Goal: Task Accomplishment & Management: Manage account settings

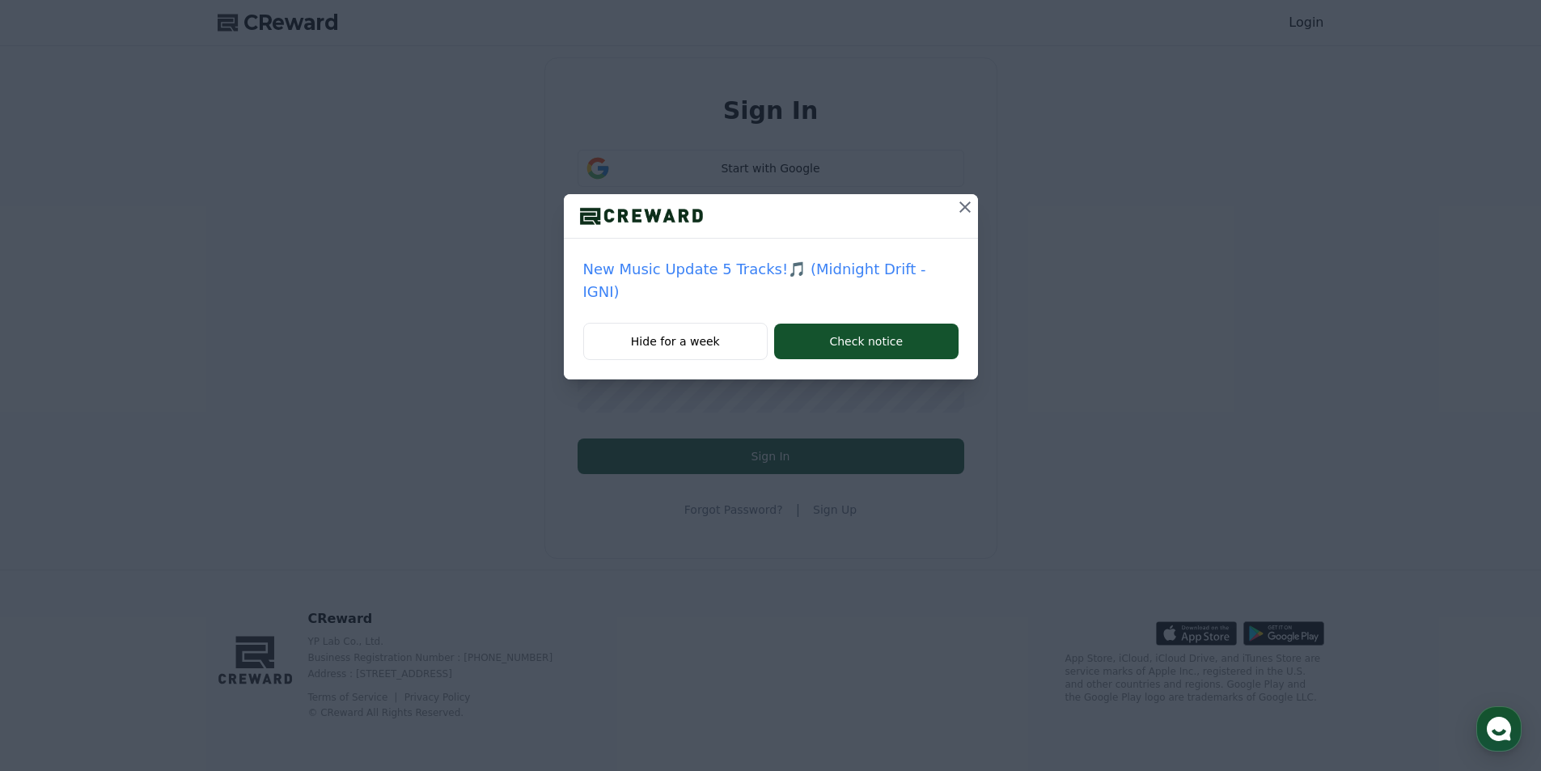
click at [971, 203] on icon at bounding box center [964, 206] width 19 height 19
click at [697, 339] on button "Hide for a week" at bounding box center [675, 341] width 185 height 37
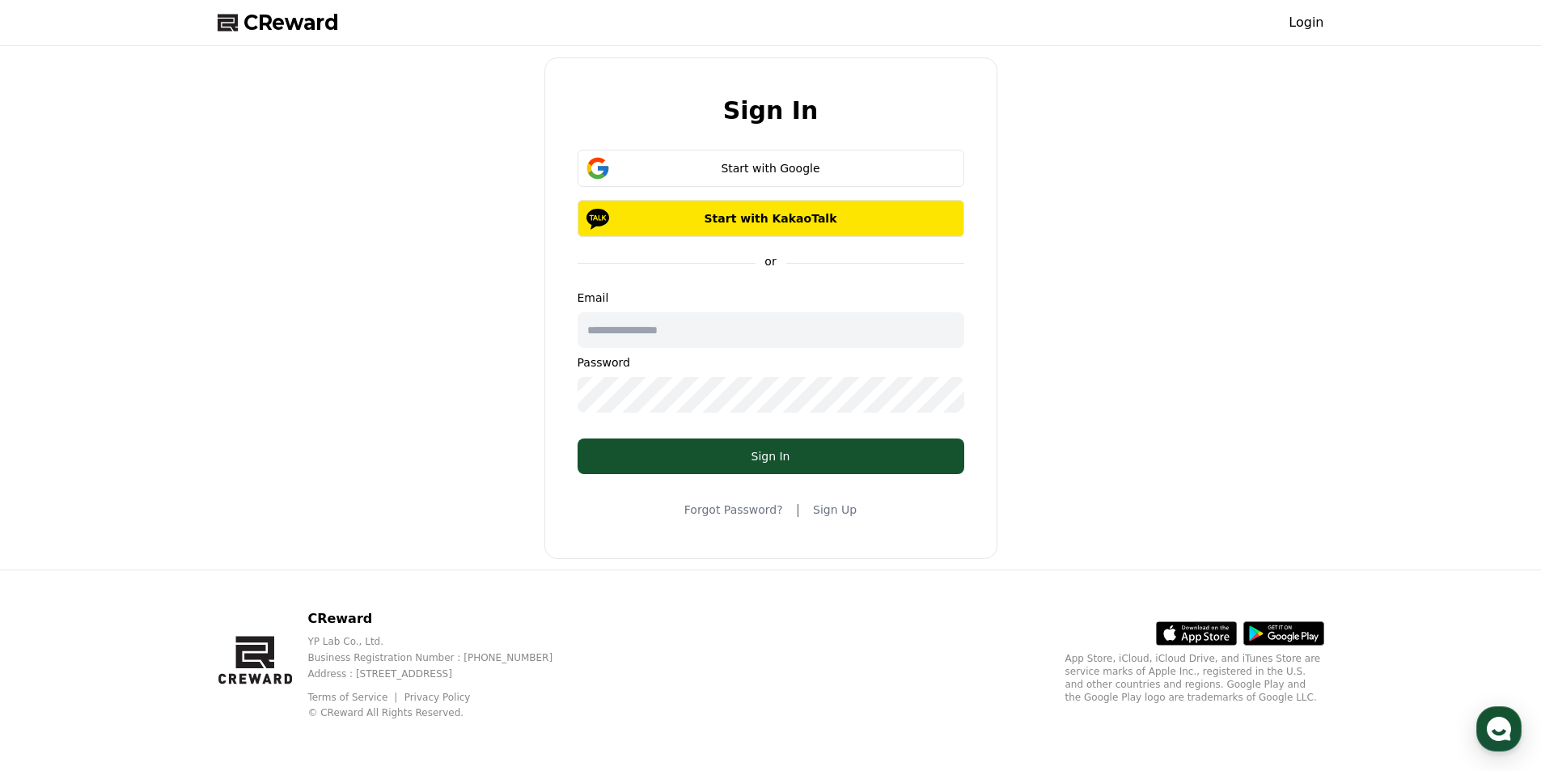
click at [960, 206] on button "Start with KakaoTalk" at bounding box center [771, 218] width 387 height 37
click at [758, 174] on div "Start with Google" at bounding box center [771, 168] width 340 height 16
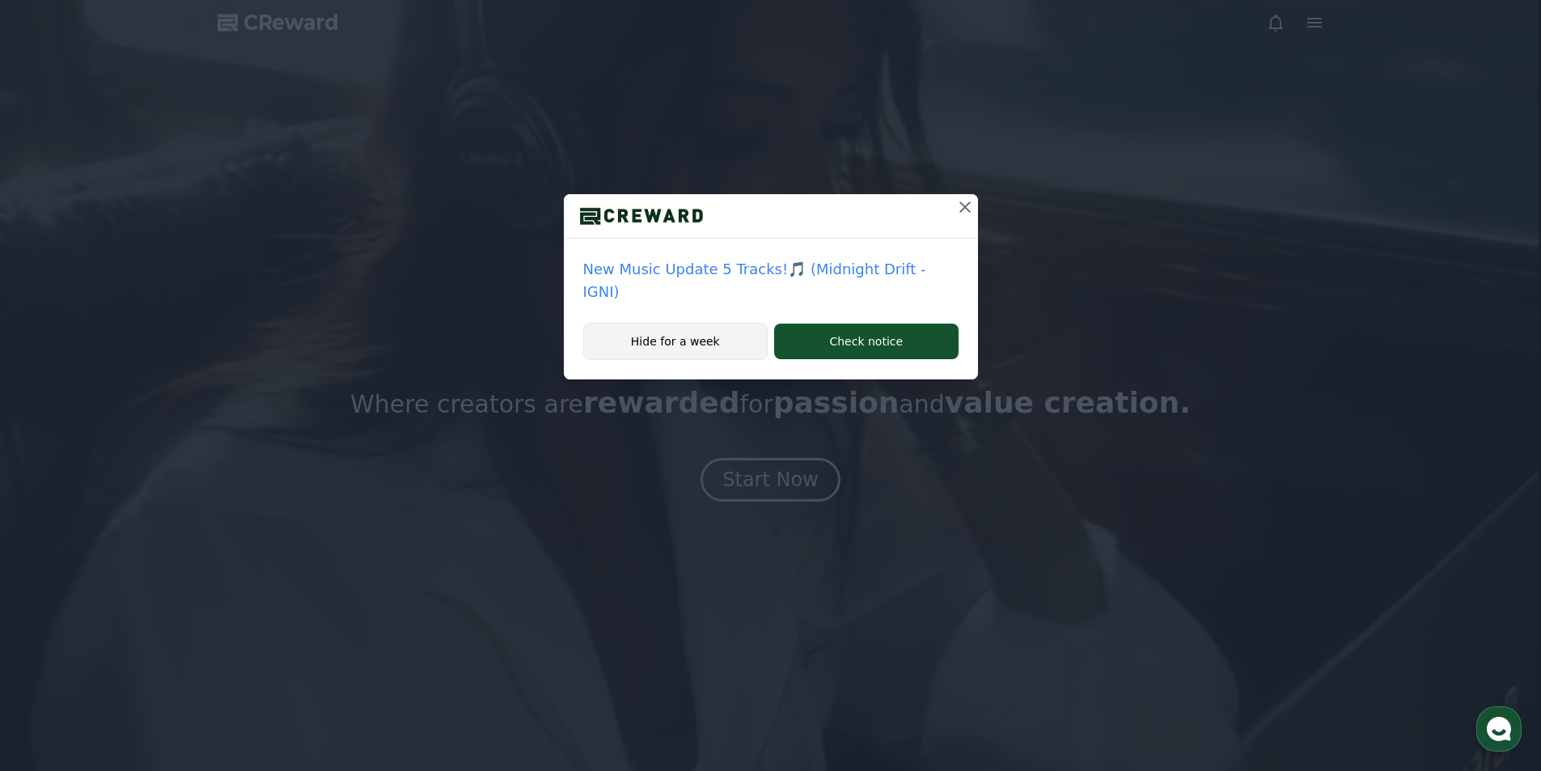
click at [672, 354] on button "Hide for a week" at bounding box center [675, 341] width 185 height 37
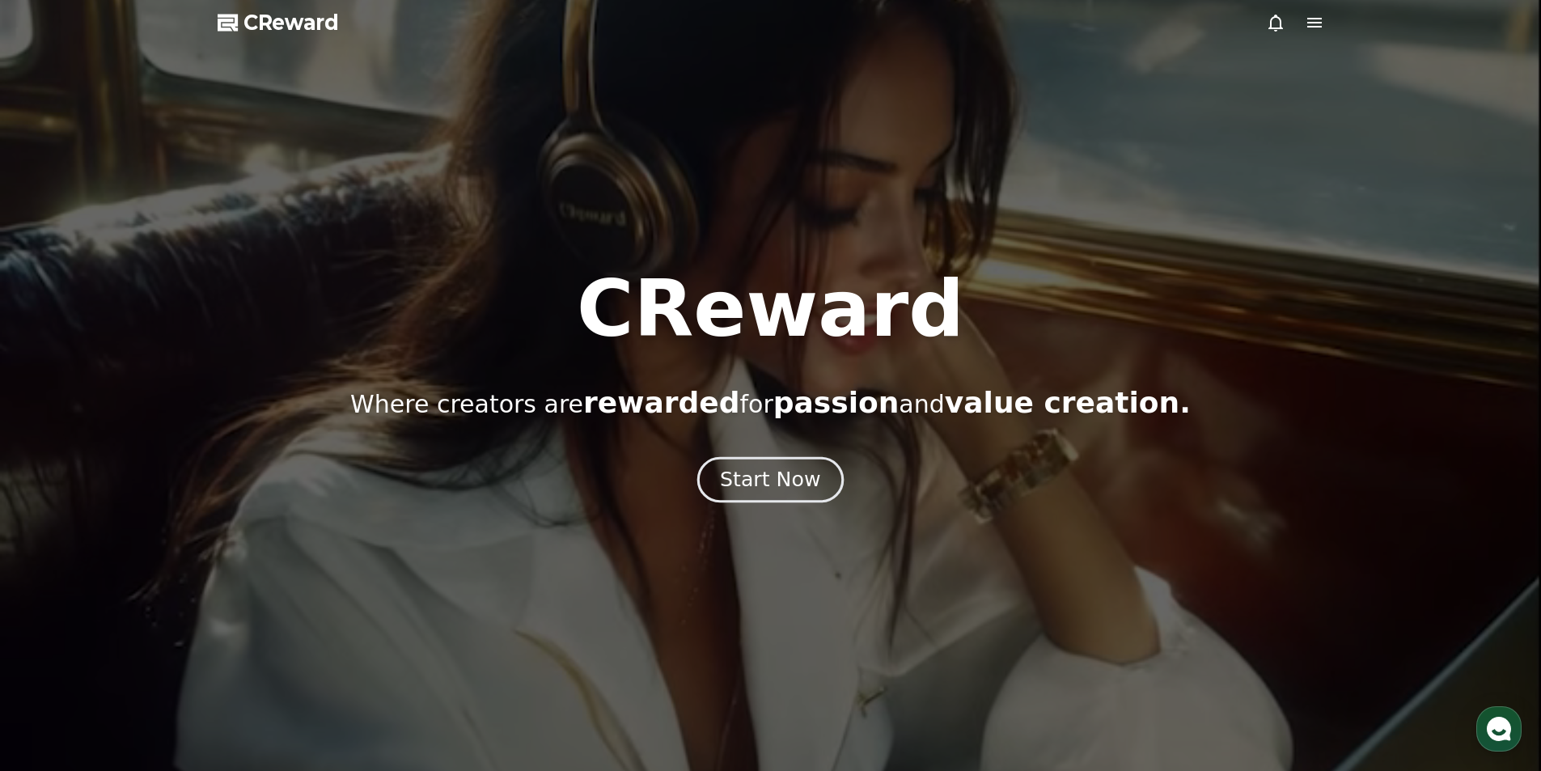
click at [739, 484] on div "Start Now" at bounding box center [770, 480] width 100 height 28
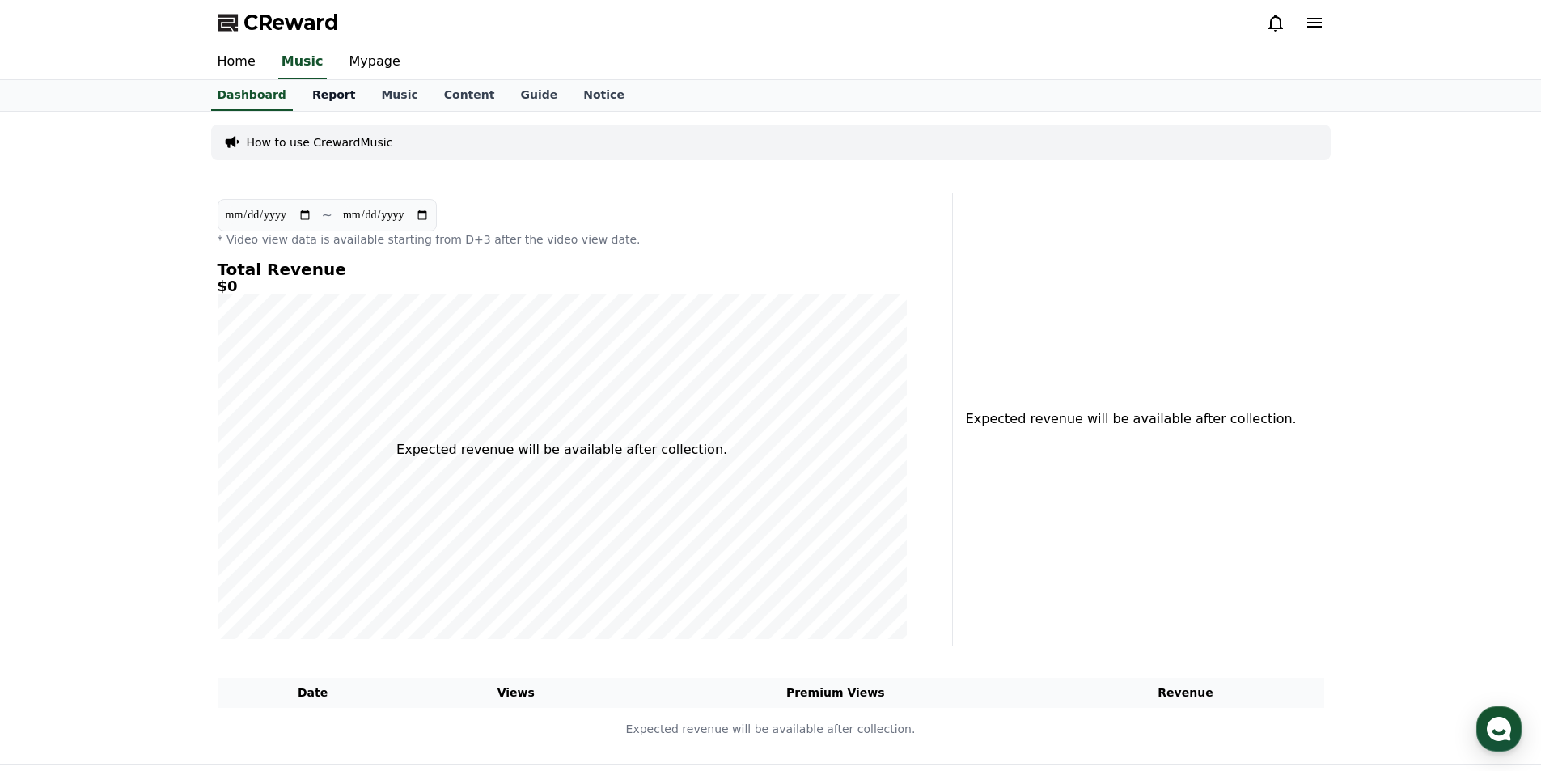
click at [312, 91] on link "Report" at bounding box center [334, 95] width 70 height 31
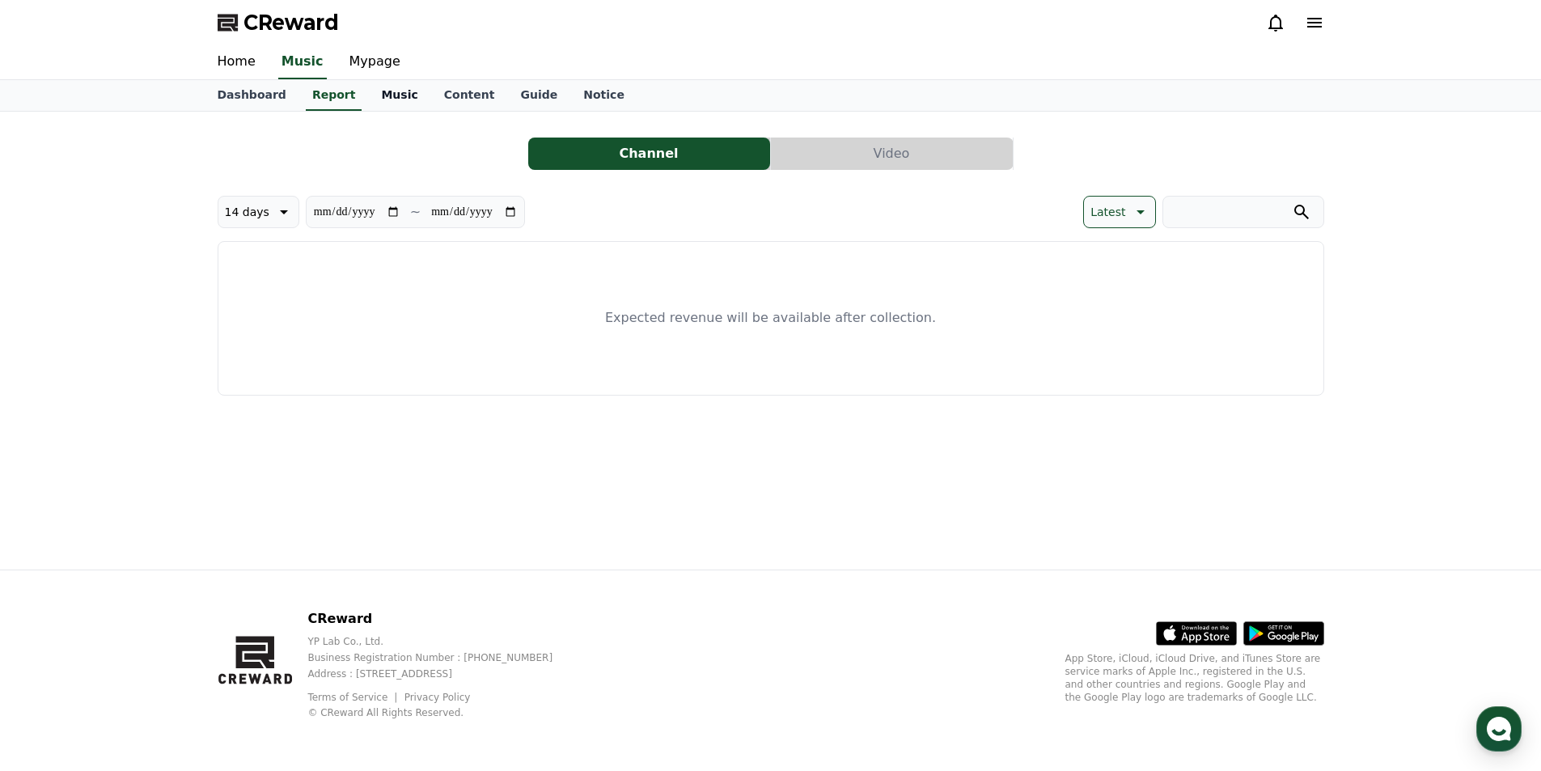
click at [383, 99] on link "Music" at bounding box center [399, 95] width 62 height 31
click at [439, 104] on link "Content" at bounding box center [469, 95] width 77 height 31
click at [507, 96] on link "Guide" at bounding box center [538, 95] width 63 height 31
click at [571, 91] on link "Notice" at bounding box center [603, 95] width 67 height 31
click at [206, 56] on link "Home" at bounding box center [237, 62] width 64 height 34
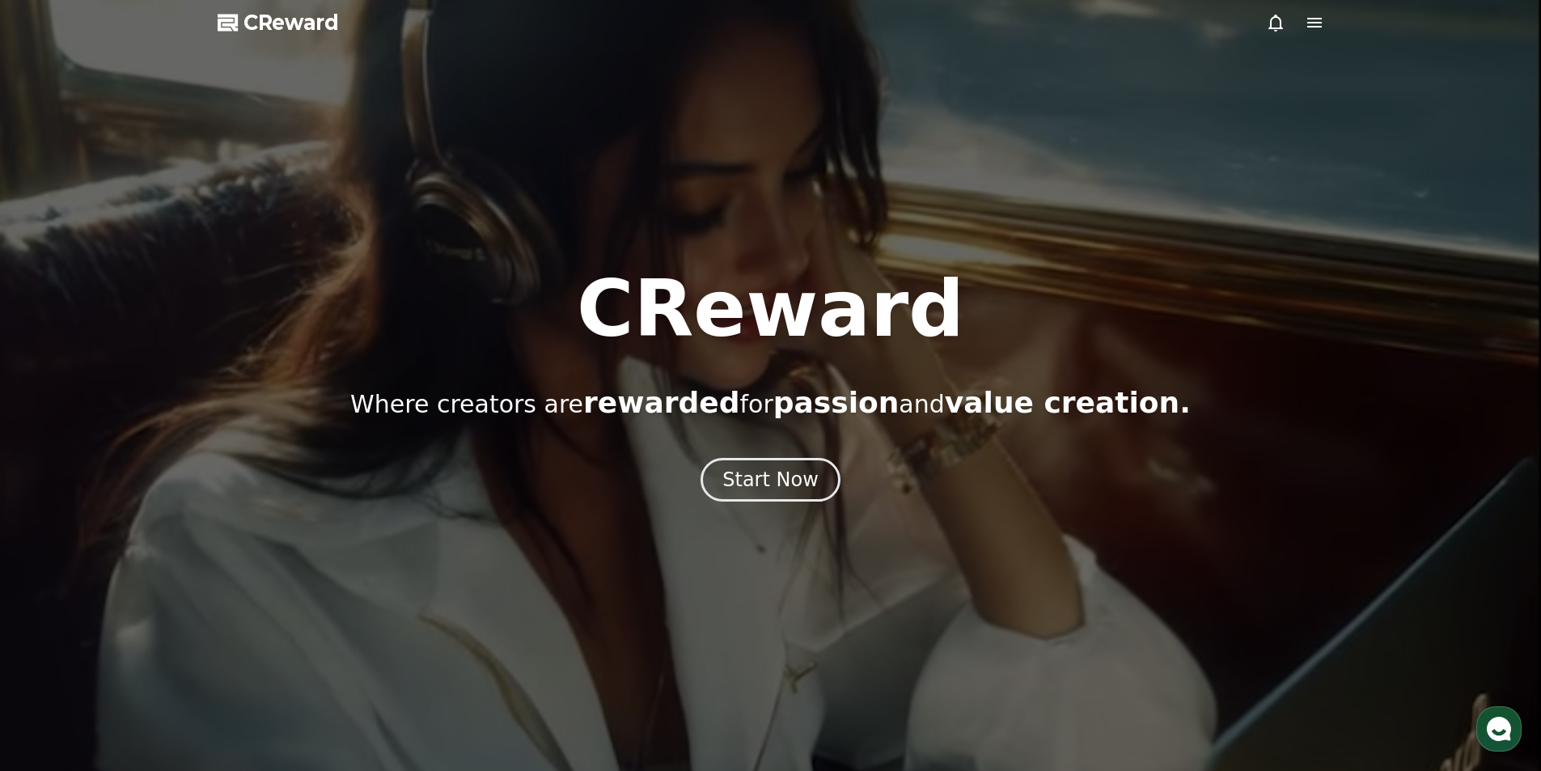
click at [776, 505] on div at bounding box center [770, 385] width 1541 height 771
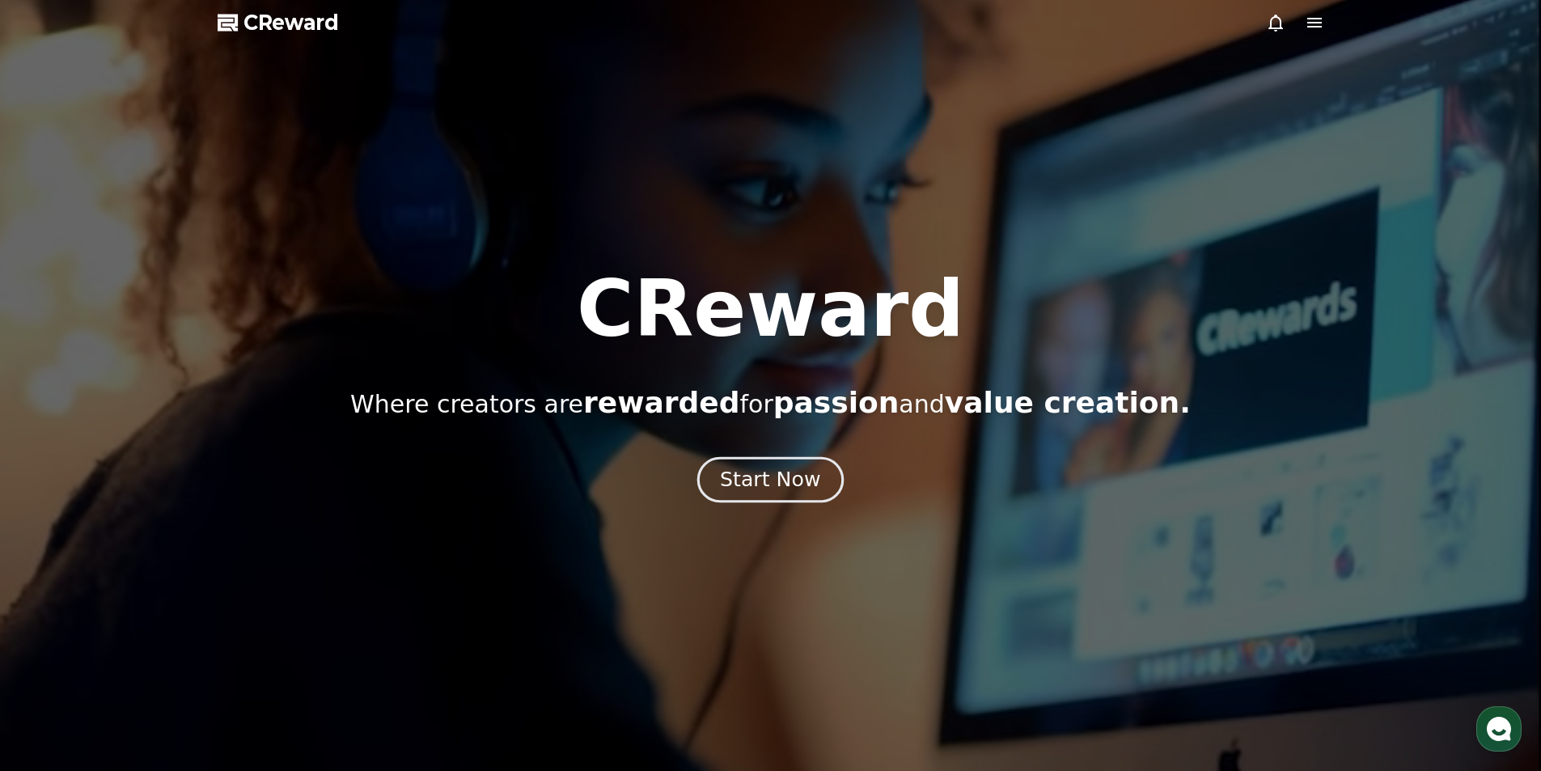
click at [777, 487] on div "Start Now" at bounding box center [770, 480] width 100 height 28
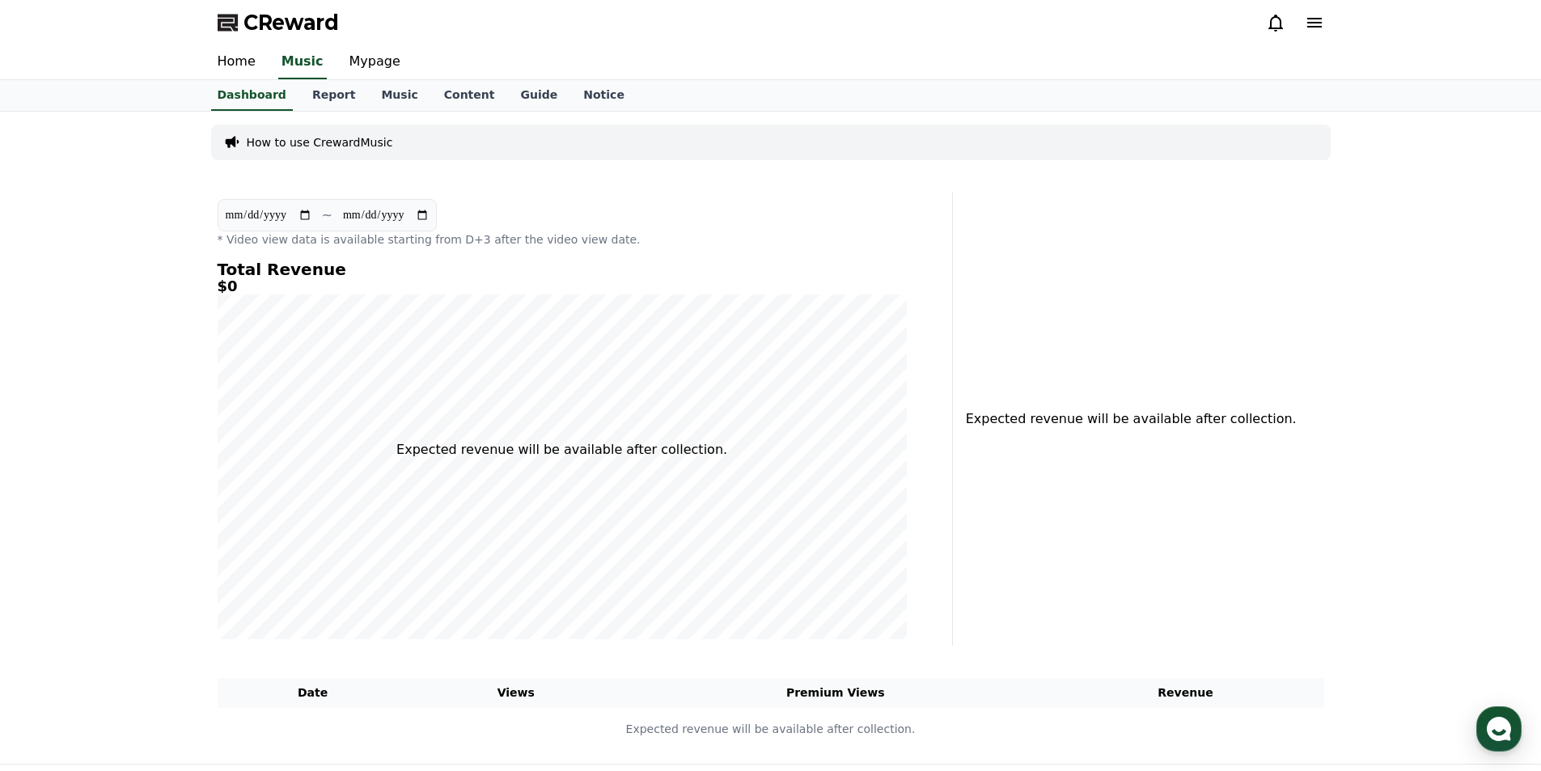
click at [1320, 28] on icon at bounding box center [1314, 23] width 15 height 10
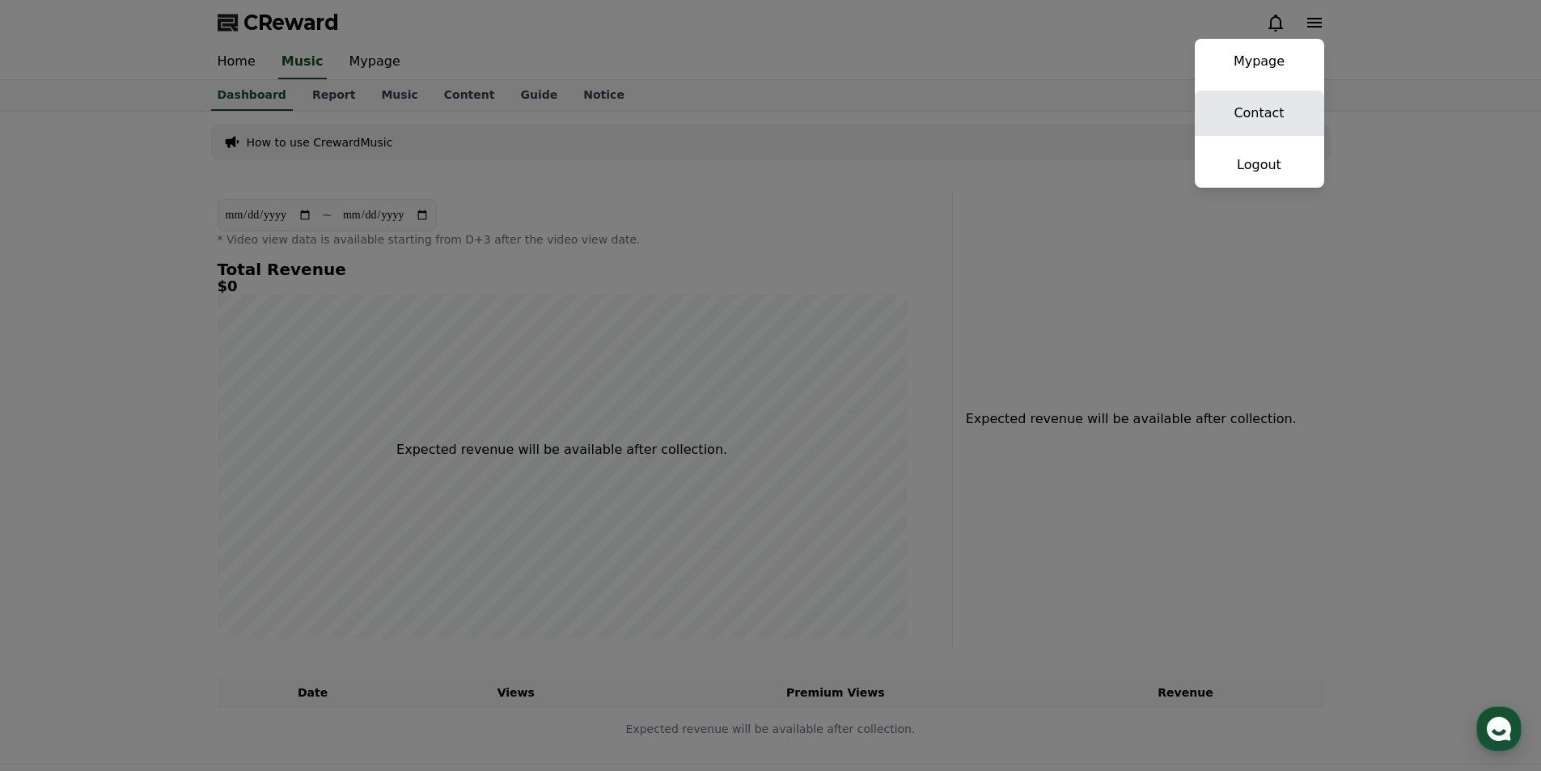
click at [1260, 110] on link "Contact" at bounding box center [1259, 113] width 129 height 45
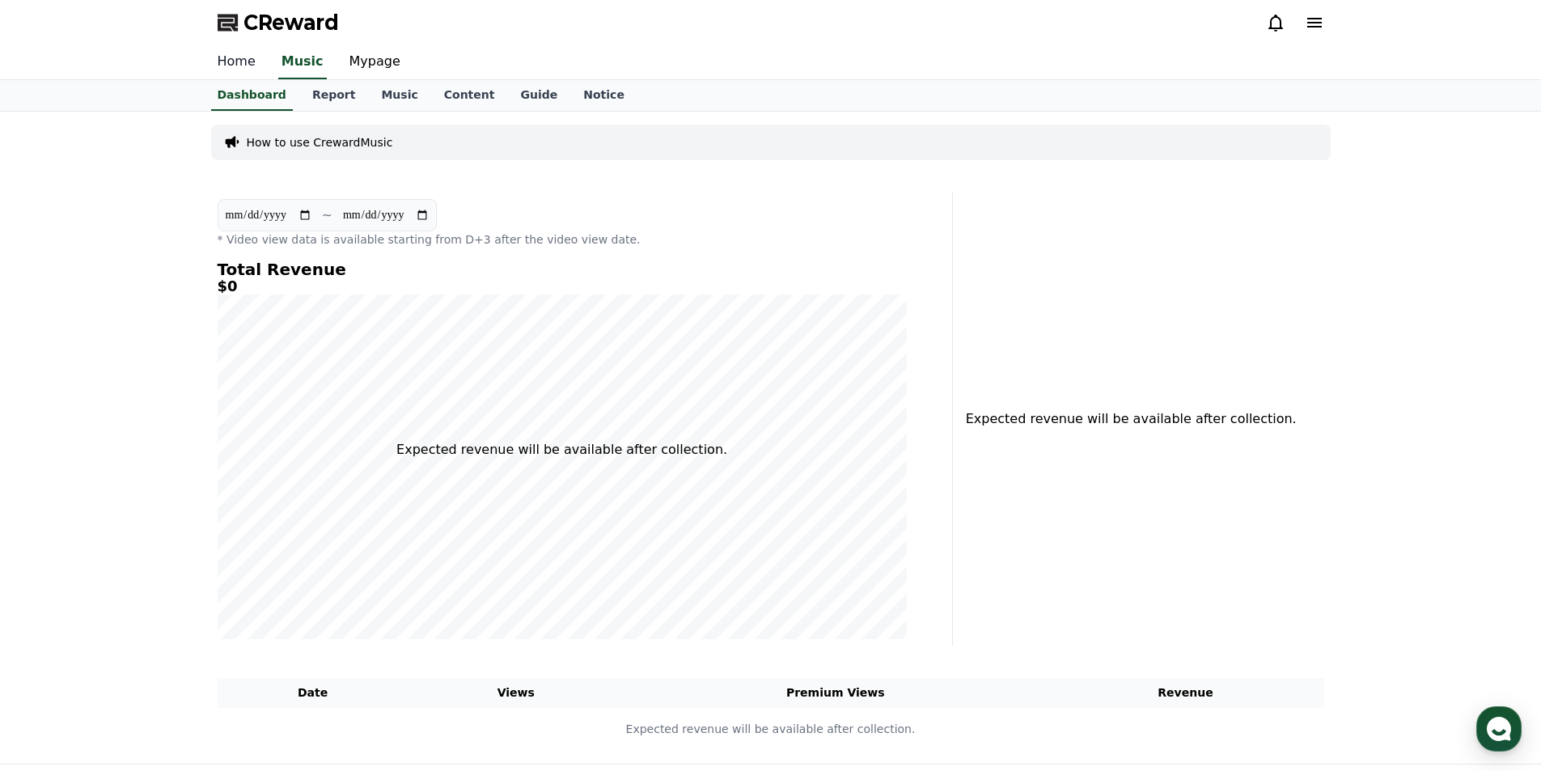
click at [219, 64] on link "Home" at bounding box center [237, 62] width 64 height 34
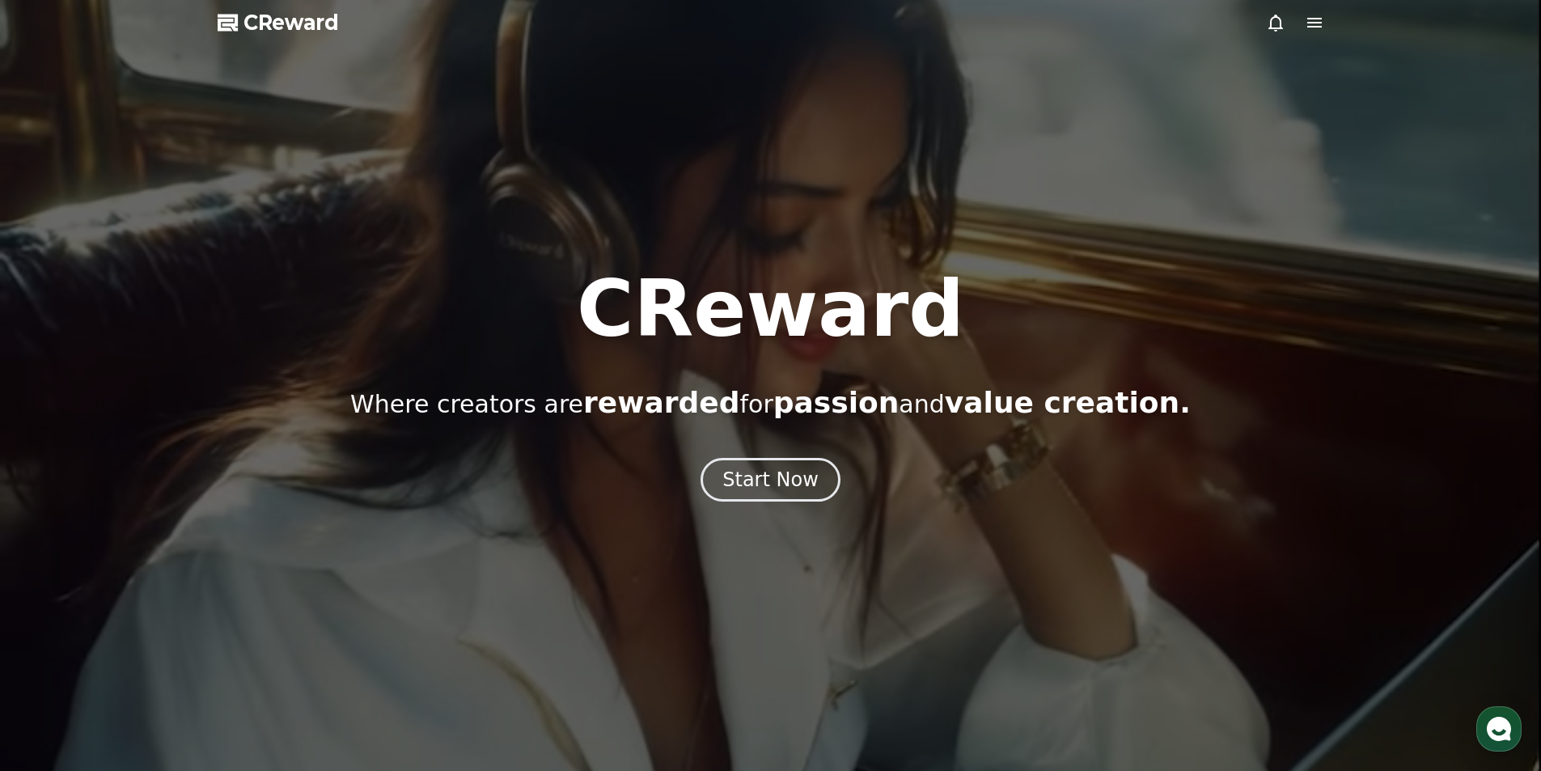
click at [1313, 21] on icon at bounding box center [1314, 22] width 19 height 19
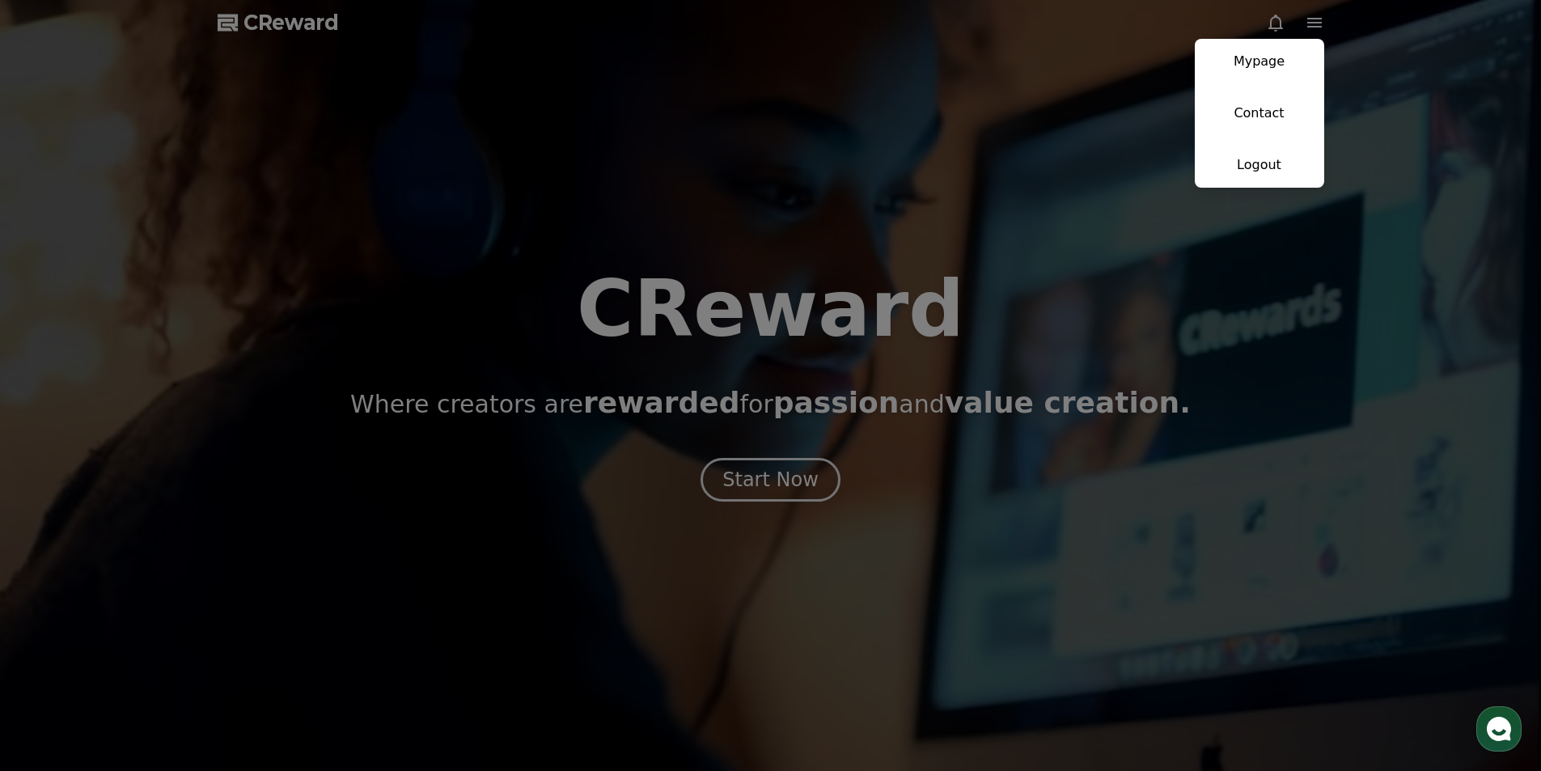
click at [574, 118] on button "close" at bounding box center [770, 385] width 1541 height 771
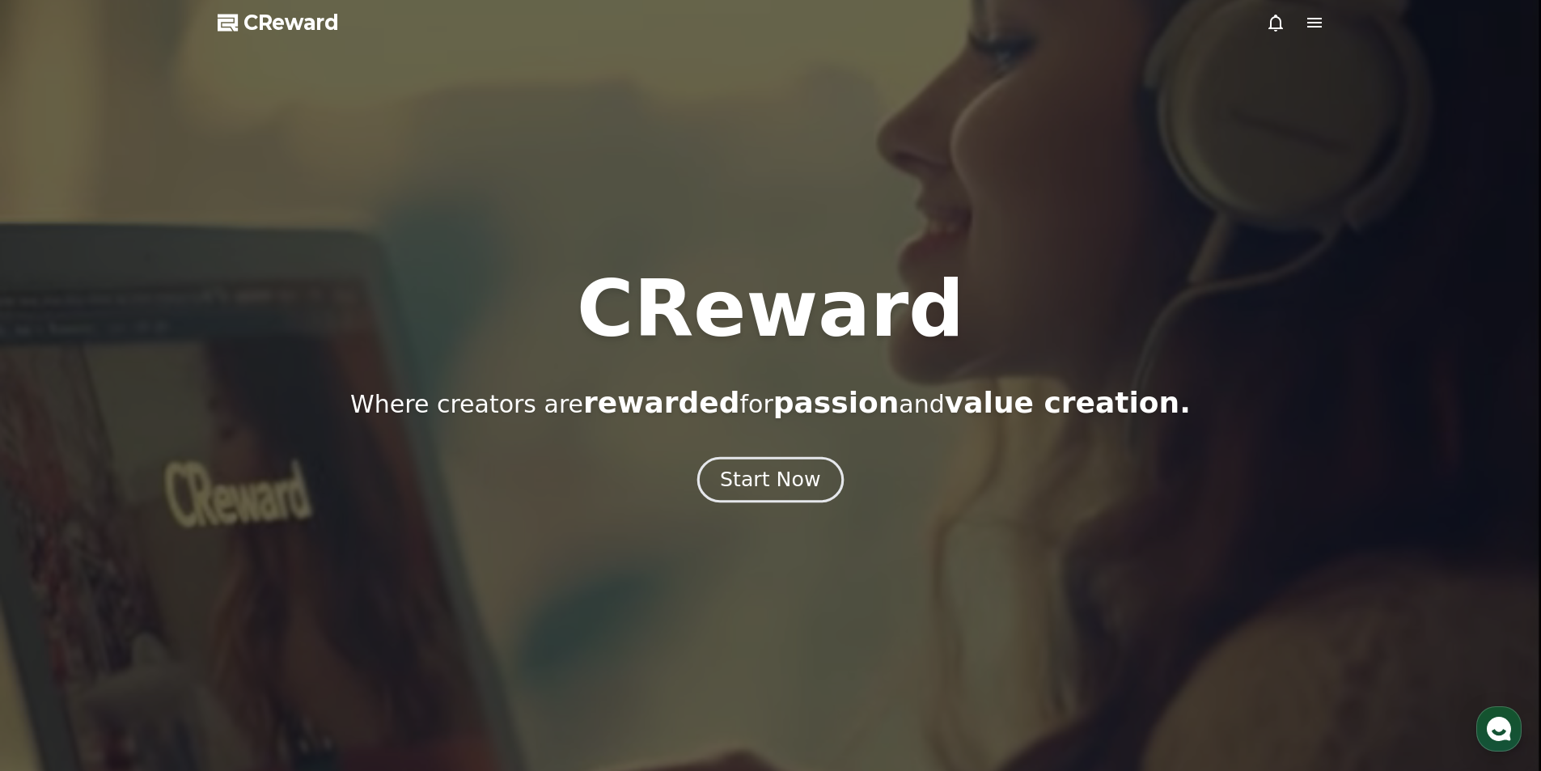
click at [750, 485] on div "Start Now" at bounding box center [770, 480] width 100 height 28
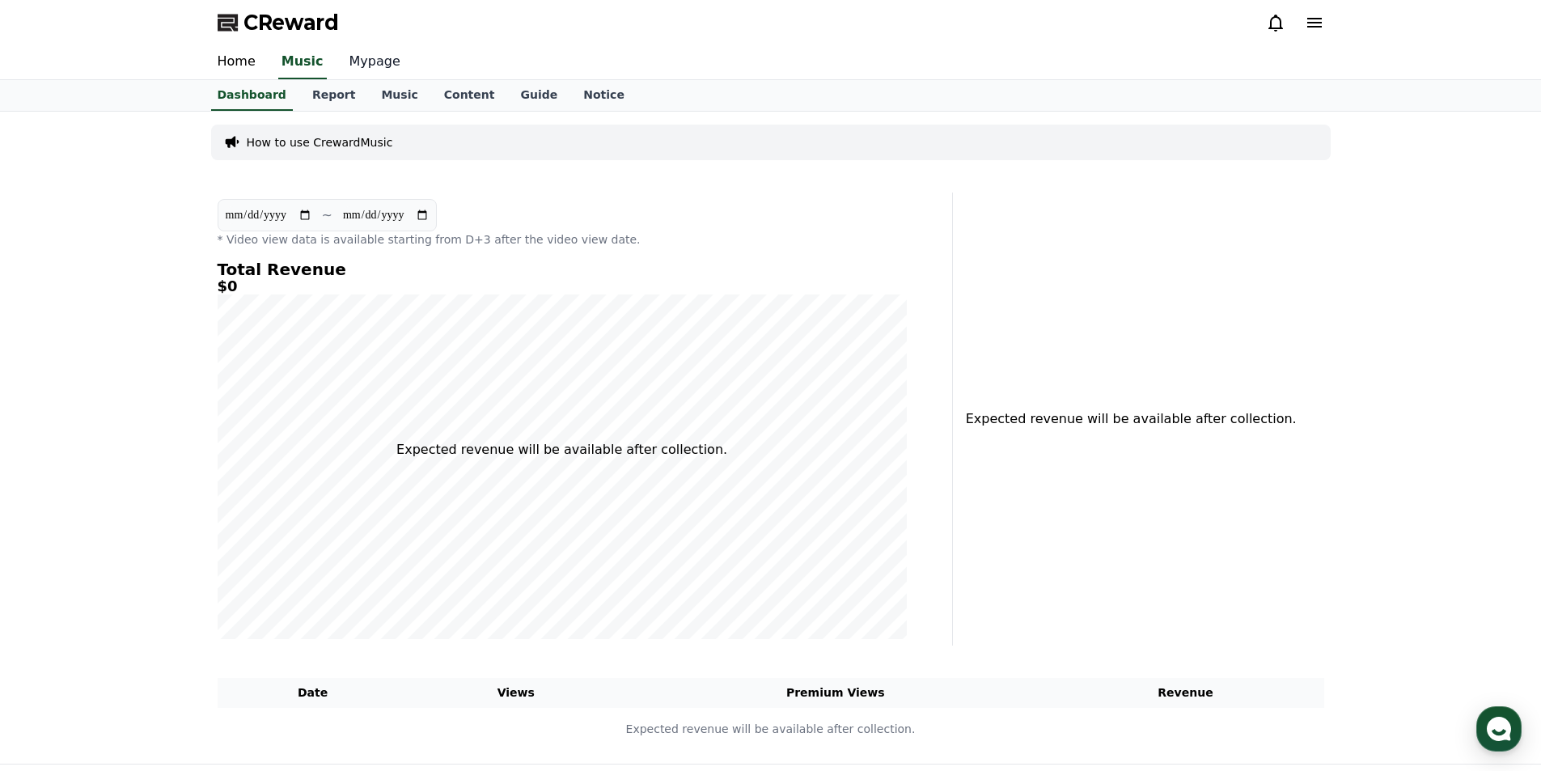
click at [376, 62] on link "Mypage" at bounding box center [374, 62] width 77 height 34
click at [243, 61] on link "Home" at bounding box center [237, 62] width 64 height 34
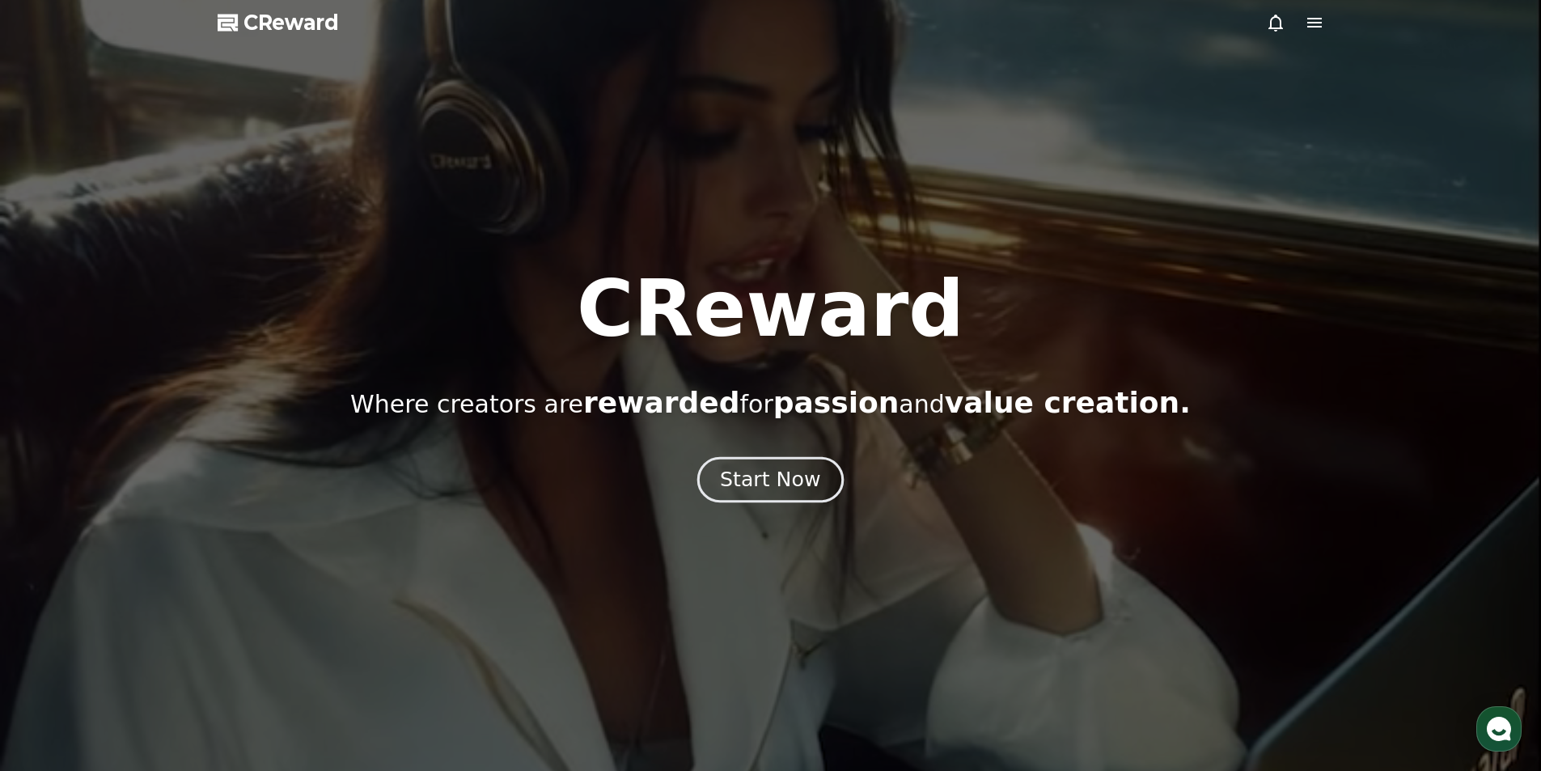
click at [787, 494] on button "Start Now" at bounding box center [770, 479] width 146 height 46
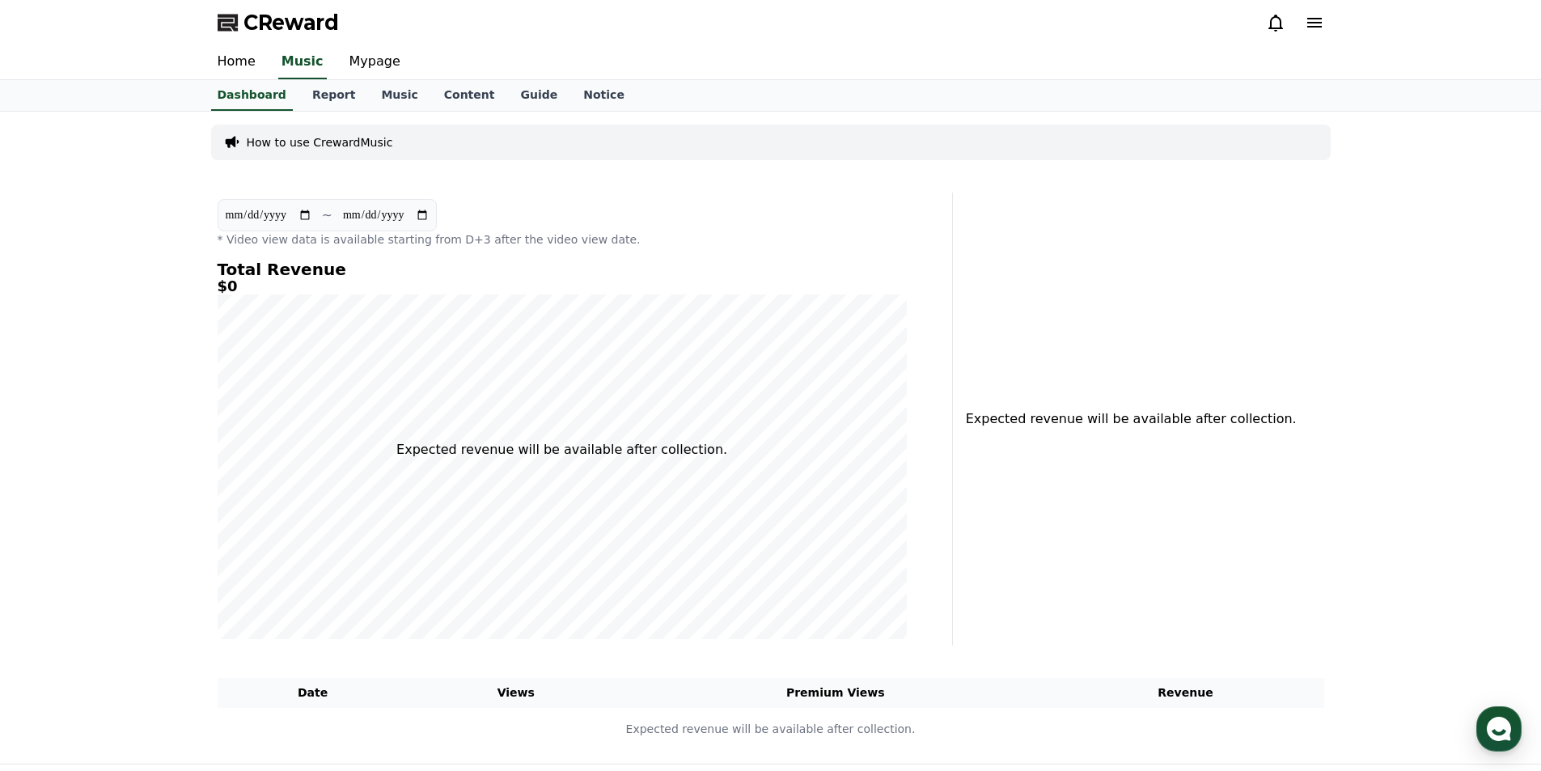
click at [1333, 15] on div "CReward" at bounding box center [771, 22] width 1132 height 45
click at [1323, 20] on icon at bounding box center [1314, 22] width 19 height 19
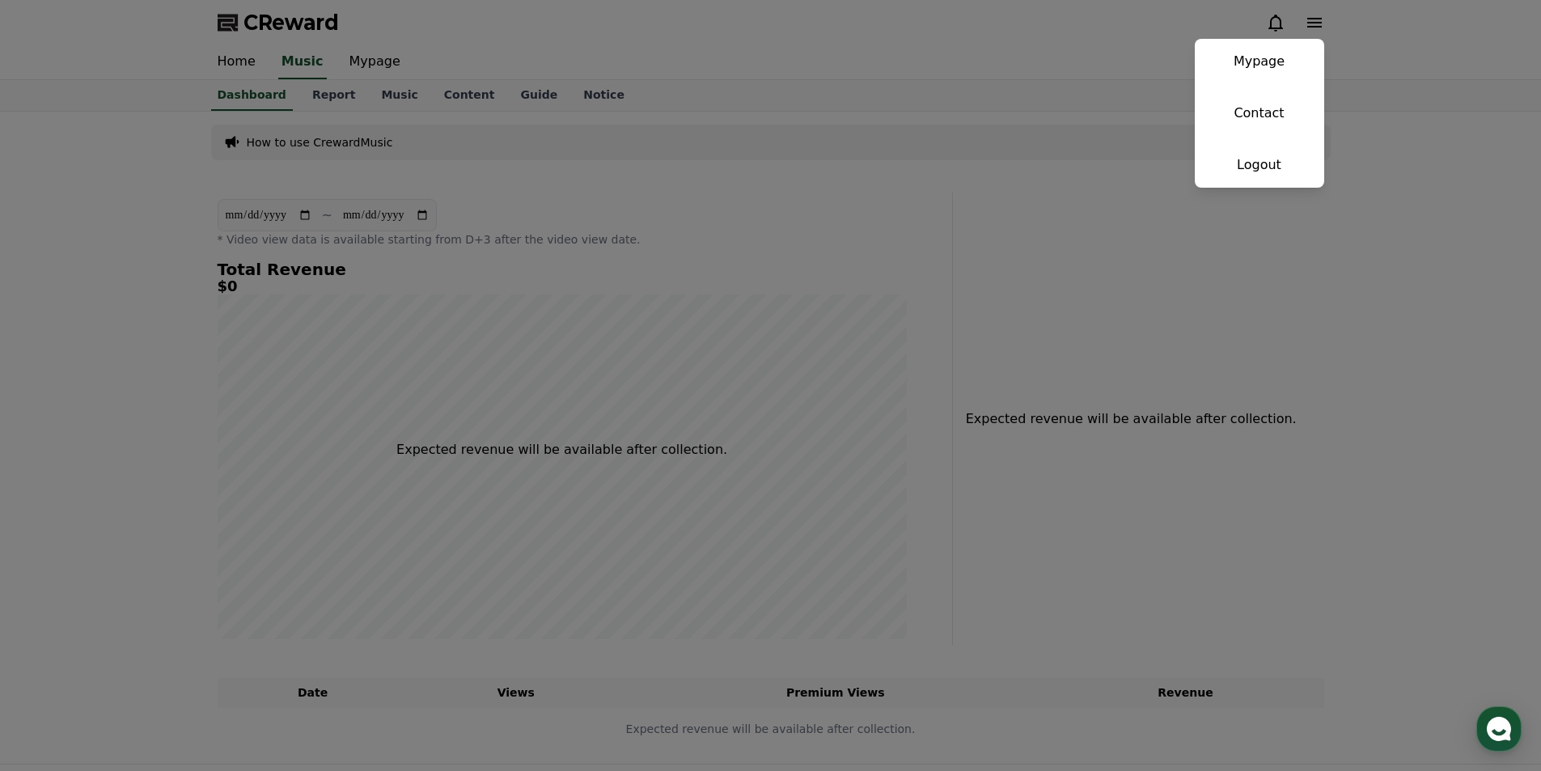
click at [1085, 66] on button "close" at bounding box center [770, 385] width 1541 height 771
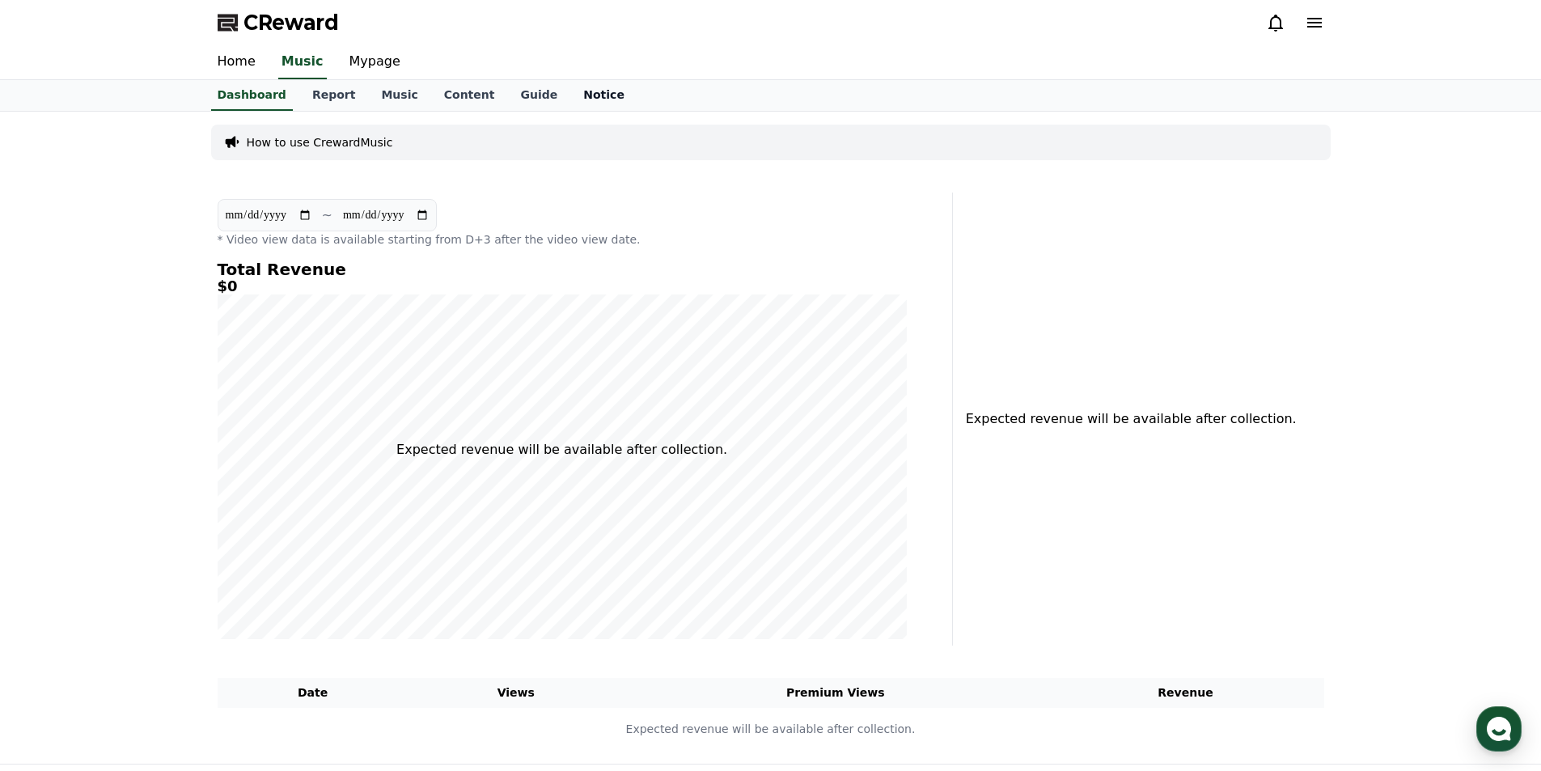
click at [582, 88] on link "Notice" at bounding box center [603, 95] width 67 height 31
click at [526, 88] on link "Guide" at bounding box center [538, 95] width 63 height 31
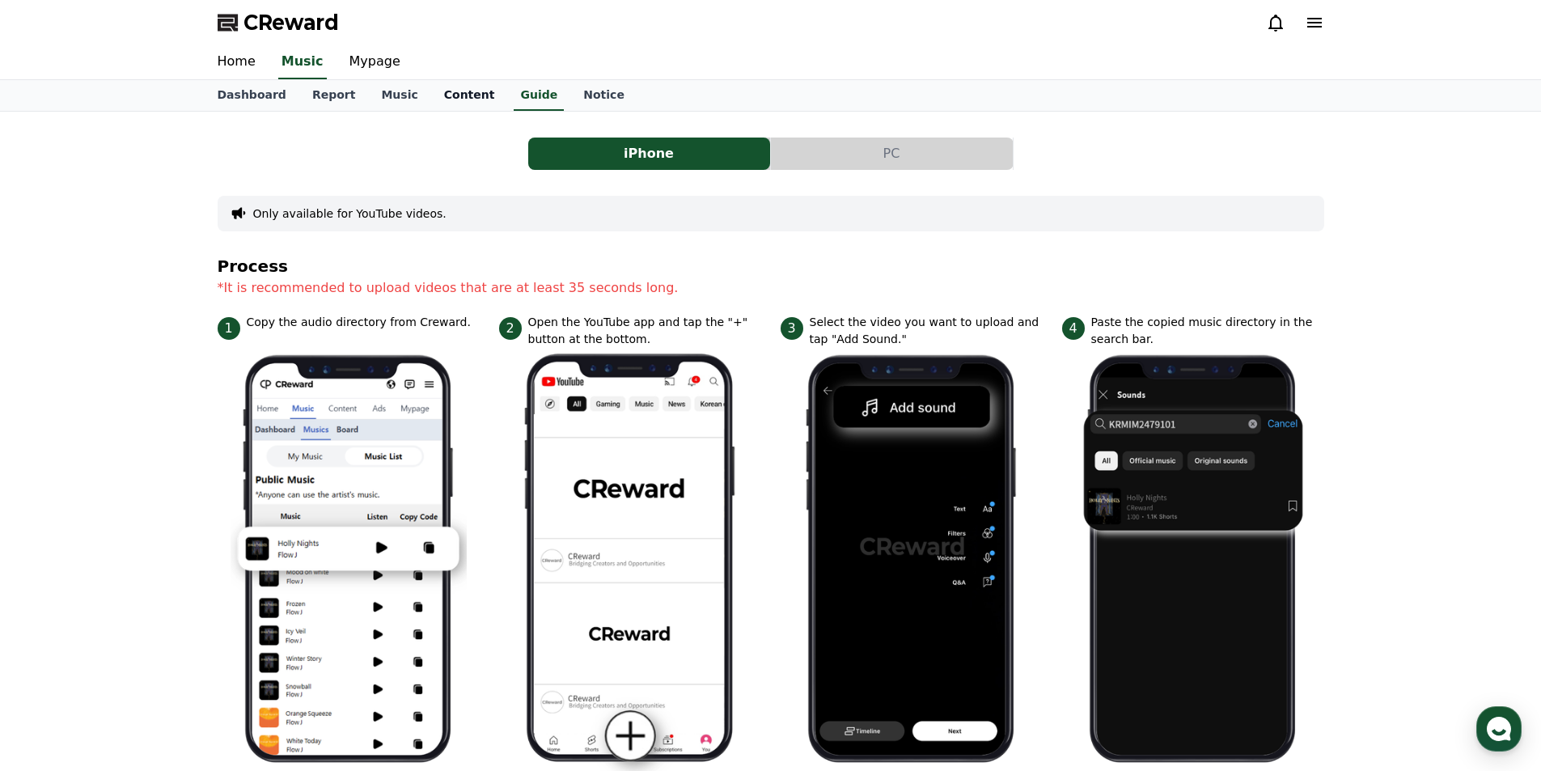
click at [442, 105] on link "Content" at bounding box center [469, 95] width 77 height 31
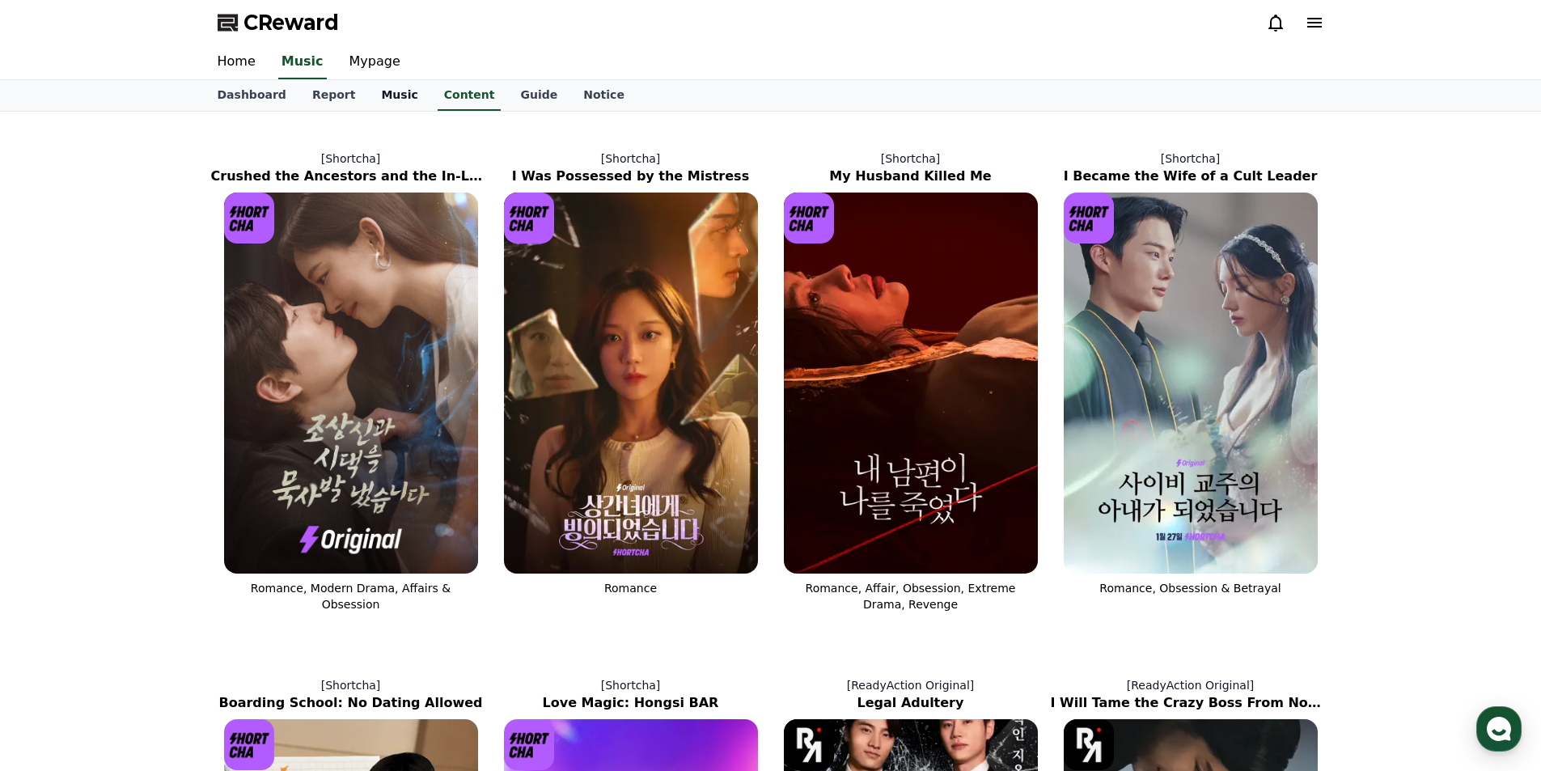
click at [384, 95] on link "Music" at bounding box center [399, 95] width 62 height 31
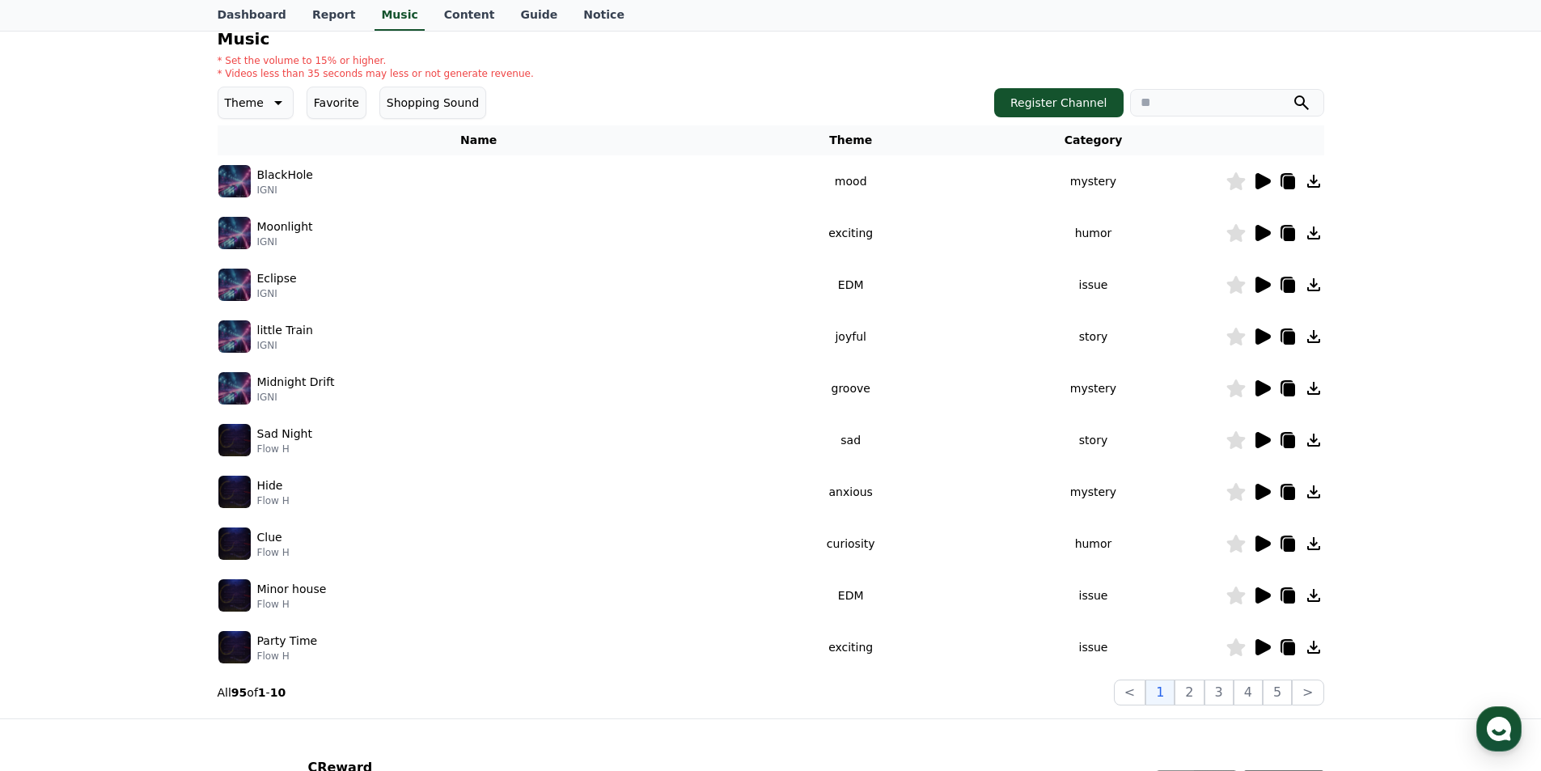
scroll to position [1, 0]
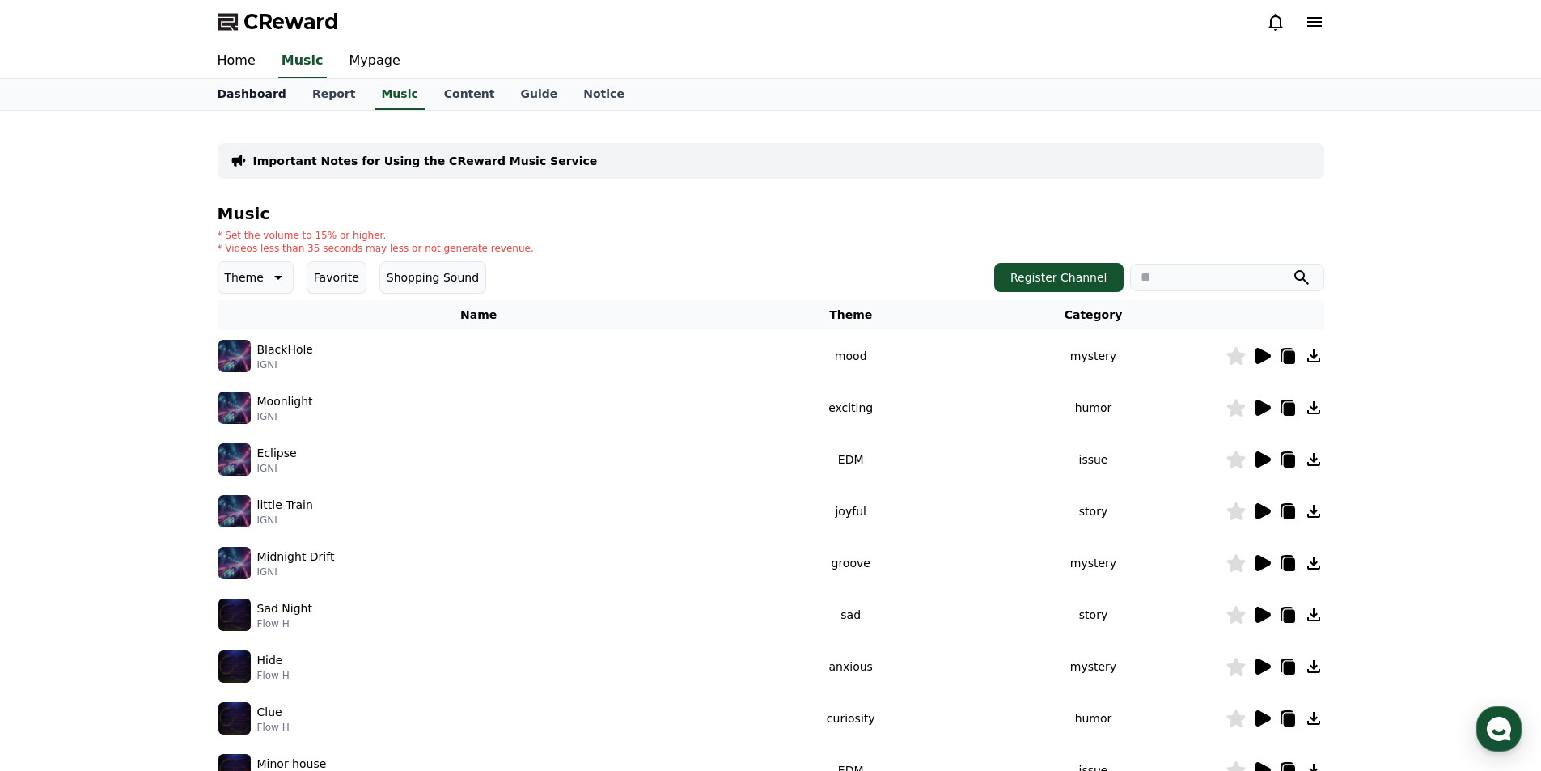
click at [238, 109] on link "Dashboard" at bounding box center [252, 94] width 95 height 31
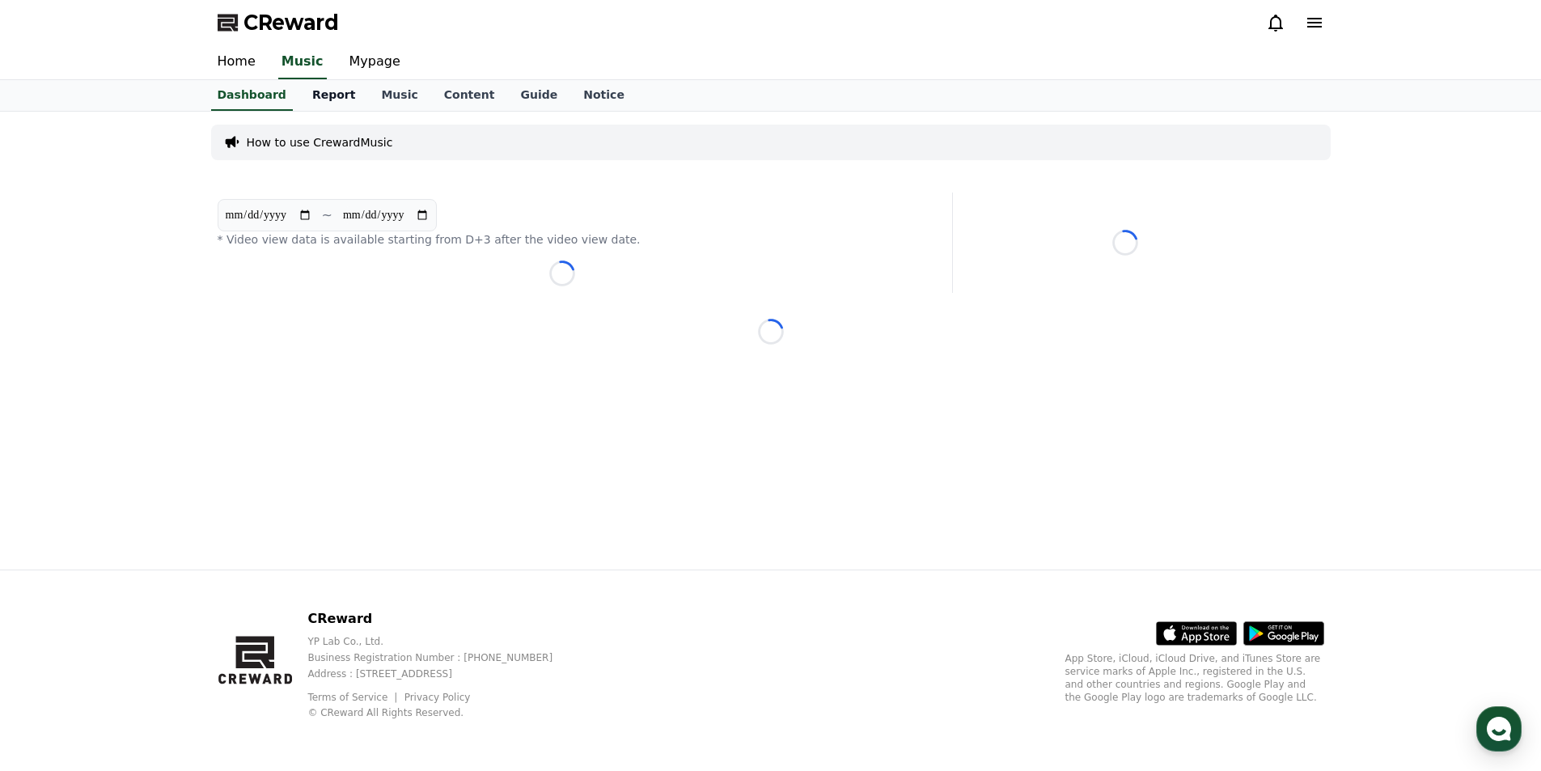
click at [317, 98] on link "Report" at bounding box center [334, 95] width 70 height 31
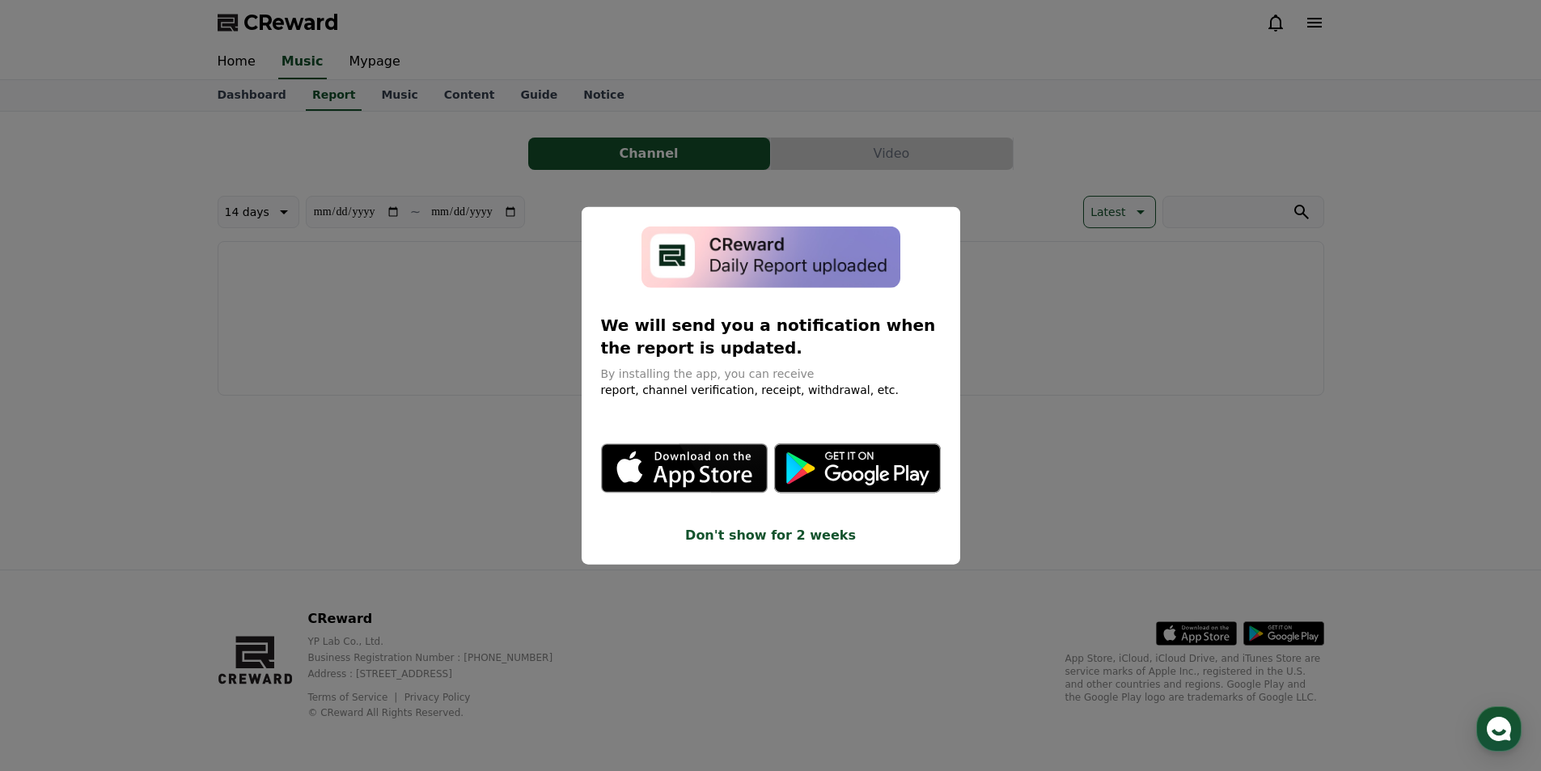
click at [759, 540] on button "Don't show for 2 weeks" at bounding box center [771, 535] width 340 height 19
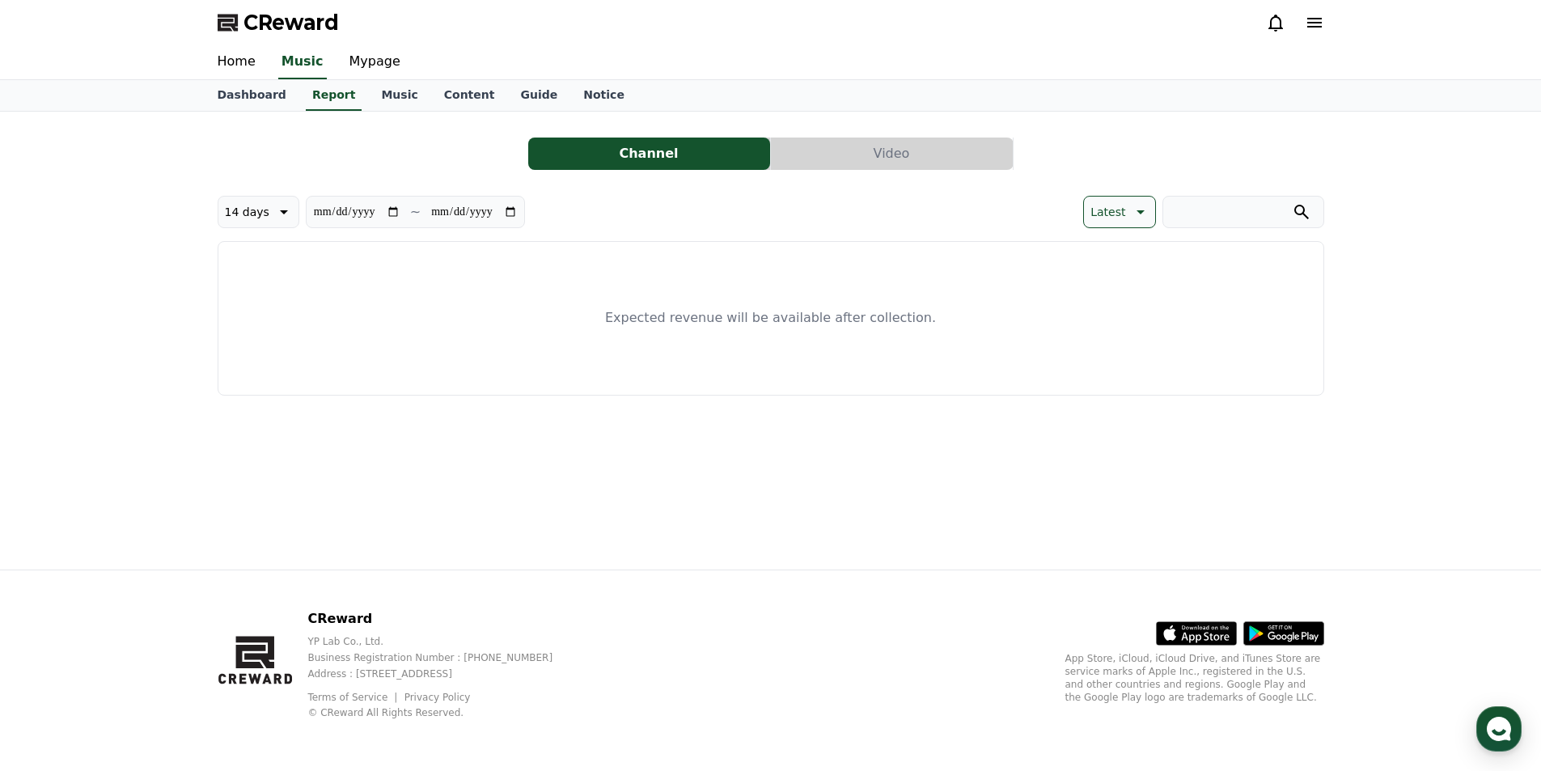
click at [899, 155] on button "Video" at bounding box center [892, 154] width 242 height 32
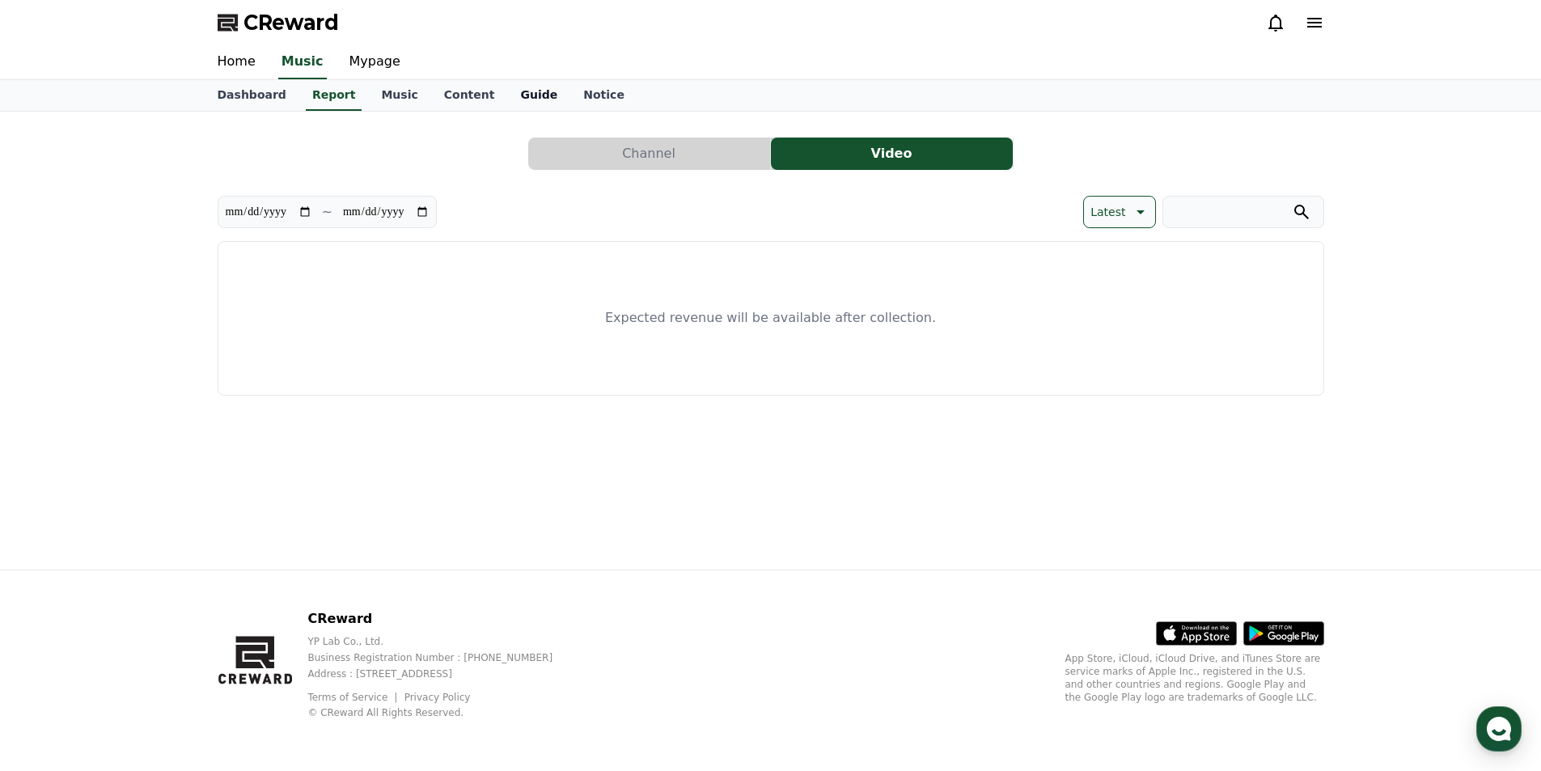
click at [518, 88] on link "Guide" at bounding box center [538, 95] width 63 height 31
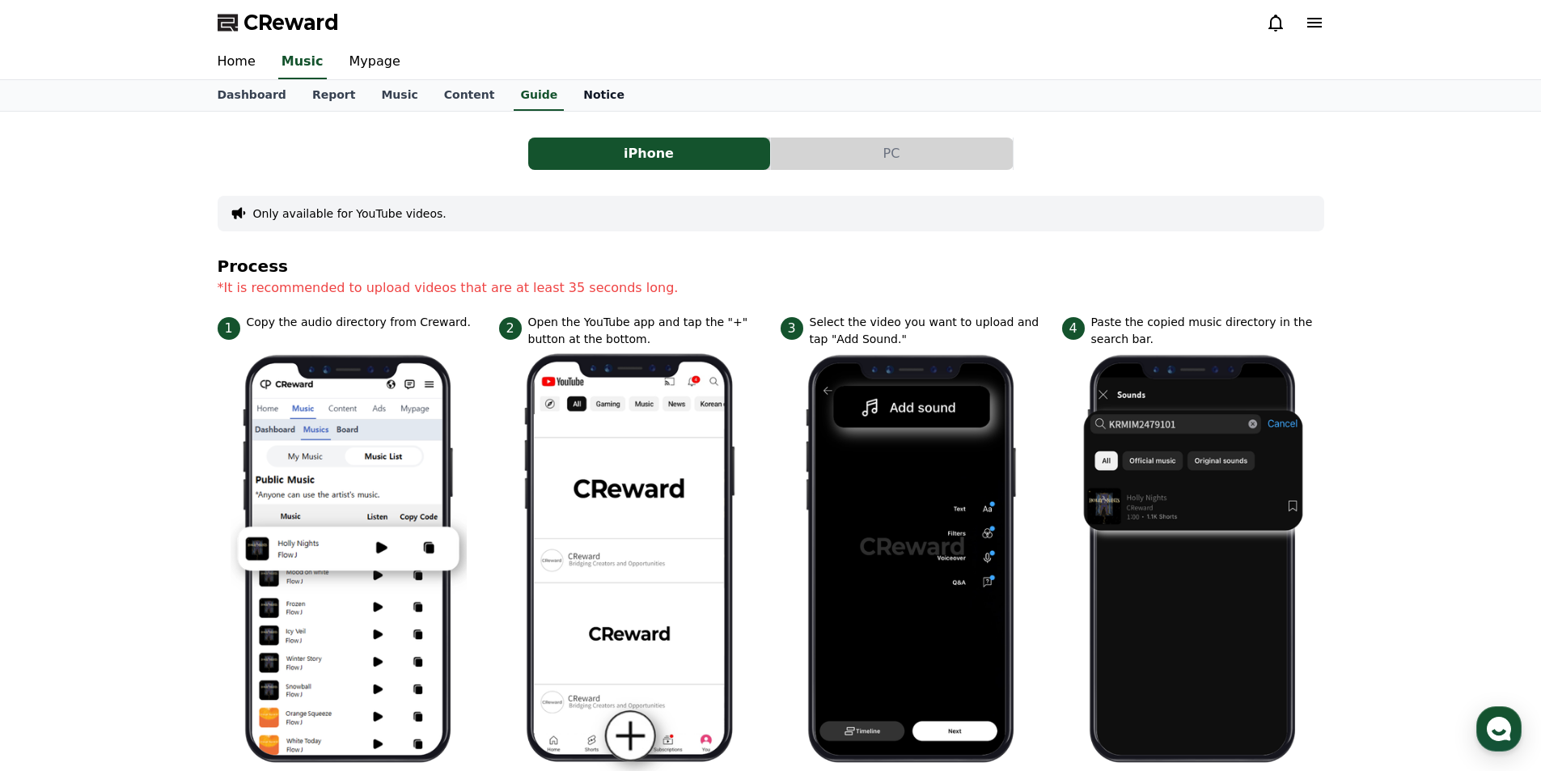
click at [570, 89] on link "Notice" at bounding box center [603, 95] width 67 height 31
click at [442, 101] on link "Content" at bounding box center [469, 95] width 77 height 31
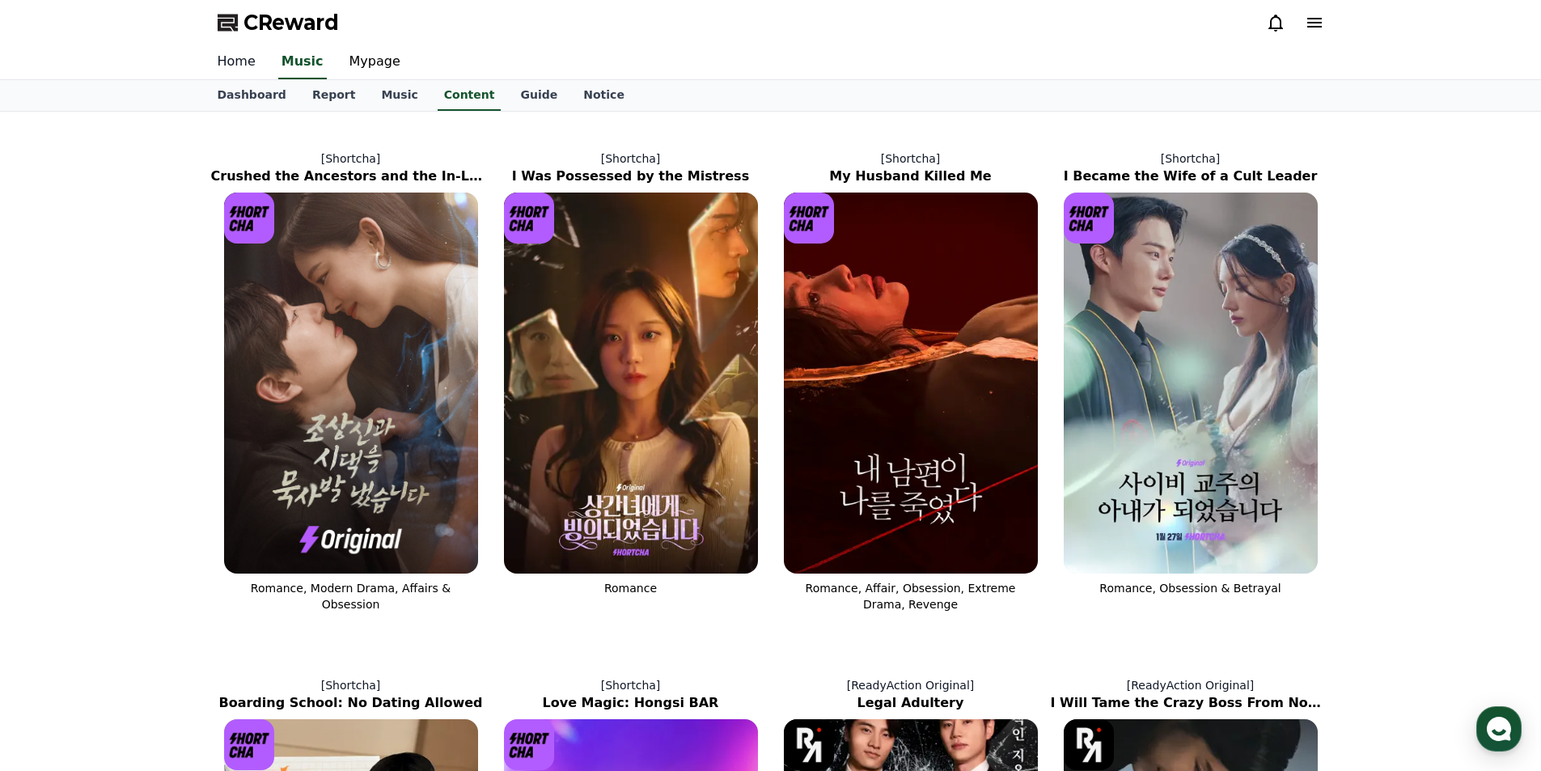
click at [222, 63] on link "Home" at bounding box center [237, 62] width 64 height 34
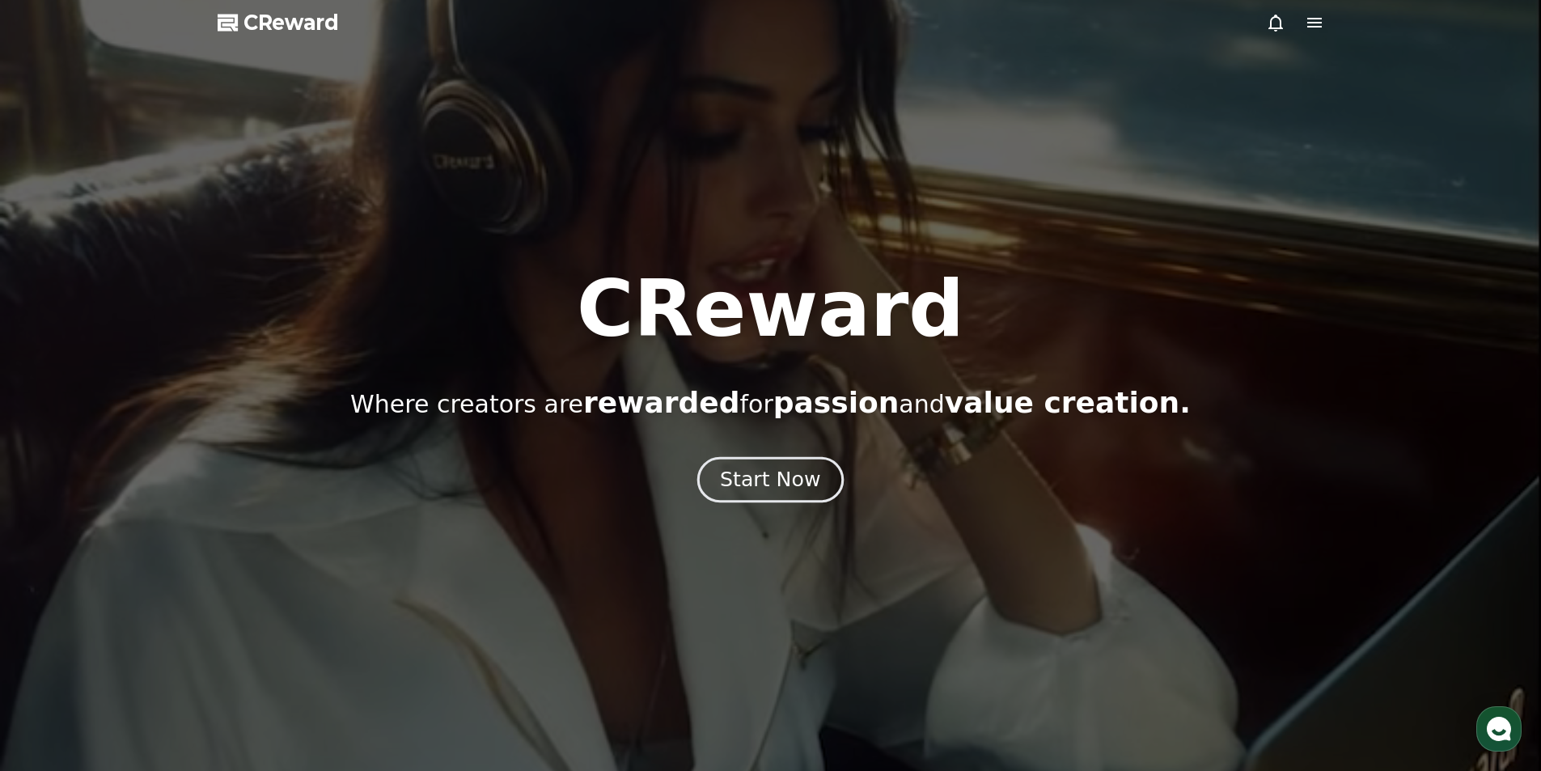
click at [723, 484] on div "Start Now" at bounding box center [770, 480] width 100 height 28
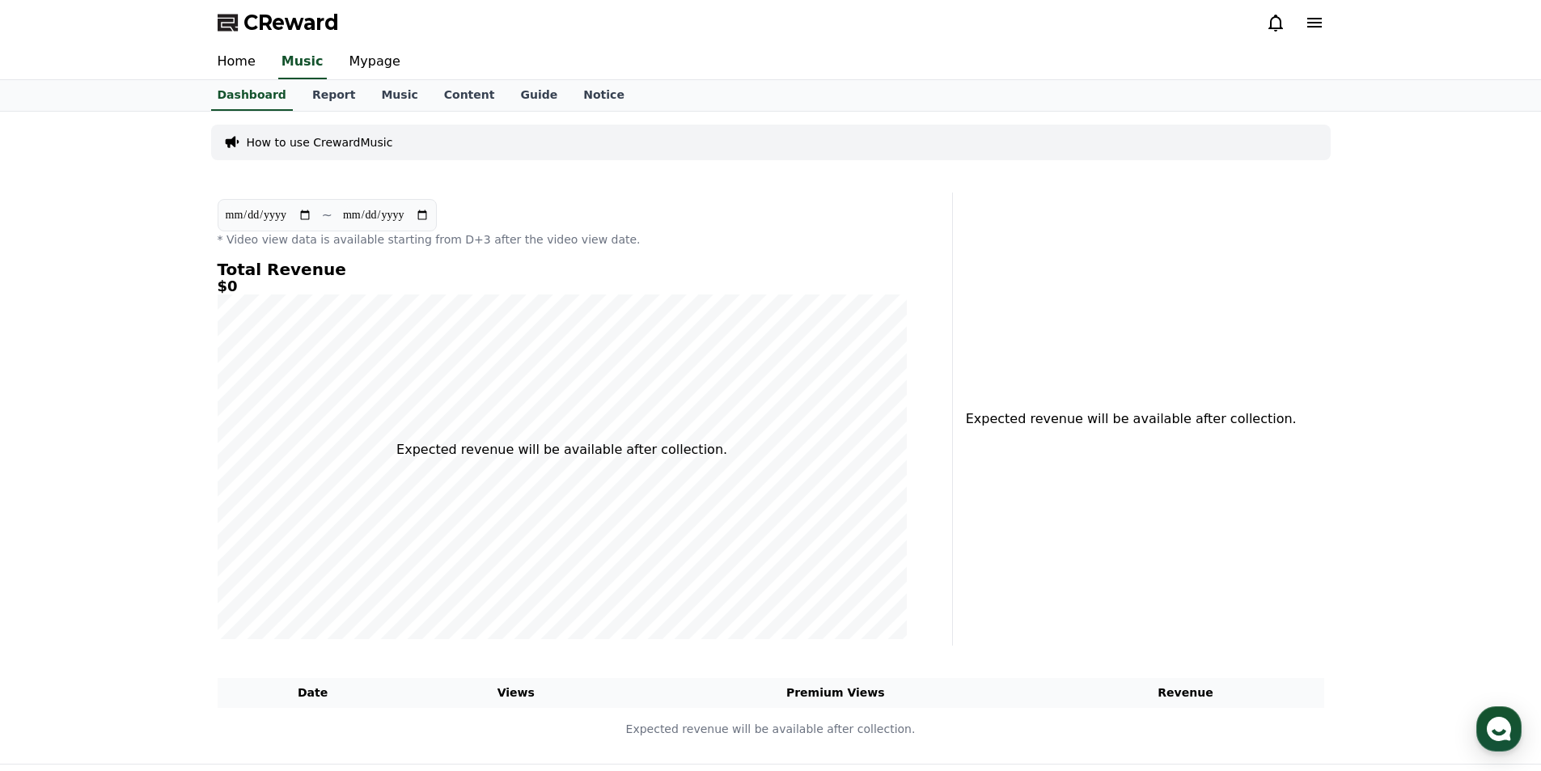
click at [722, 451] on div "Total Revenue $0 Expected revenue will be available after collection." at bounding box center [562, 449] width 689 height 379
click at [720, 449] on div "Total Revenue $0 Expected revenue will be available after collection." at bounding box center [562, 449] width 689 height 379
click at [235, 67] on link "Home" at bounding box center [237, 62] width 64 height 34
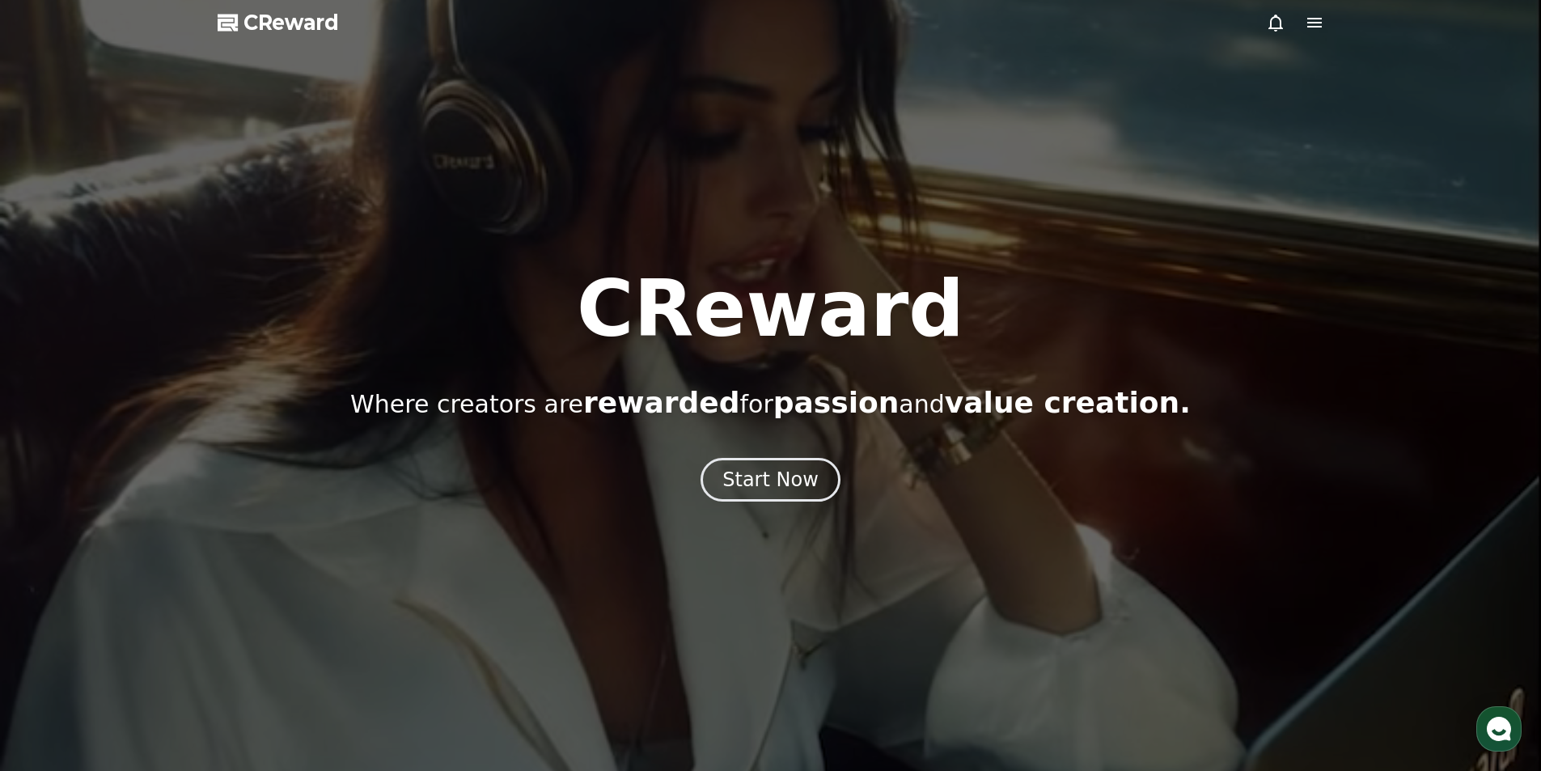
click at [1308, 19] on icon at bounding box center [1314, 22] width 19 height 19
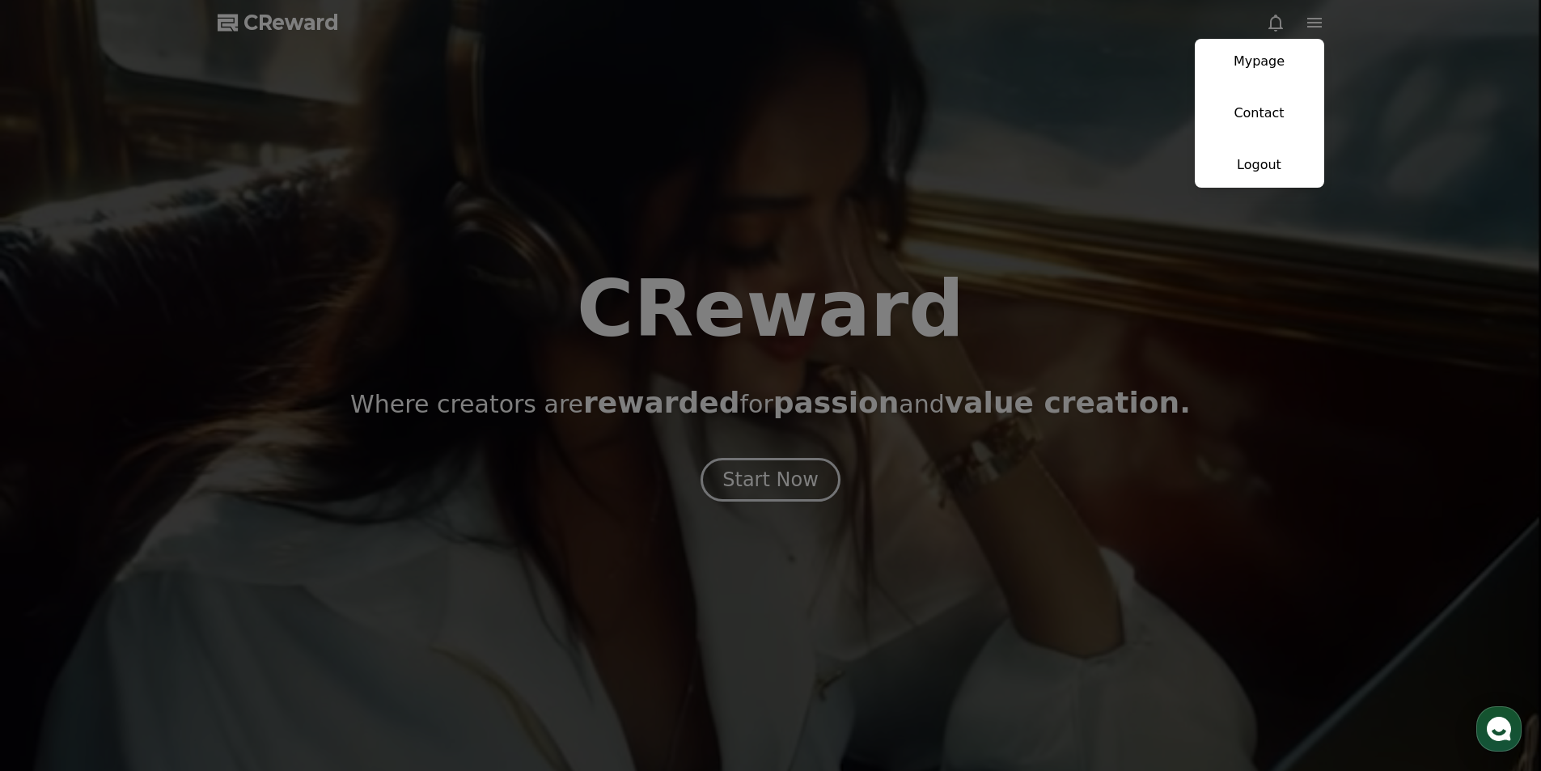
drag, startPoint x: 665, startPoint y: 150, endPoint x: 295, endPoint y: 43, distance: 384.8
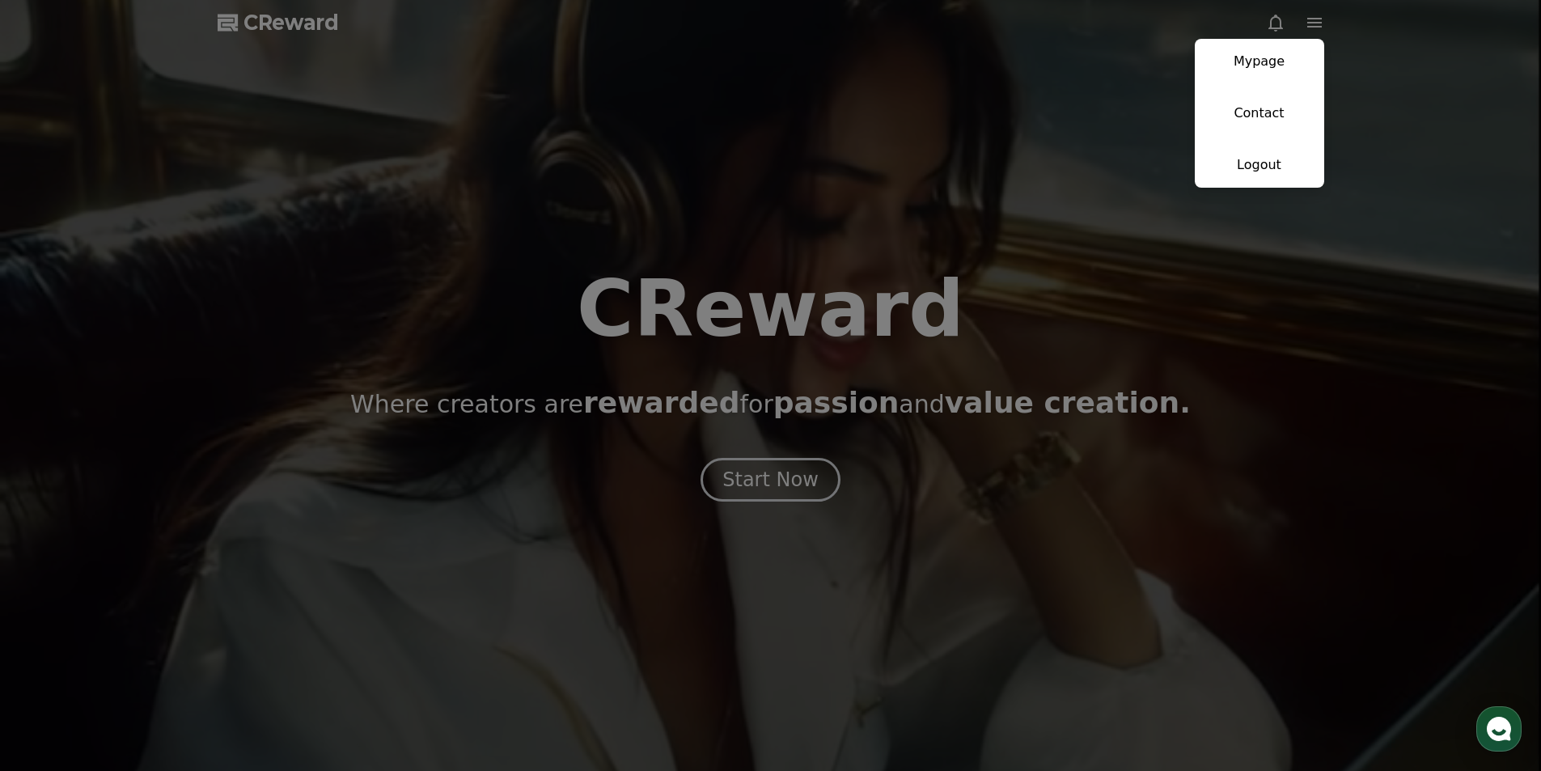
click at [662, 150] on button "close" at bounding box center [770, 385] width 1541 height 771
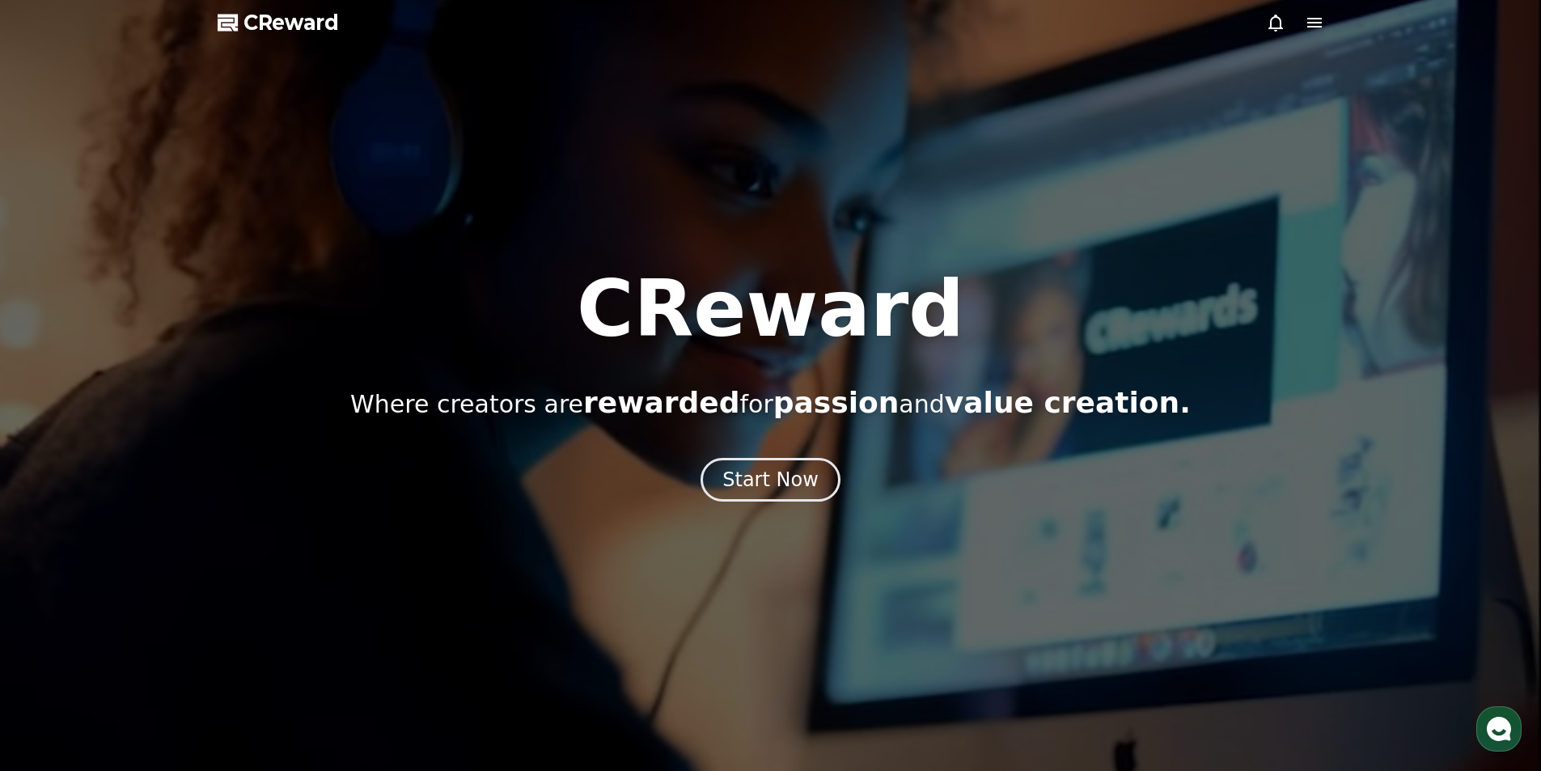
click at [1506, 732] on use "button" at bounding box center [1499, 729] width 24 height 24
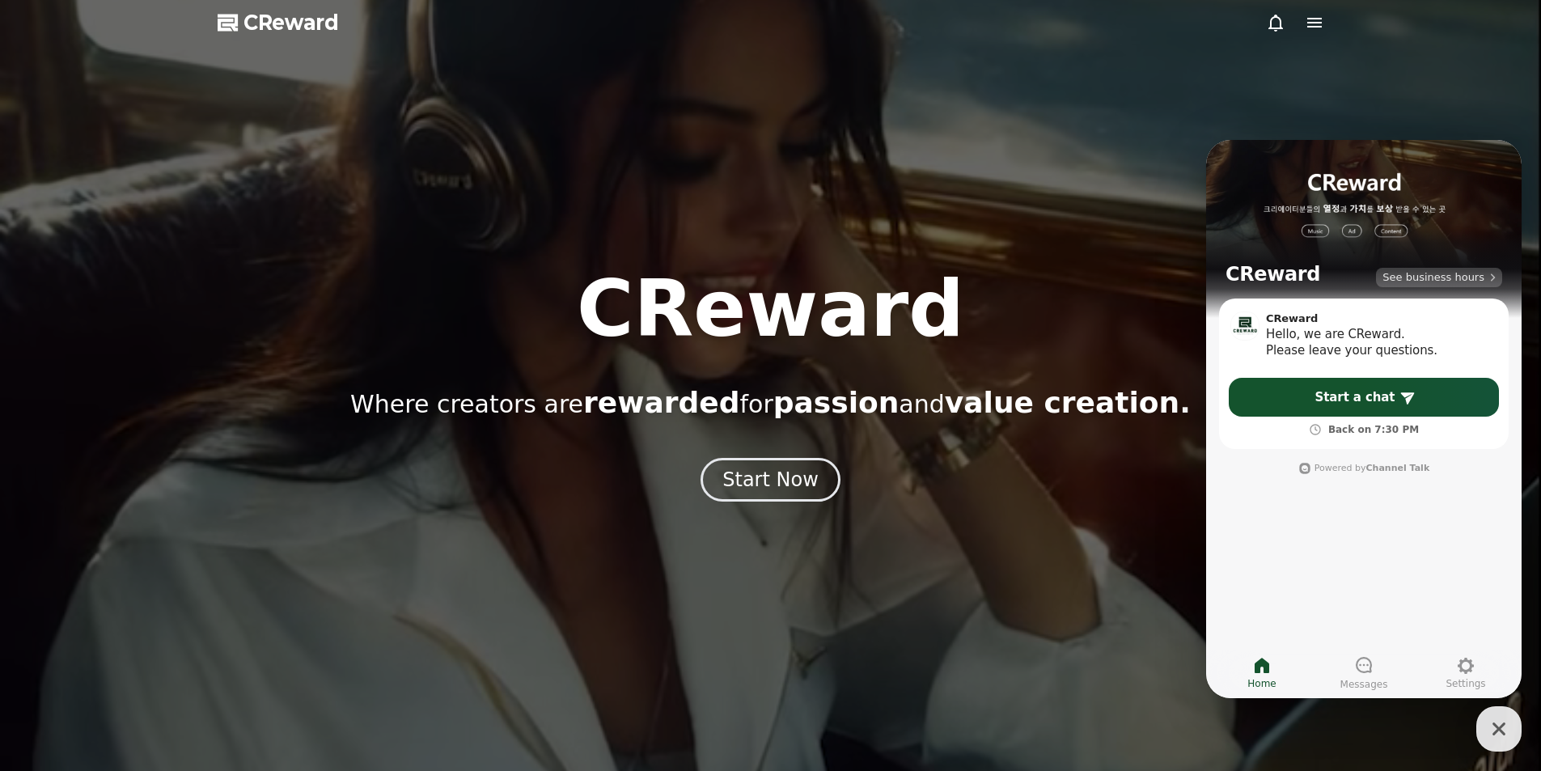
click at [1455, 271] on span "See business hours" at bounding box center [1433, 277] width 102 height 15
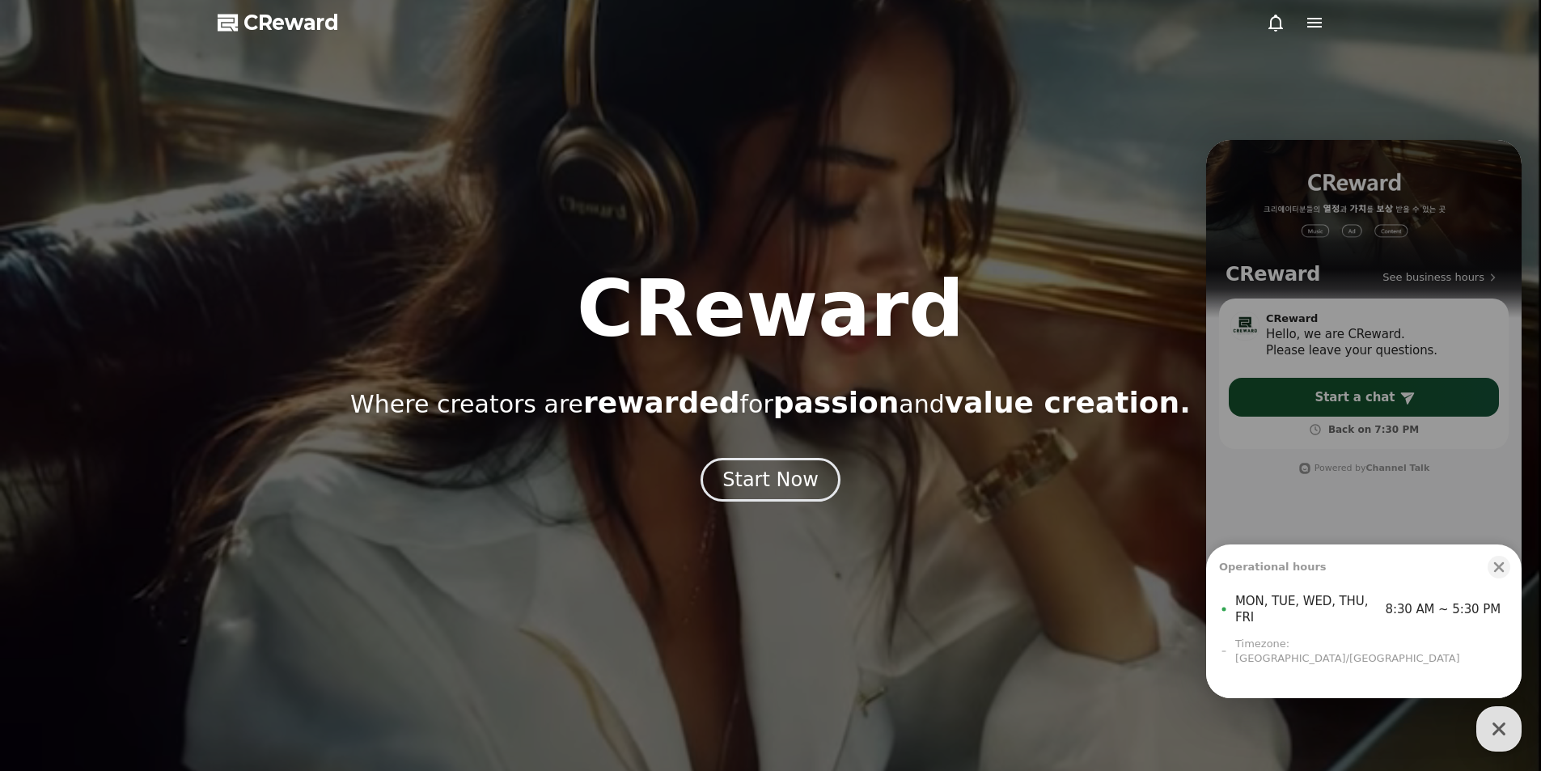
click at [701, 553] on div at bounding box center [770, 385] width 1541 height 771
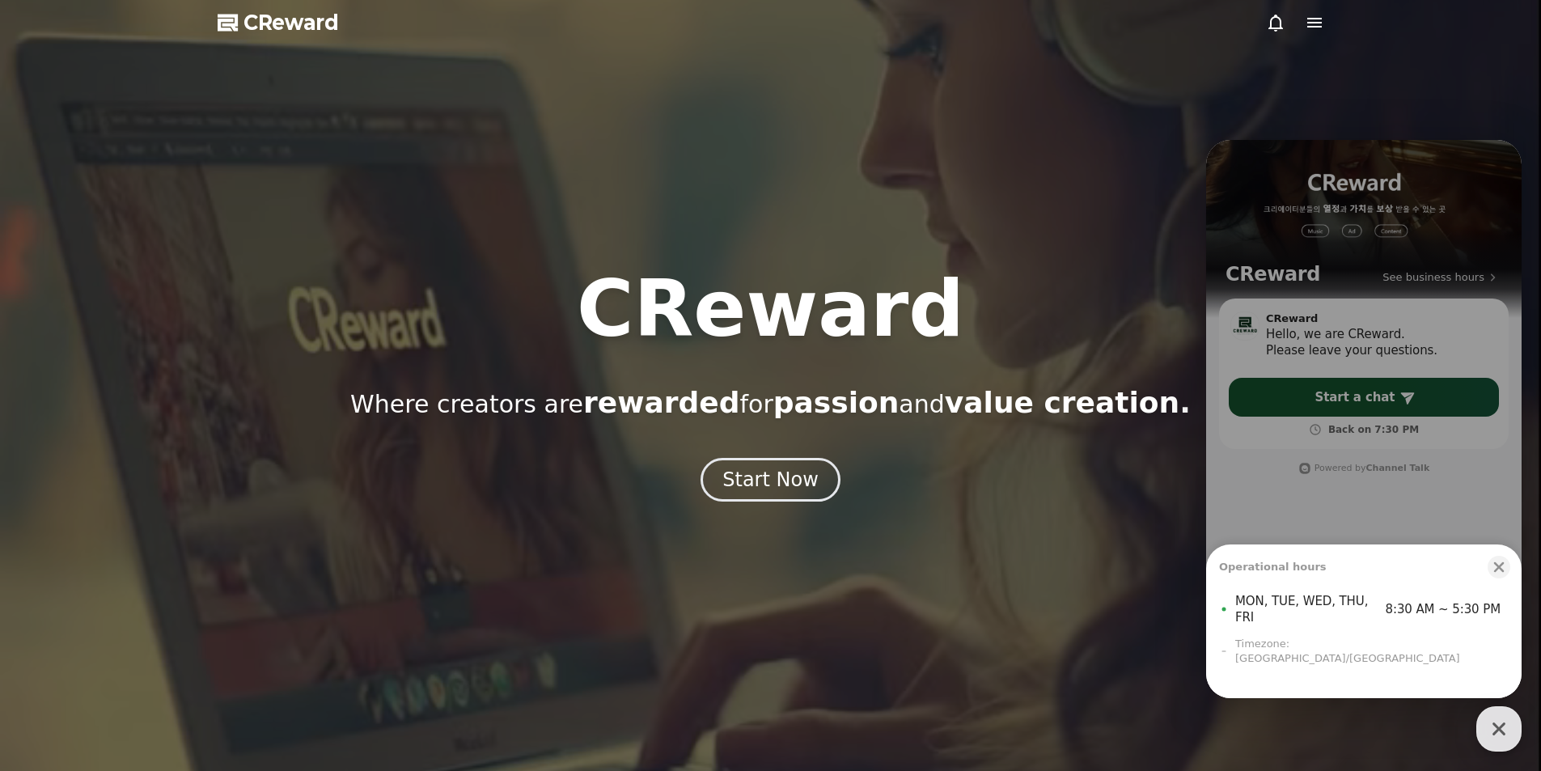
click at [215, 33] on div at bounding box center [770, 385] width 1541 height 771
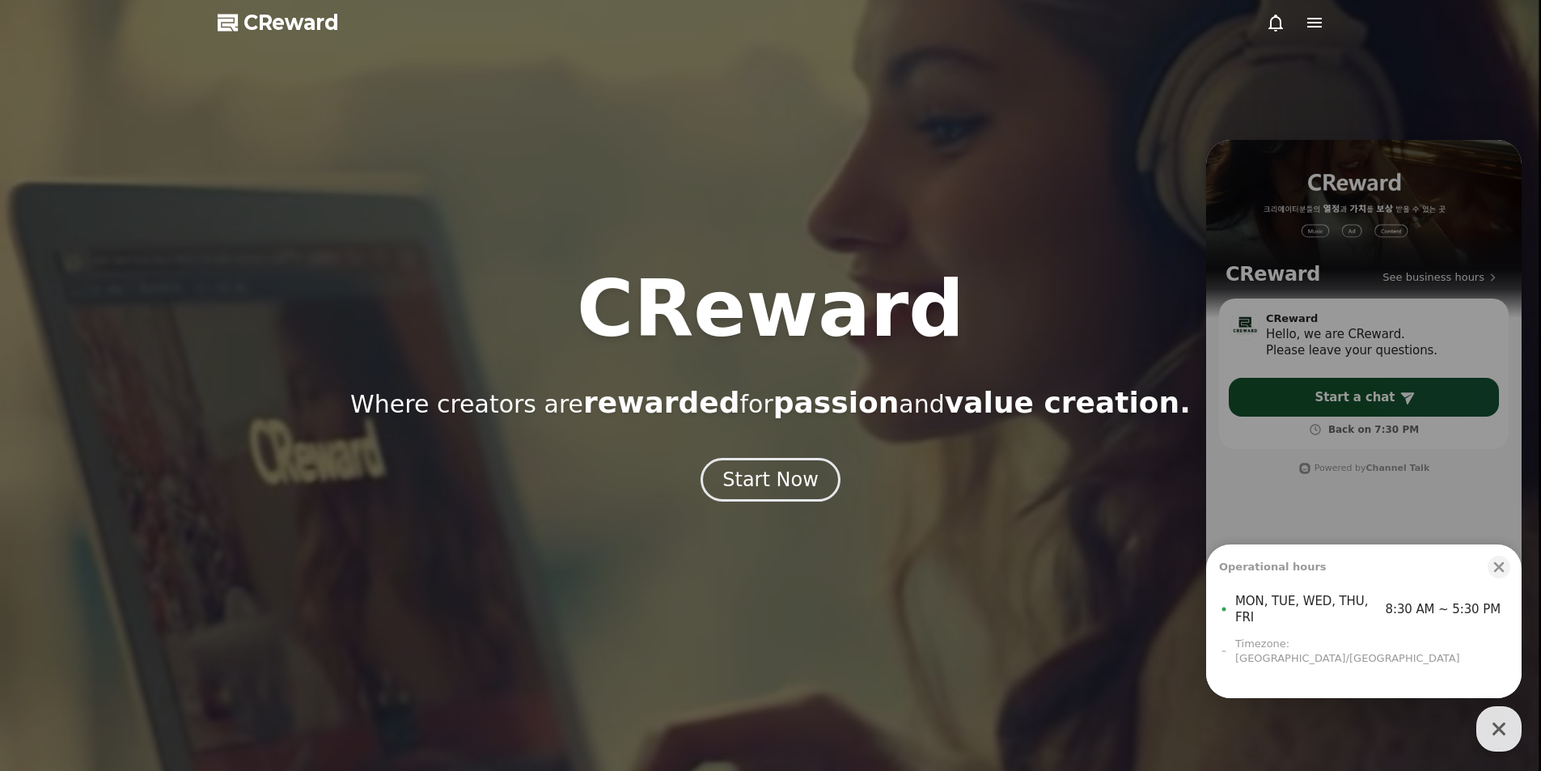
click at [218, 27] on polygon at bounding box center [226, 25] width 16 height 12
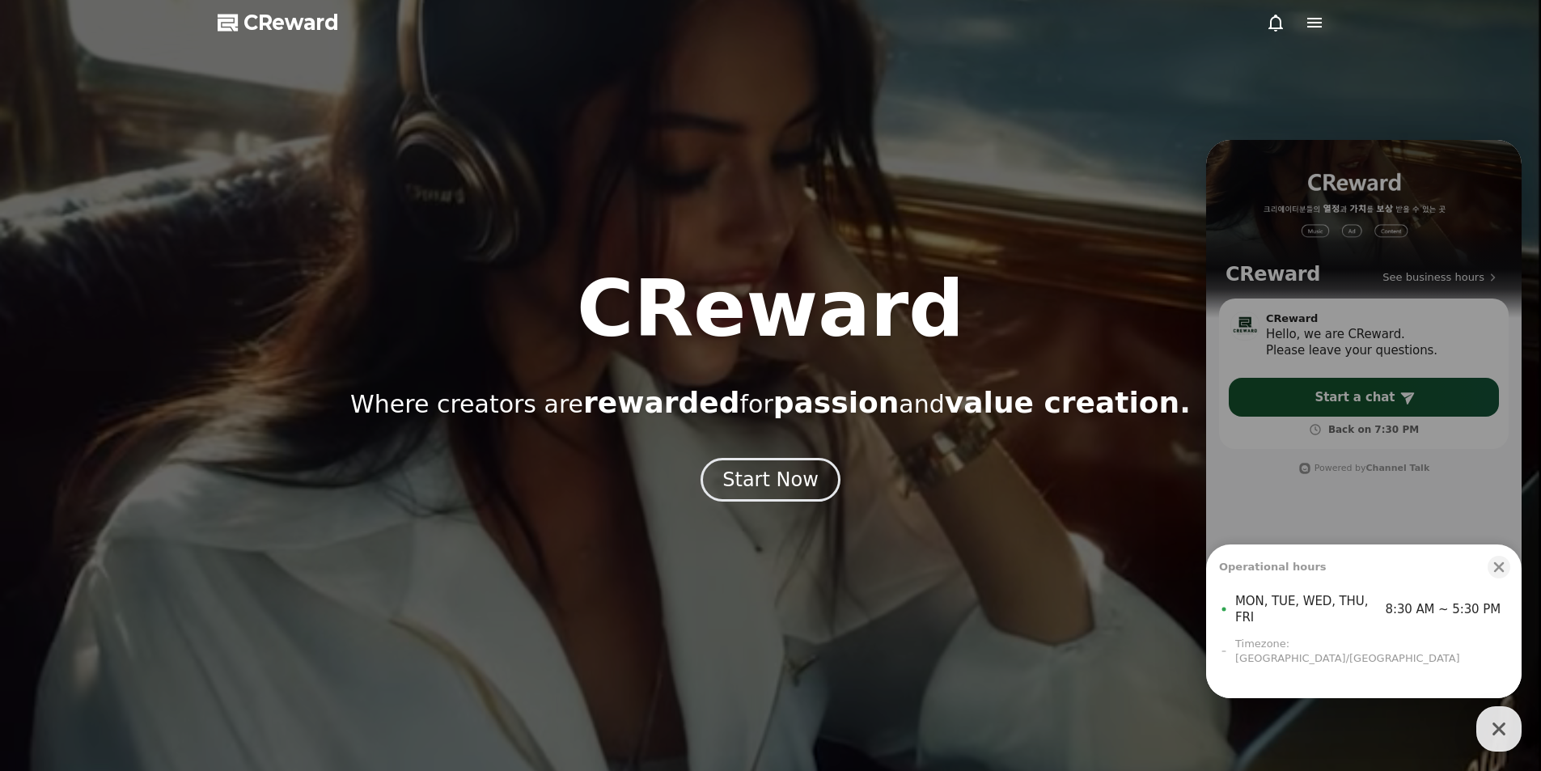
click at [1324, 23] on div at bounding box center [770, 385] width 1541 height 771
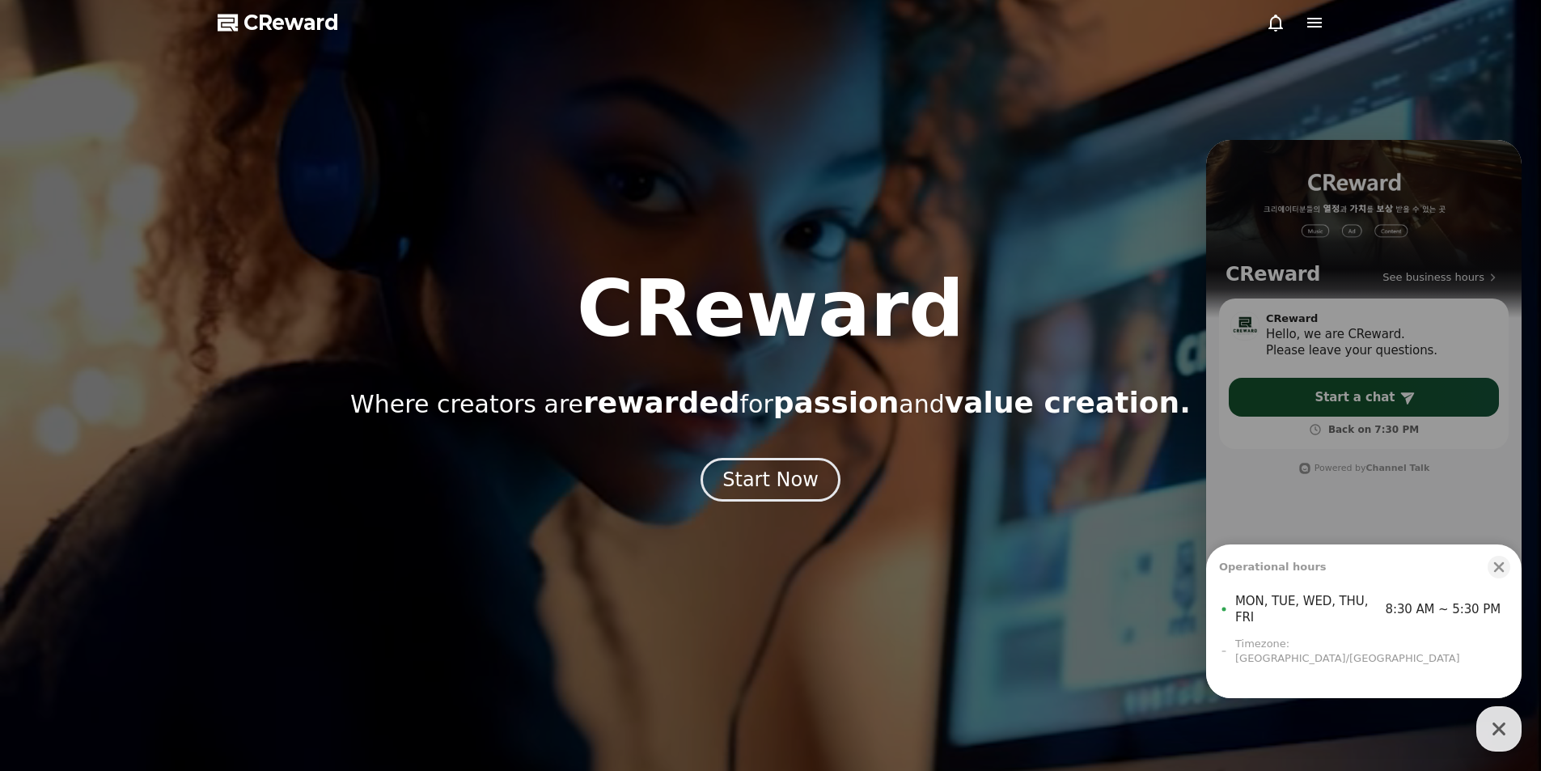
click at [1309, 24] on icon at bounding box center [1314, 22] width 19 height 19
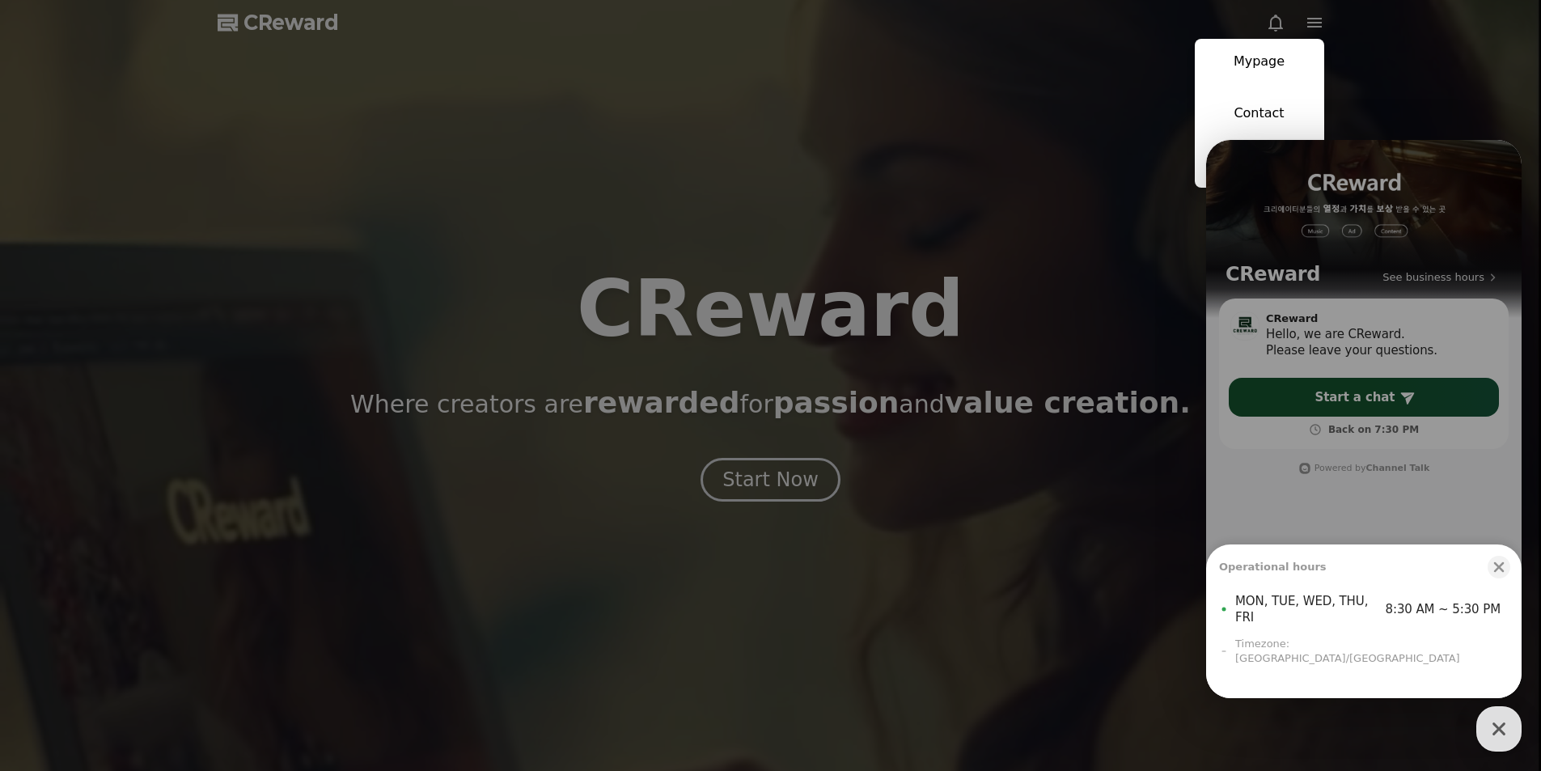
click at [1494, 575] on icon "button" at bounding box center [1499, 567] width 16 height 16
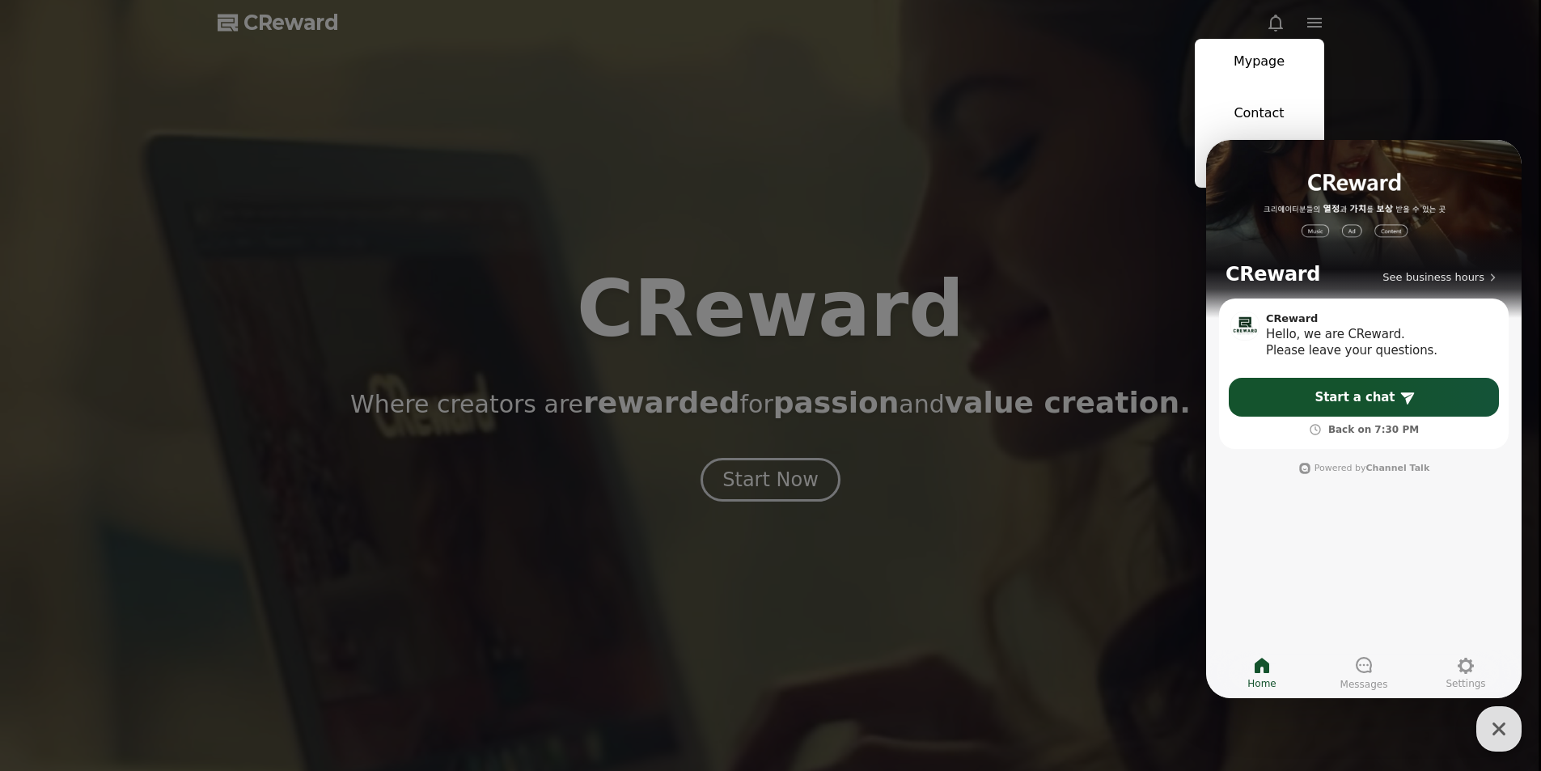
drag, startPoint x: 1496, startPoint y: 733, endPoint x: 1485, endPoint y: 711, distance: 24.6
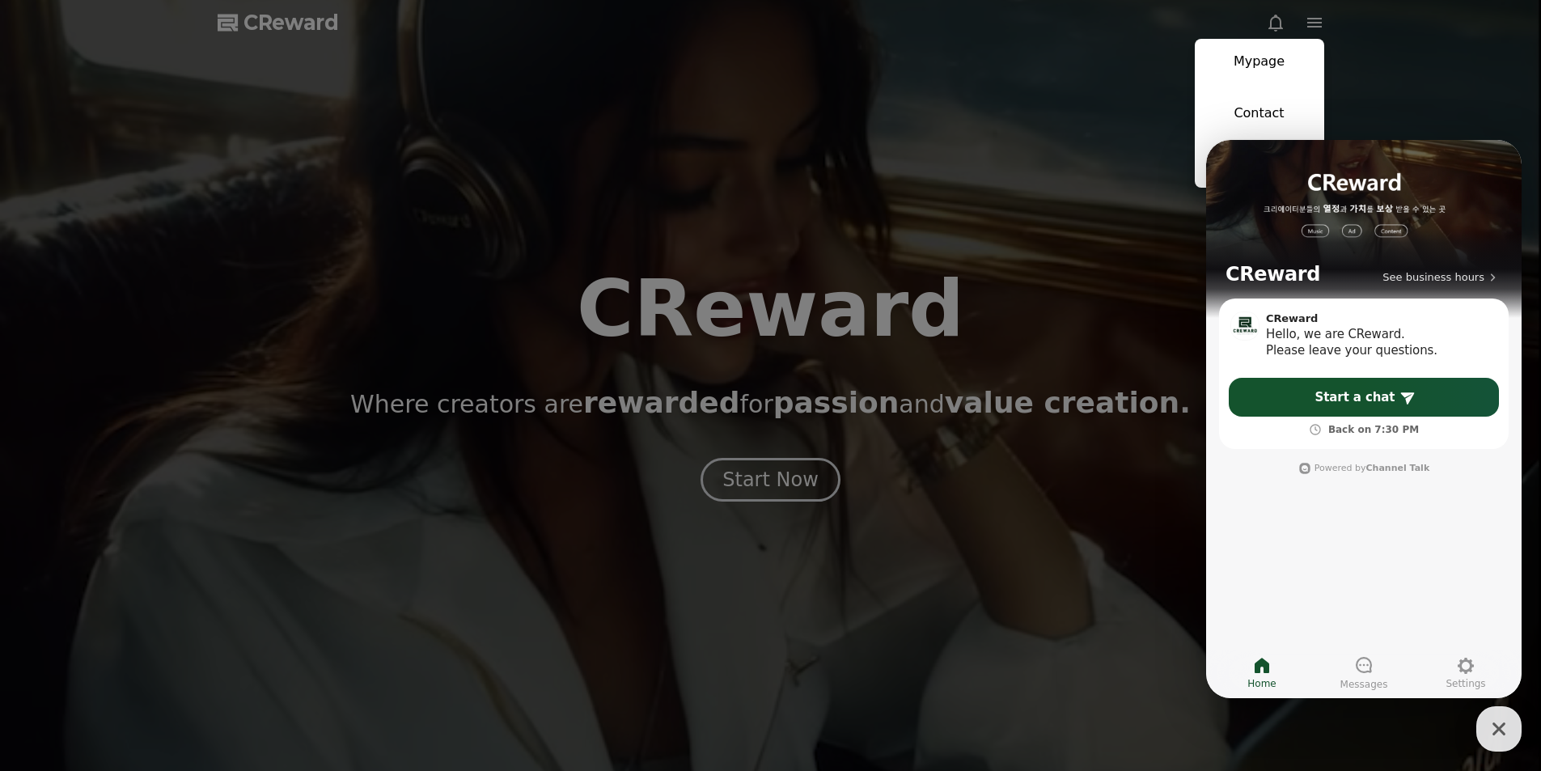
click at [1496, 732] on icon "button" at bounding box center [1498, 728] width 13 height 13
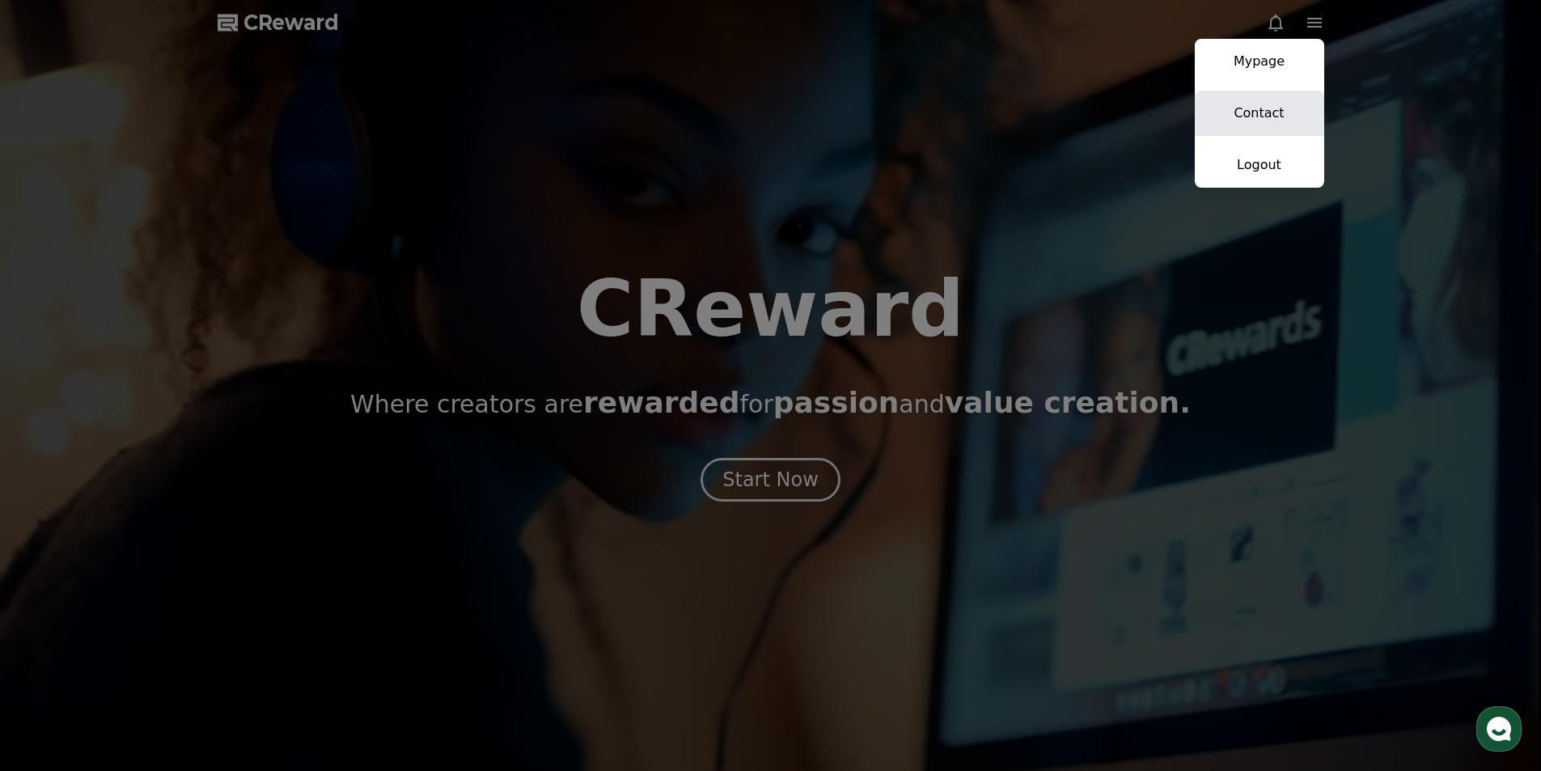
click at [1246, 112] on link "Contact" at bounding box center [1259, 113] width 129 height 45
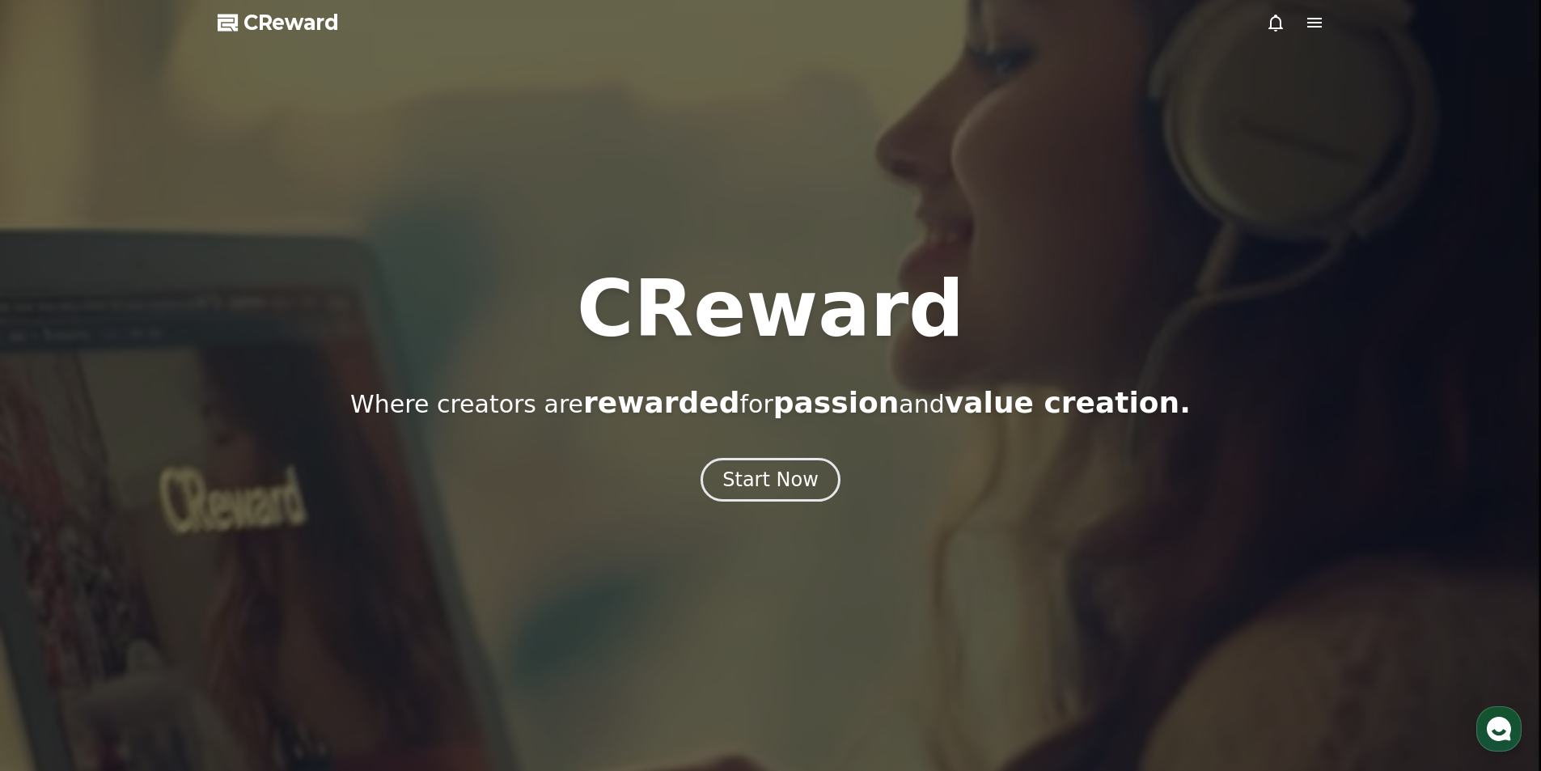
click at [298, 28] on span "CReward" at bounding box center [290, 23] width 95 height 26
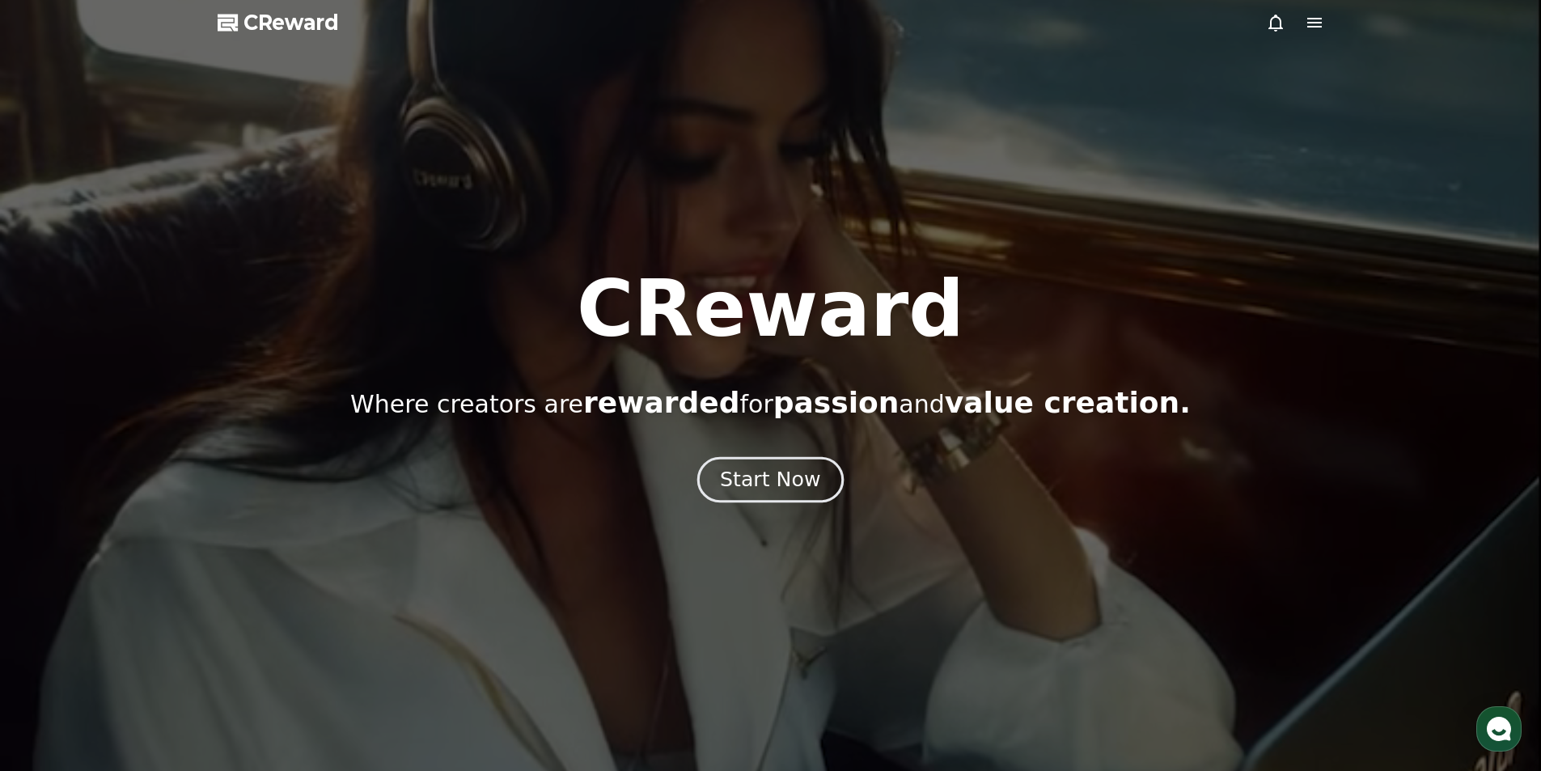
click at [748, 485] on div "Start Now" at bounding box center [770, 480] width 100 height 28
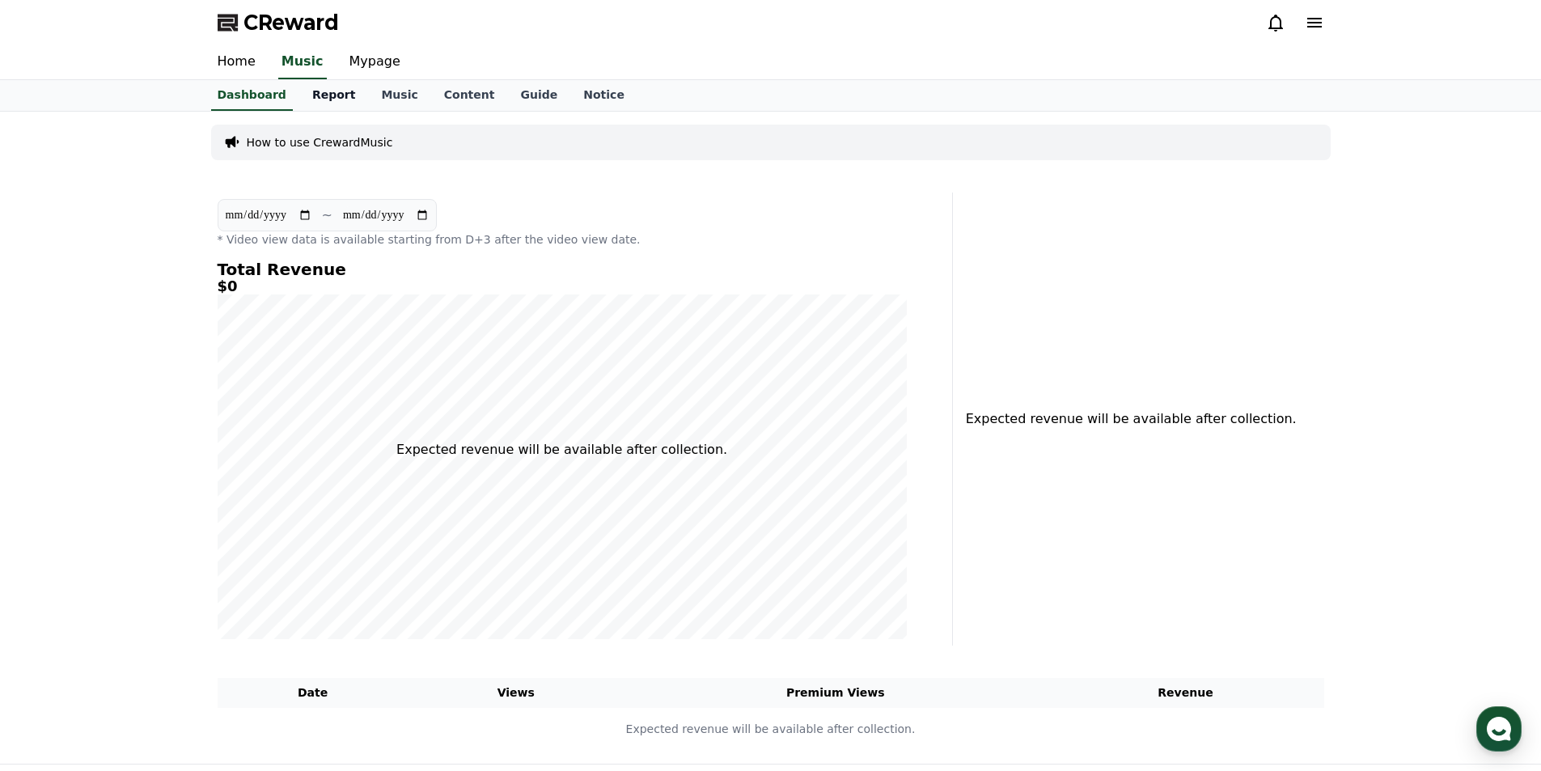
click at [308, 99] on link "Report" at bounding box center [334, 95] width 70 height 31
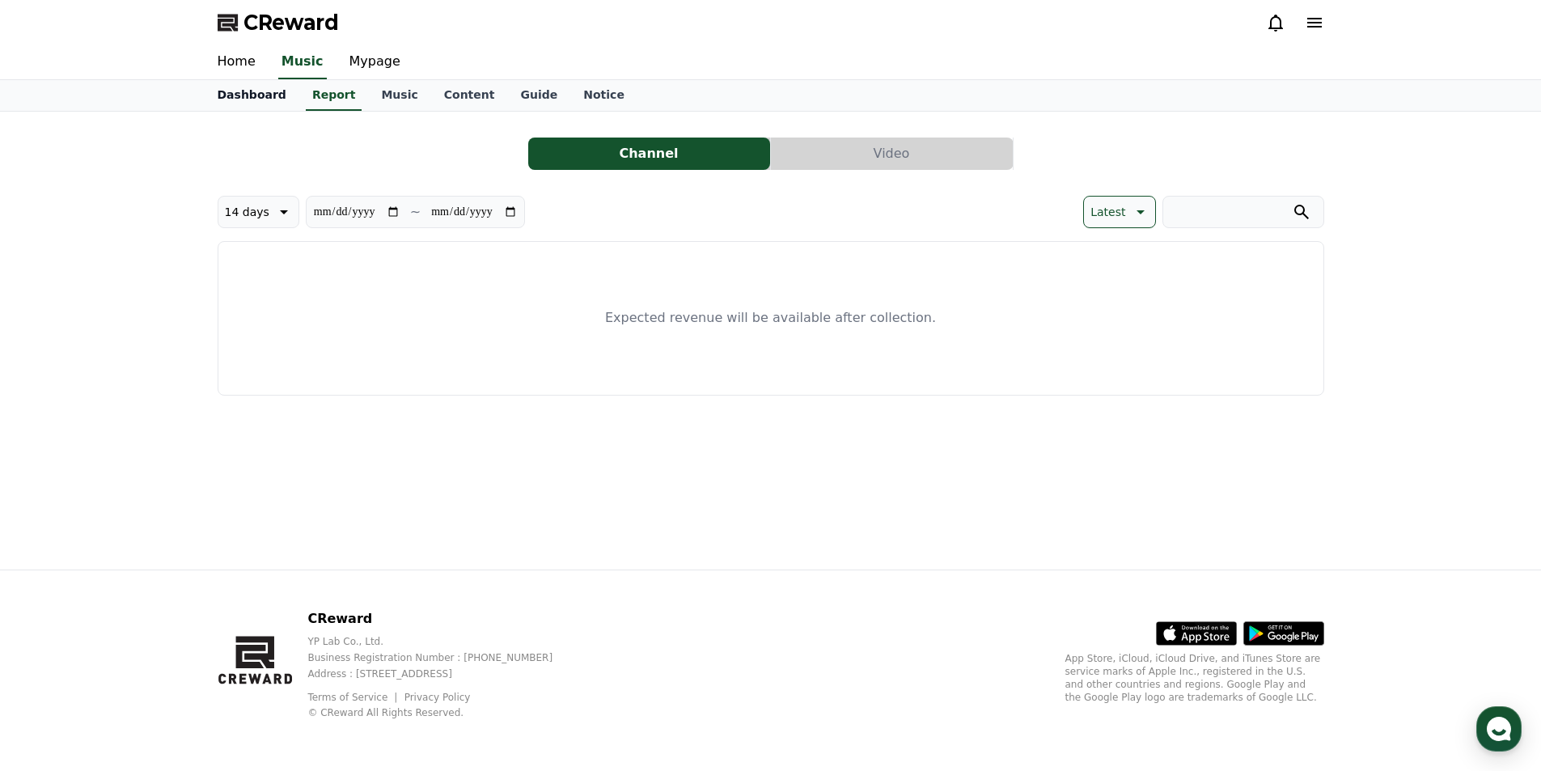
click at [259, 91] on link "Dashboard" at bounding box center [252, 95] width 95 height 31
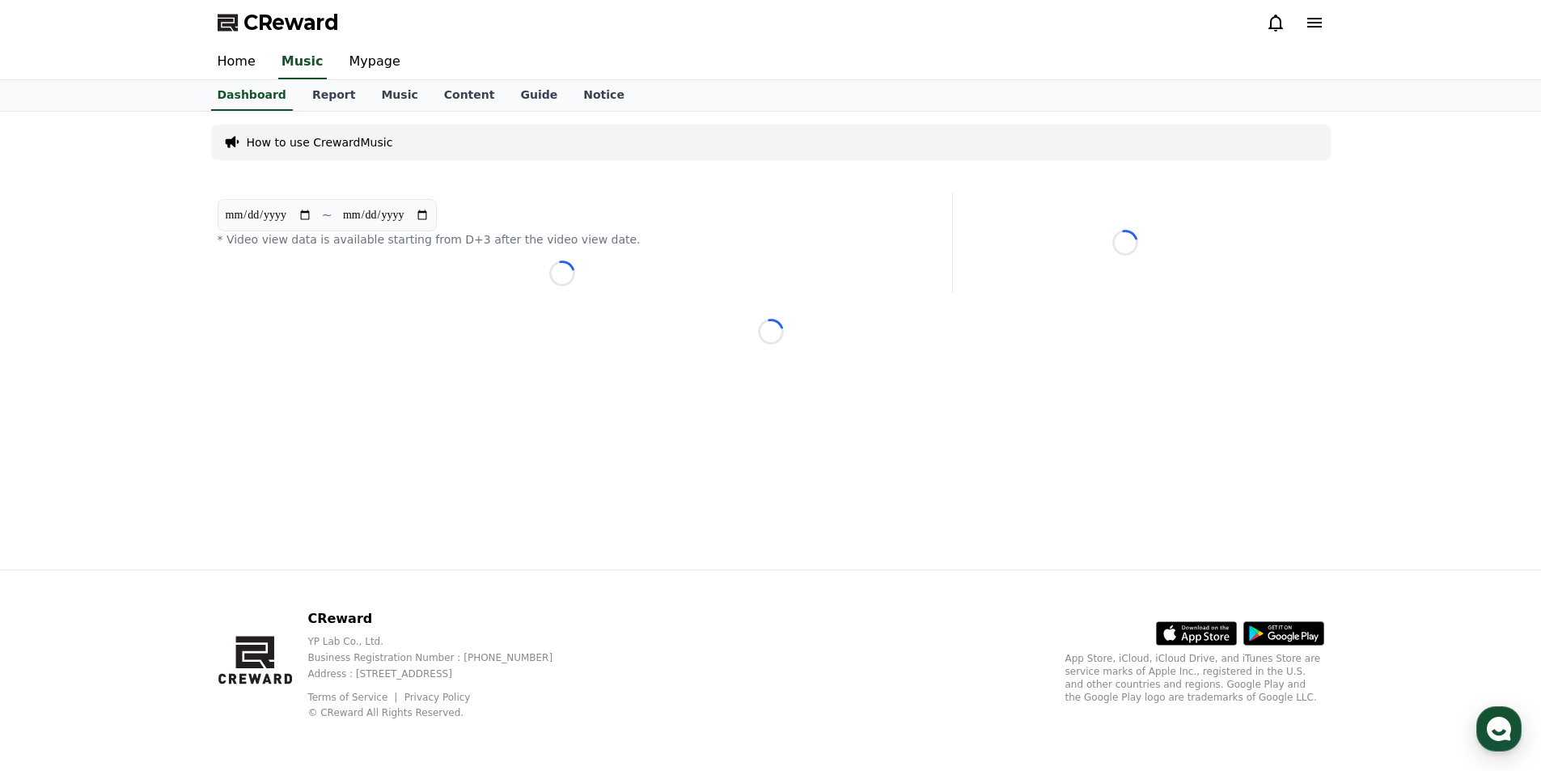
click at [331, 136] on p "How to use CrewardMusic" at bounding box center [320, 142] width 146 height 16
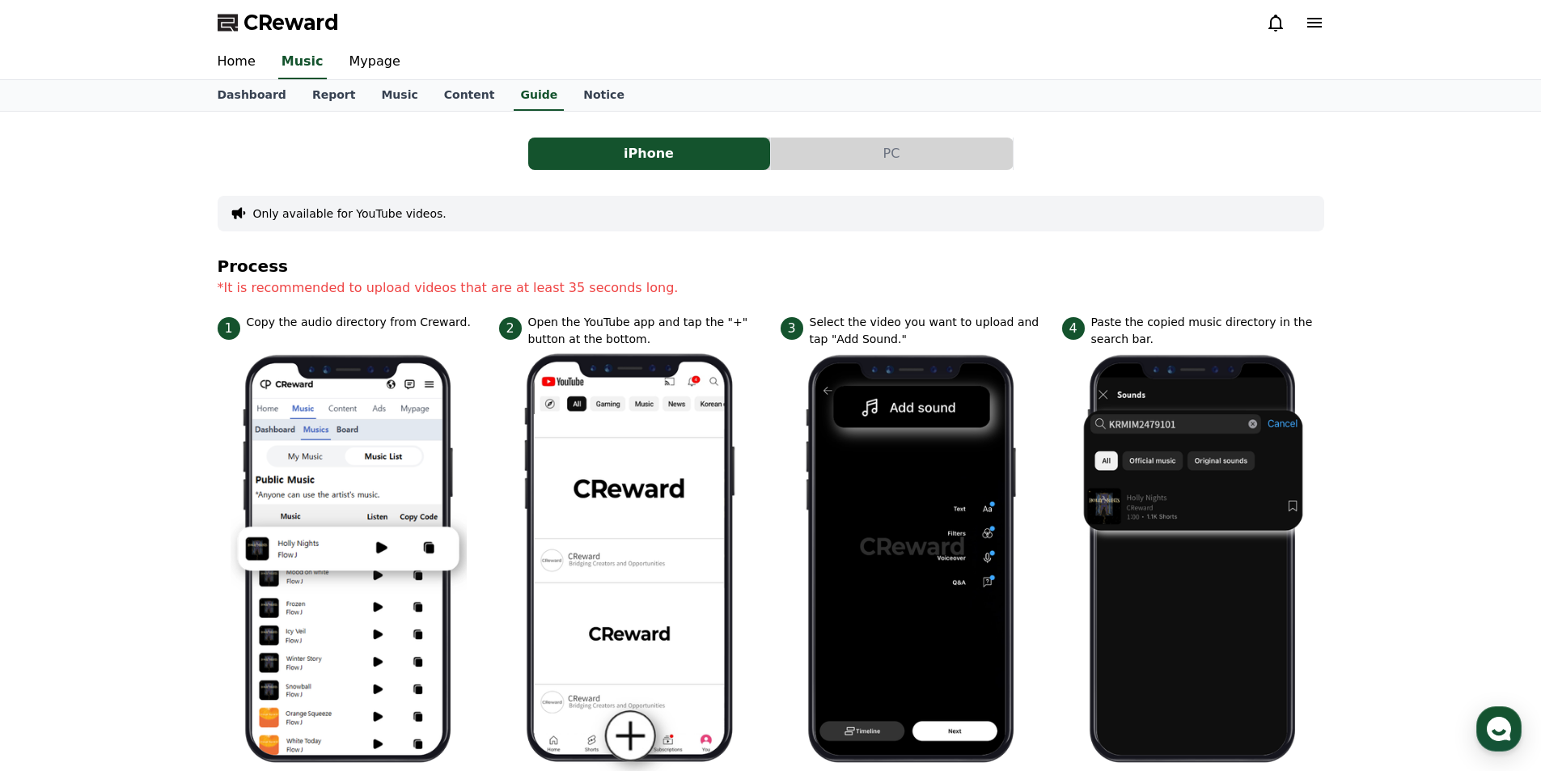
click at [823, 142] on button "PC" at bounding box center [892, 154] width 242 height 32
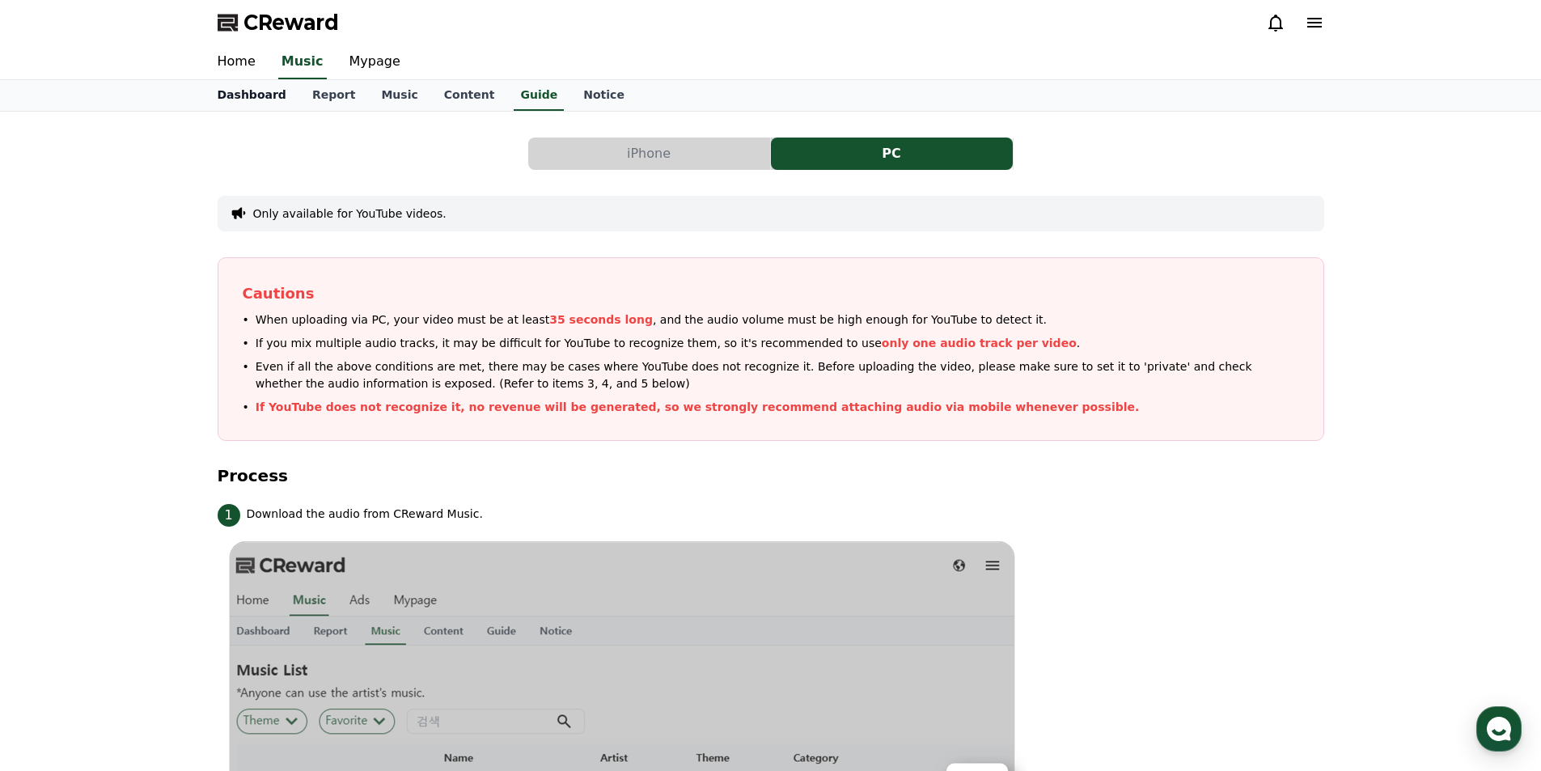
click at [277, 100] on link "Dashboard" at bounding box center [252, 95] width 95 height 31
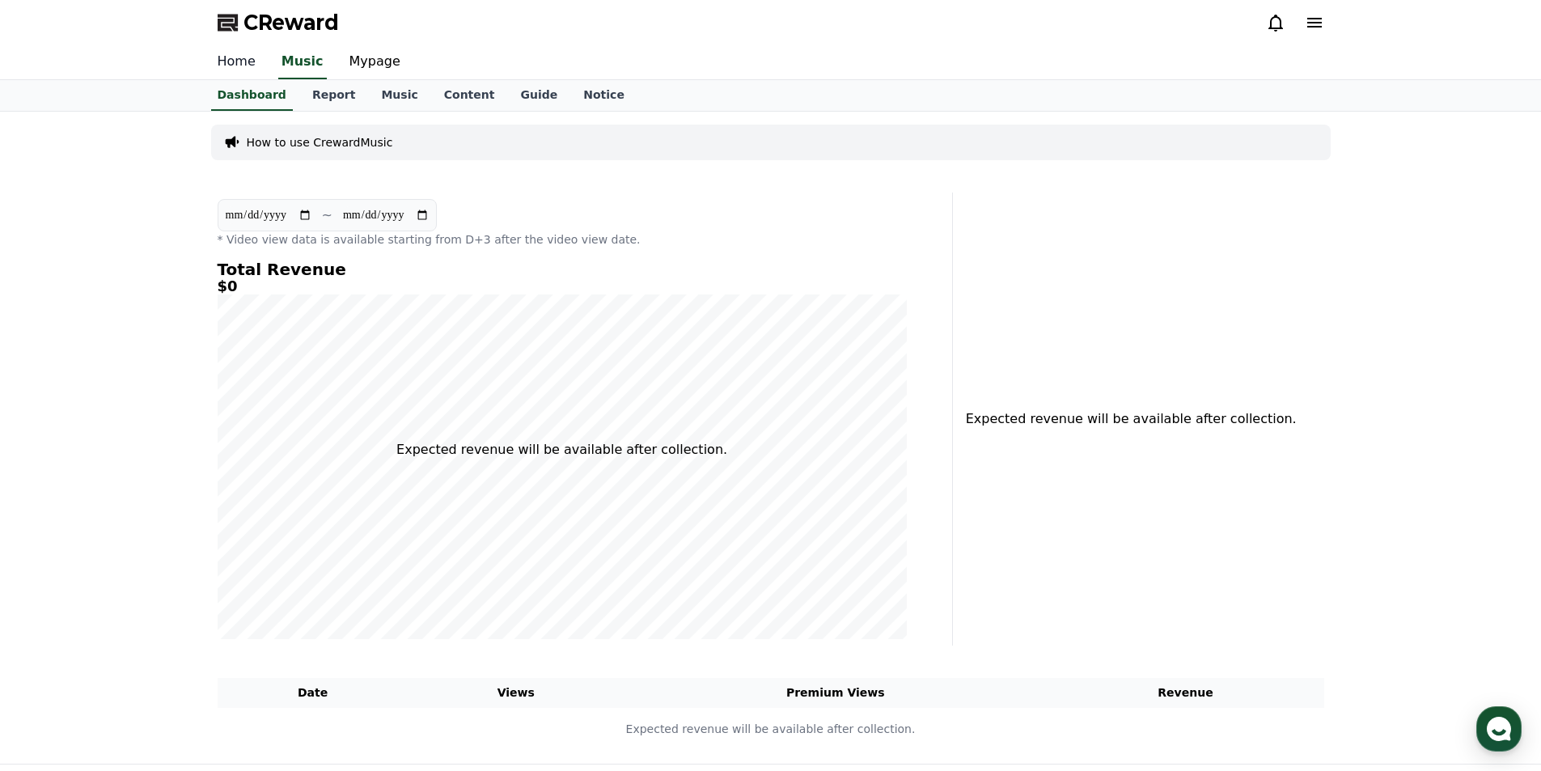
click at [236, 73] on link "Home" at bounding box center [237, 62] width 64 height 34
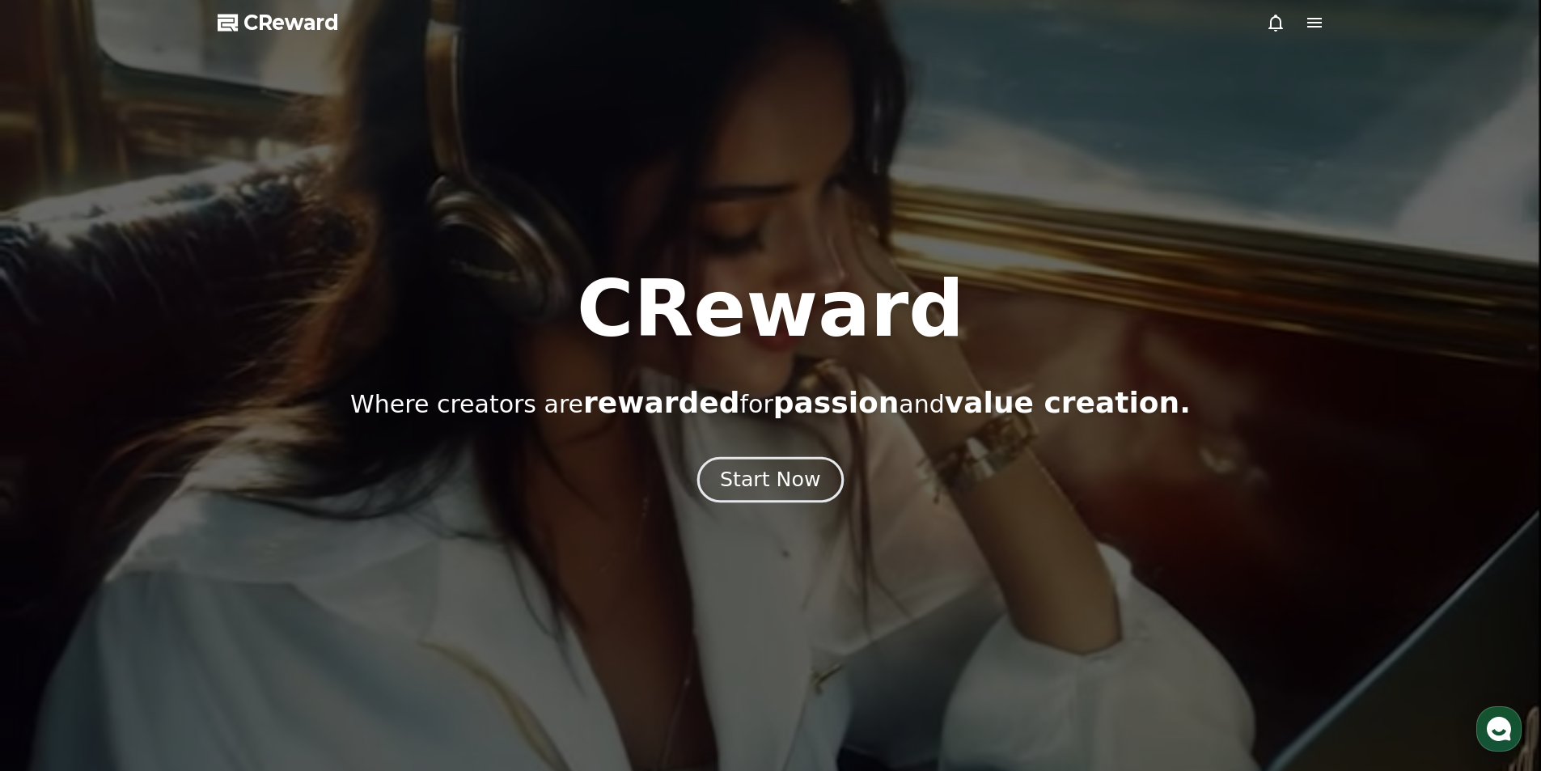
click at [752, 488] on div "Start Now" at bounding box center [770, 480] width 100 height 28
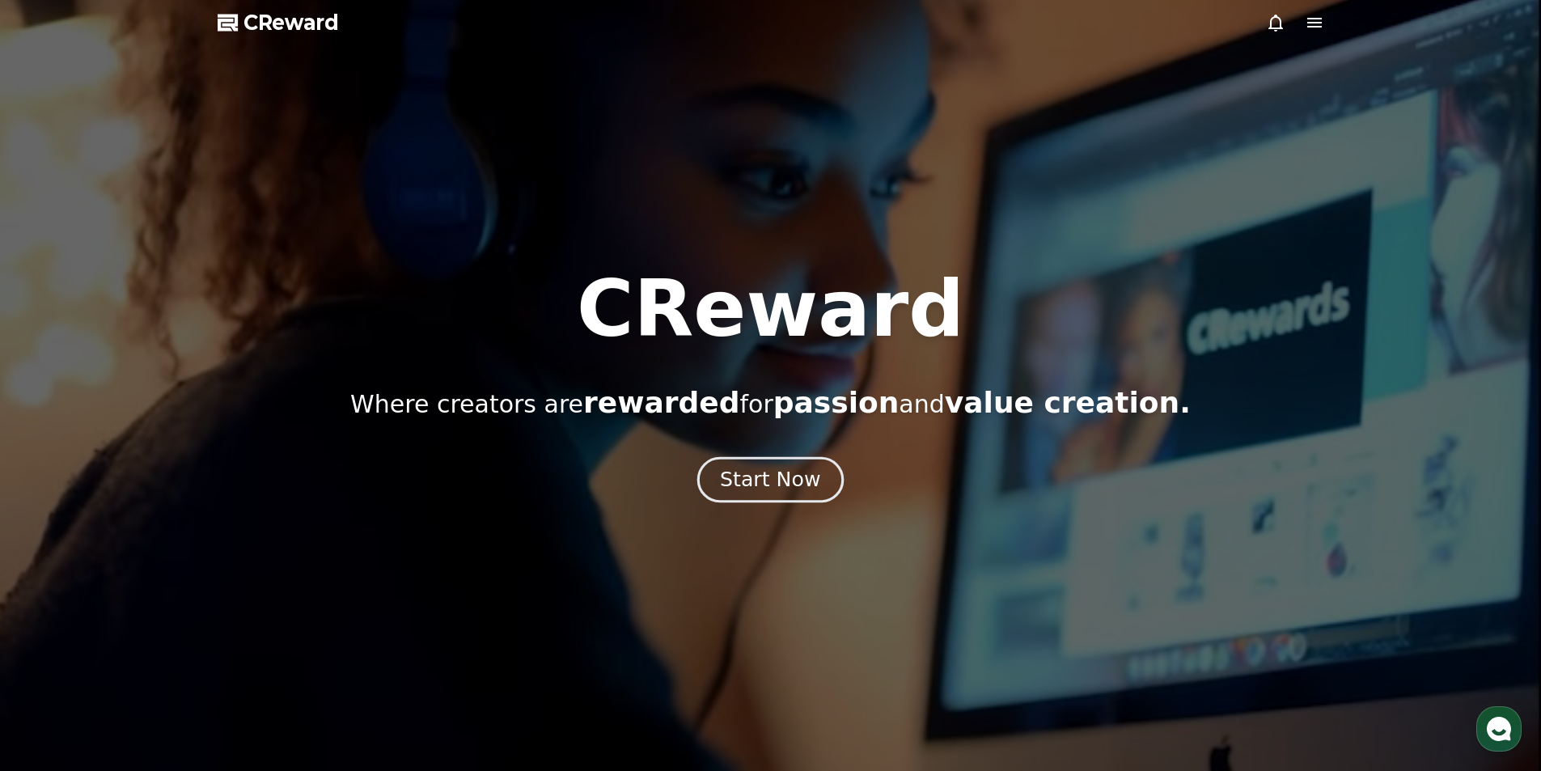
click at [728, 483] on div "Start Now" at bounding box center [770, 480] width 100 height 28
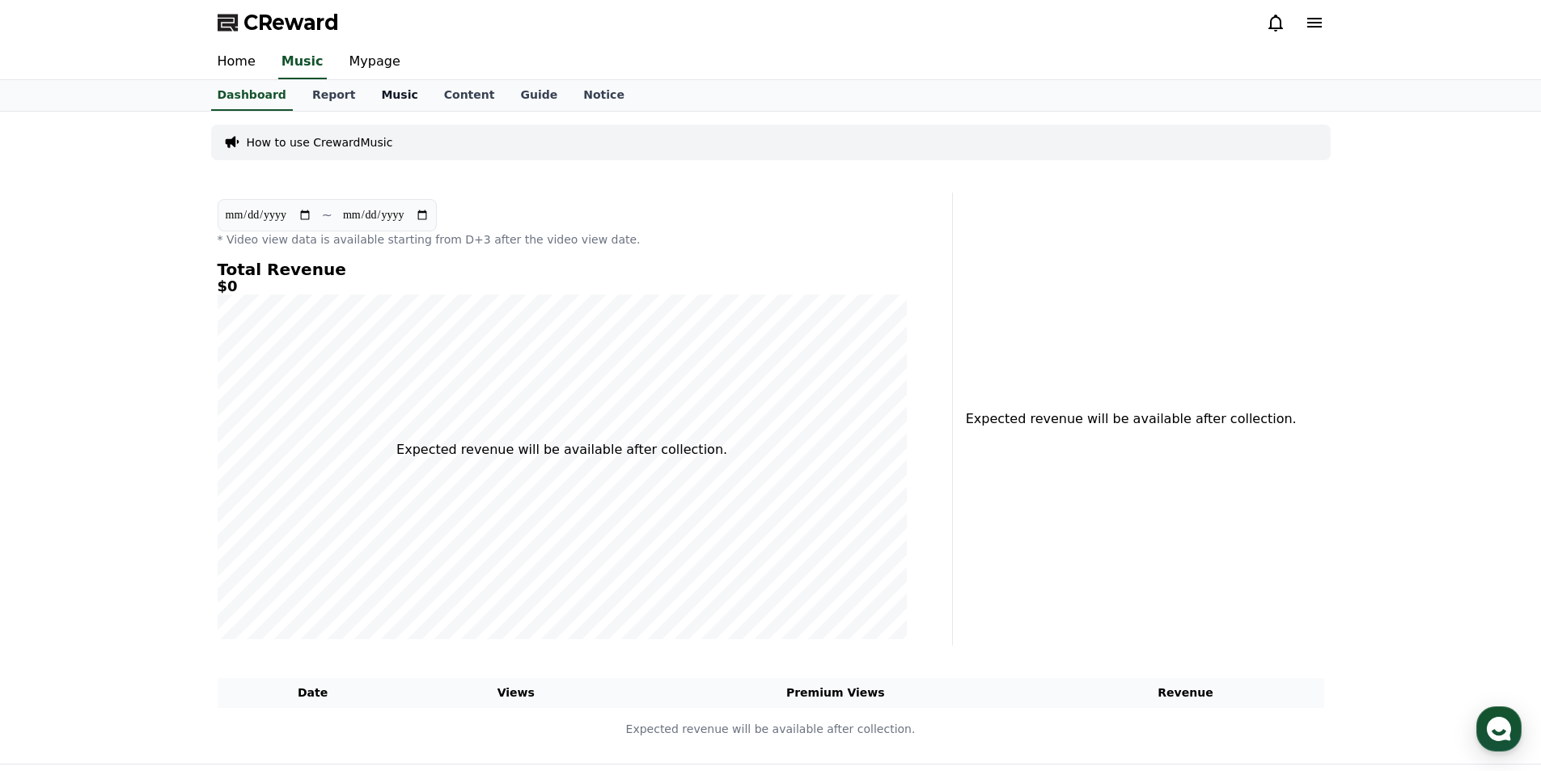
click at [380, 91] on link "Music" at bounding box center [399, 95] width 62 height 31
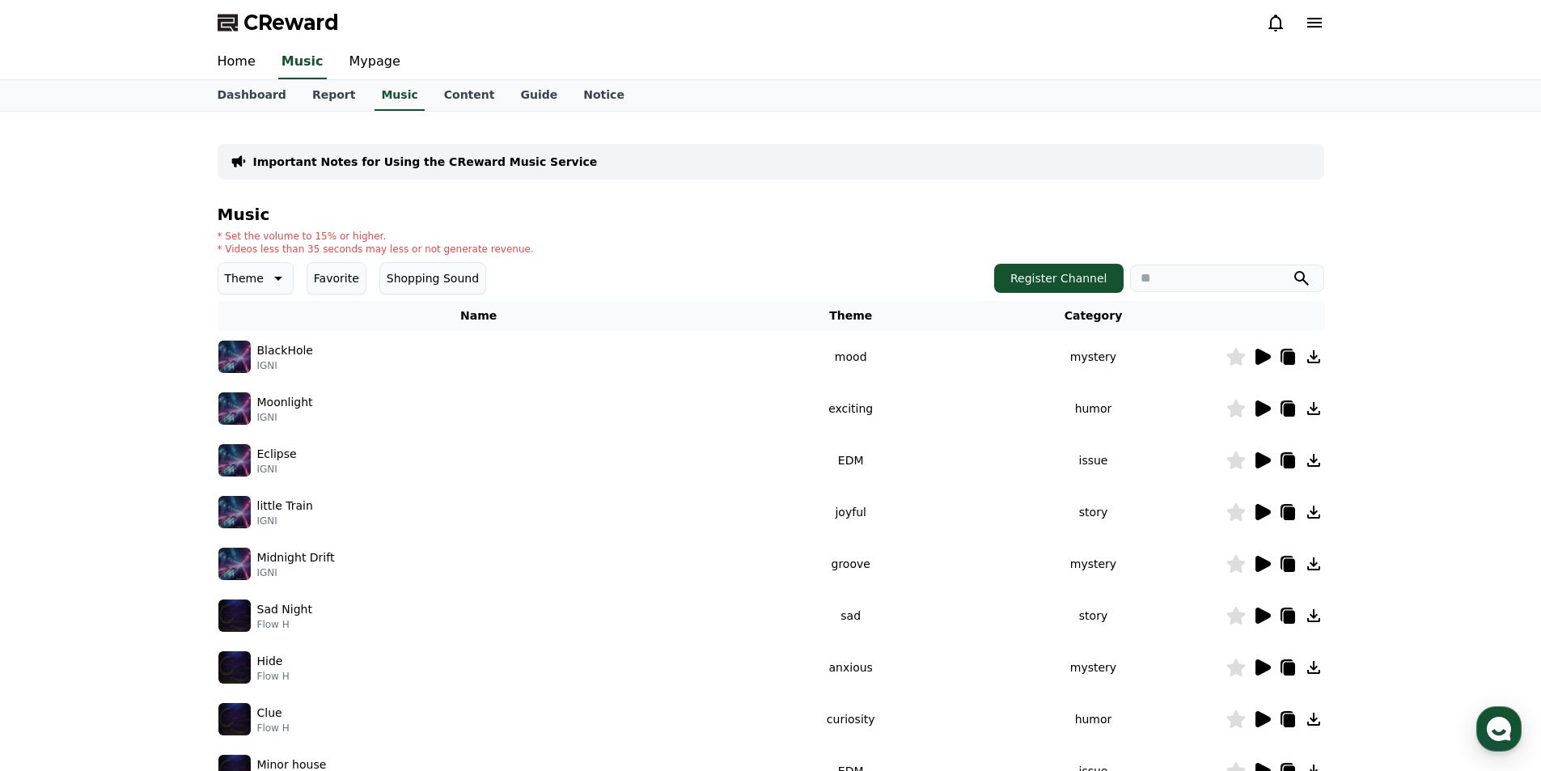
click at [1260, 358] on icon at bounding box center [1262, 357] width 15 height 16
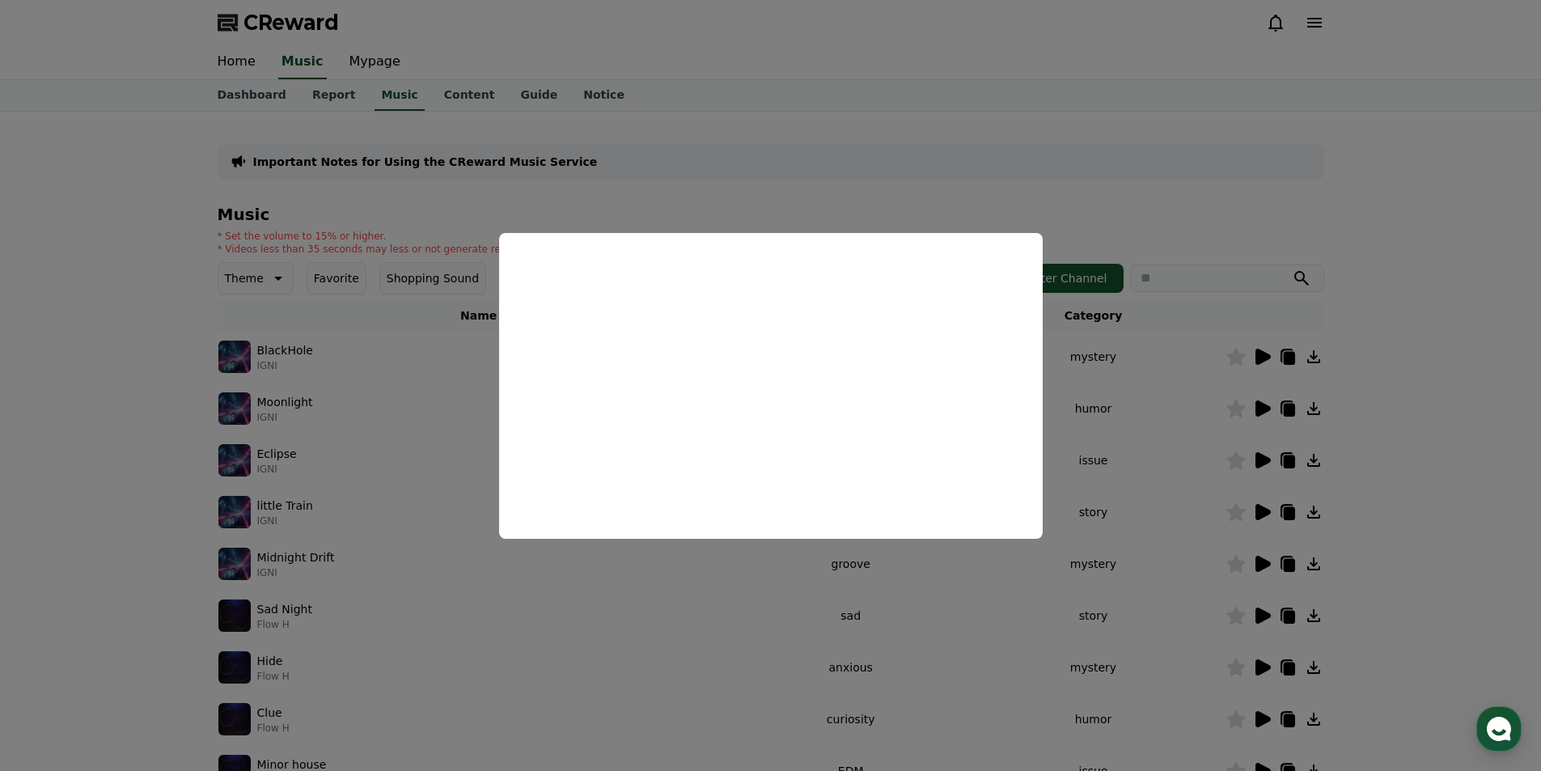
click at [641, 629] on button "close modal" at bounding box center [770, 385] width 1541 height 771
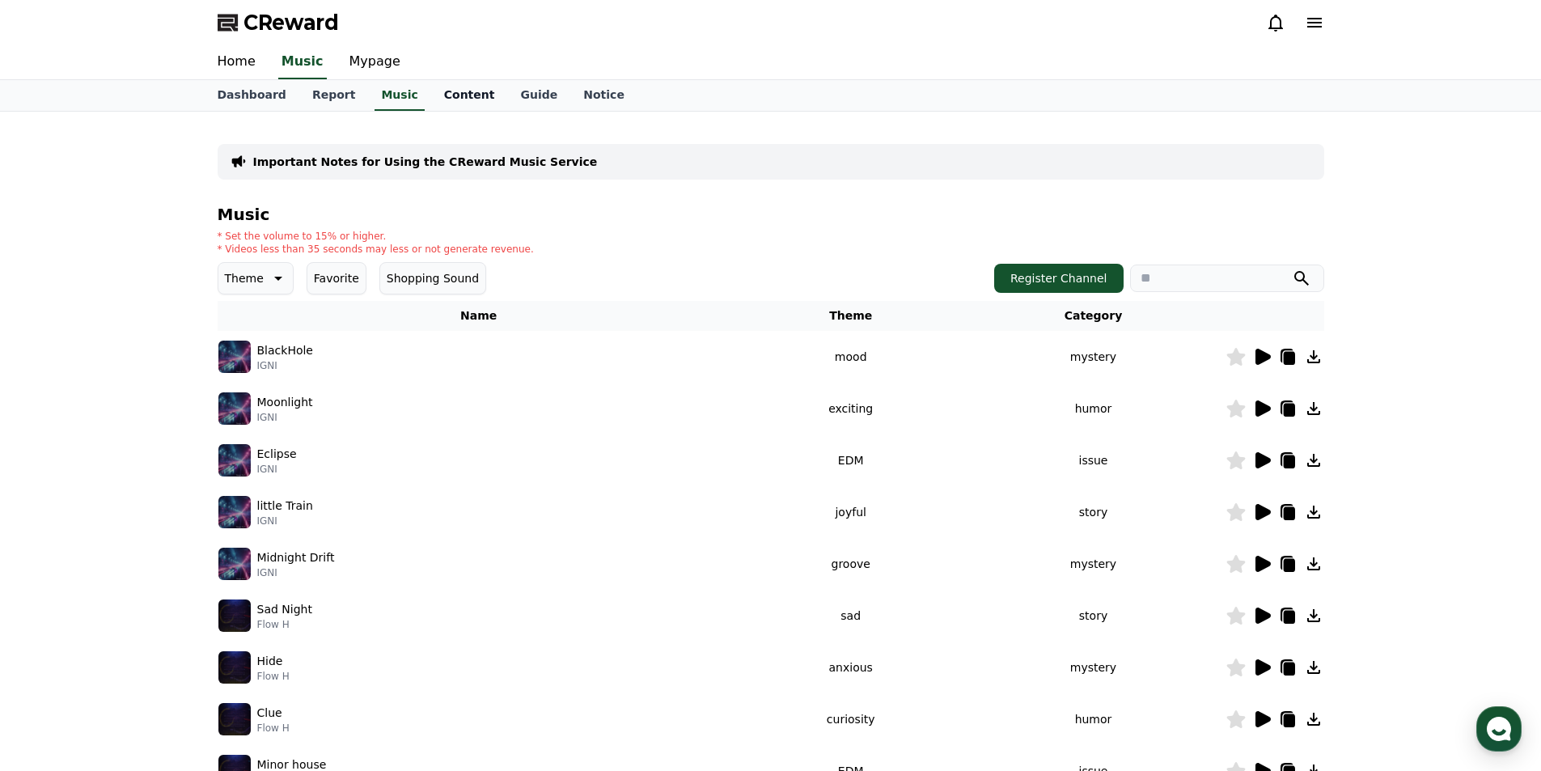
click at [455, 93] on link "Content" at bounding box center [469, 95] width 77 height 31
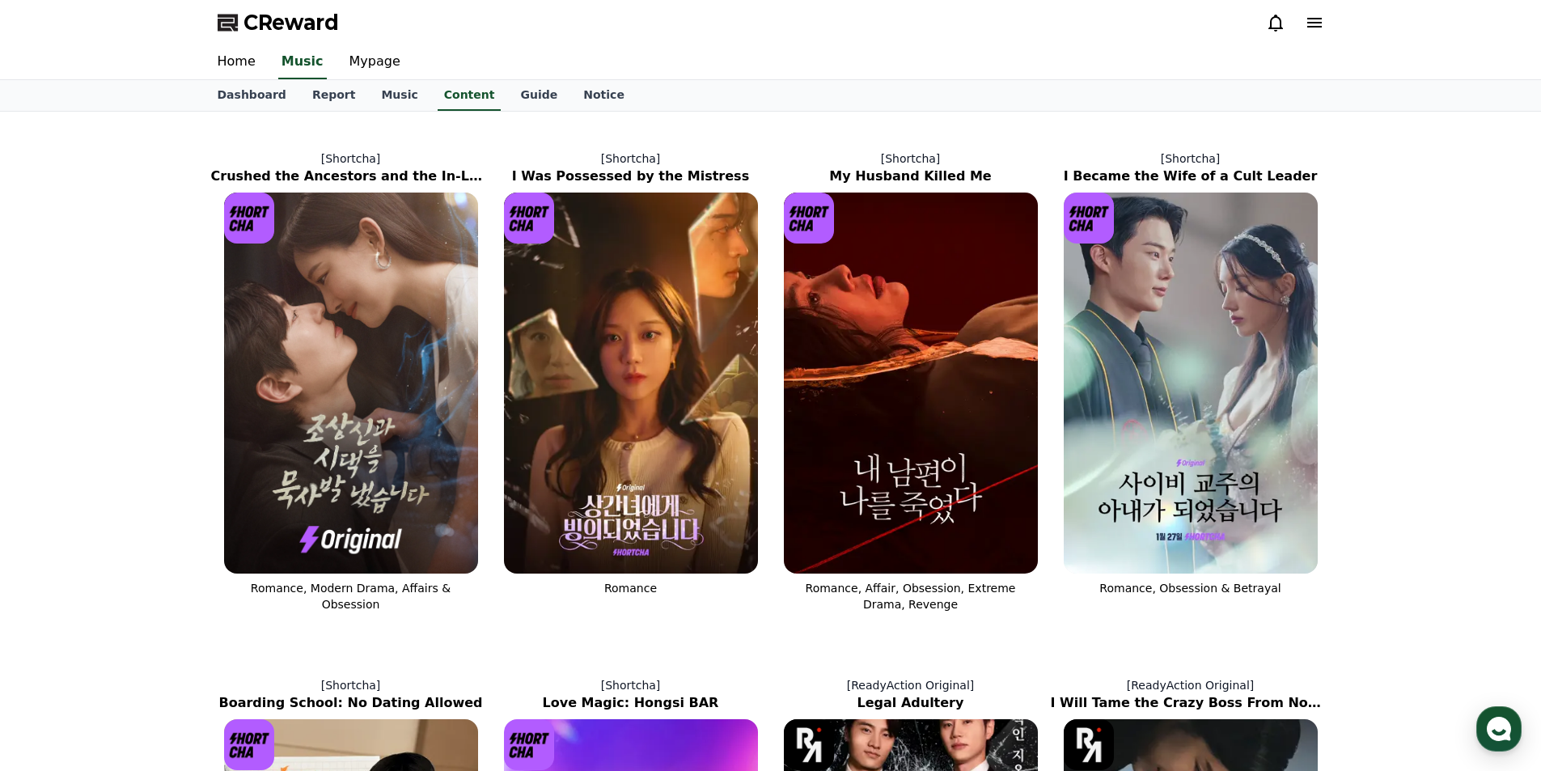
copy span "CReward"
drag, startPoint x: 354, startPoint y: 28, endPoint x: 243, endPoint y: 23, distance: 110.9
click at [243, 23] on div "CReward" at bounding box center [771, 22] width 1132 height 45
click at [607, 404] on img at bounding box center [631, 383] width 254 height 381
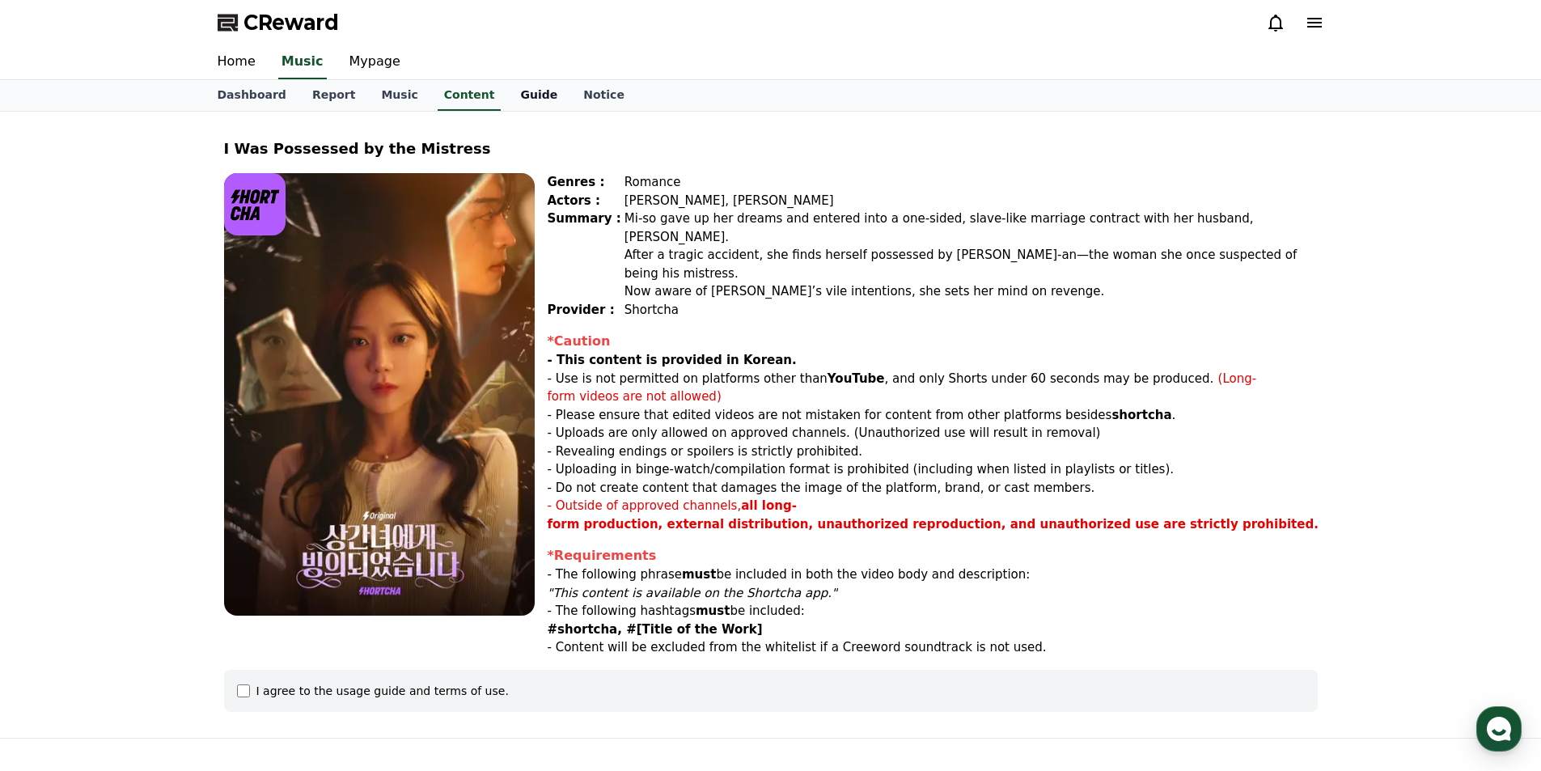
click at [514, 109] on link "Guide" at bounding box center [538, 95] width 63 height 31
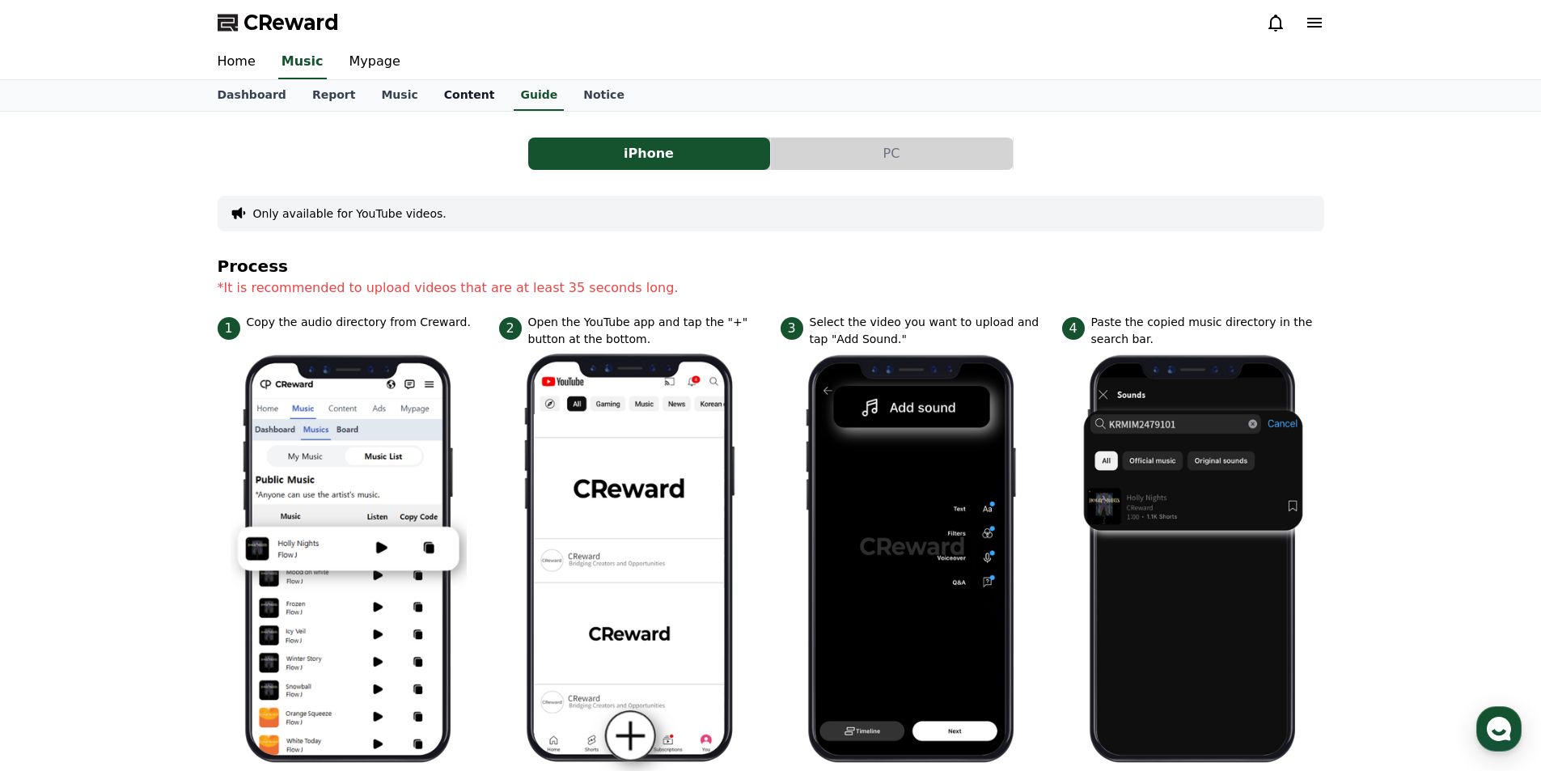
click at [447, 101] on link "Content" at bounding box center [469, 95] width 77 height 31
click at [370, 108] on link "Music" at bounding box center [399, 95] width 62 height 31
click at [447, 99] on link "Content" at bounding box center [469, 95] width 77 height 31
click at [234, 101] on link "Dashboard" at bounding box center [252, 95] width 95 height 31
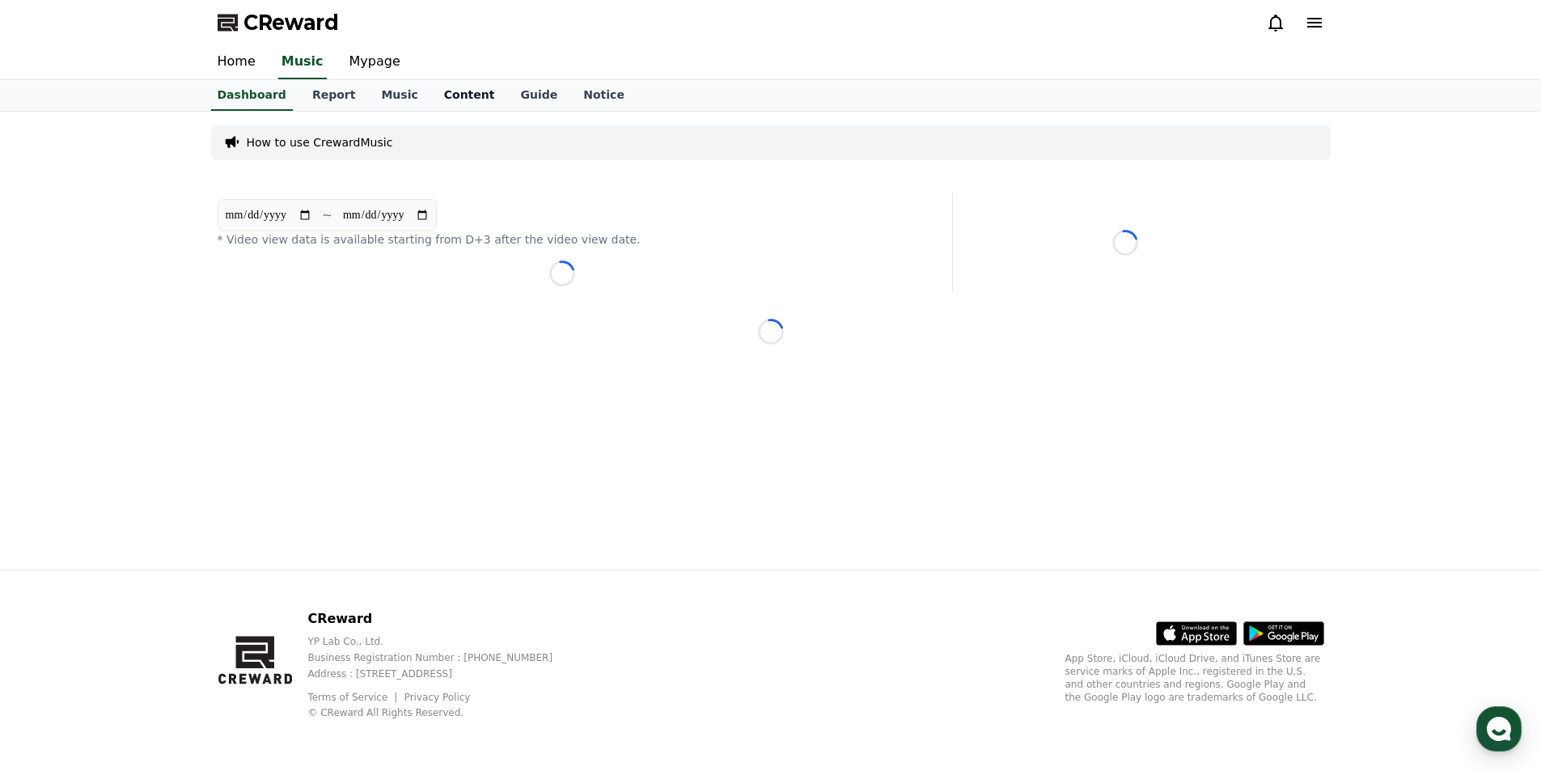
click at [438, 108] on link "Content" at bounding box center [469, 95] width 77 height 31
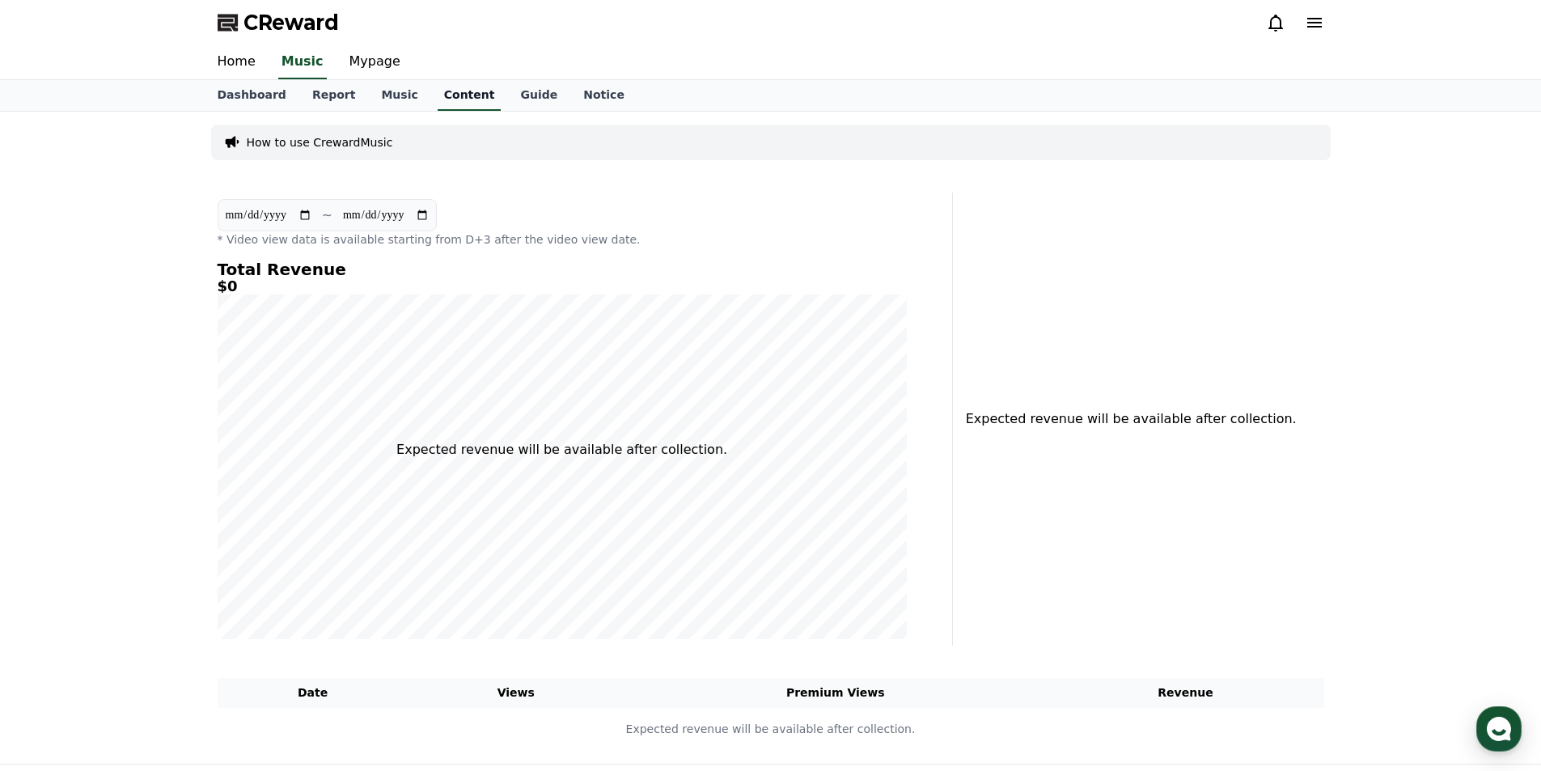
click at [439, 97] on link "Content" at bounding box center [470, 95] width 64 height 31
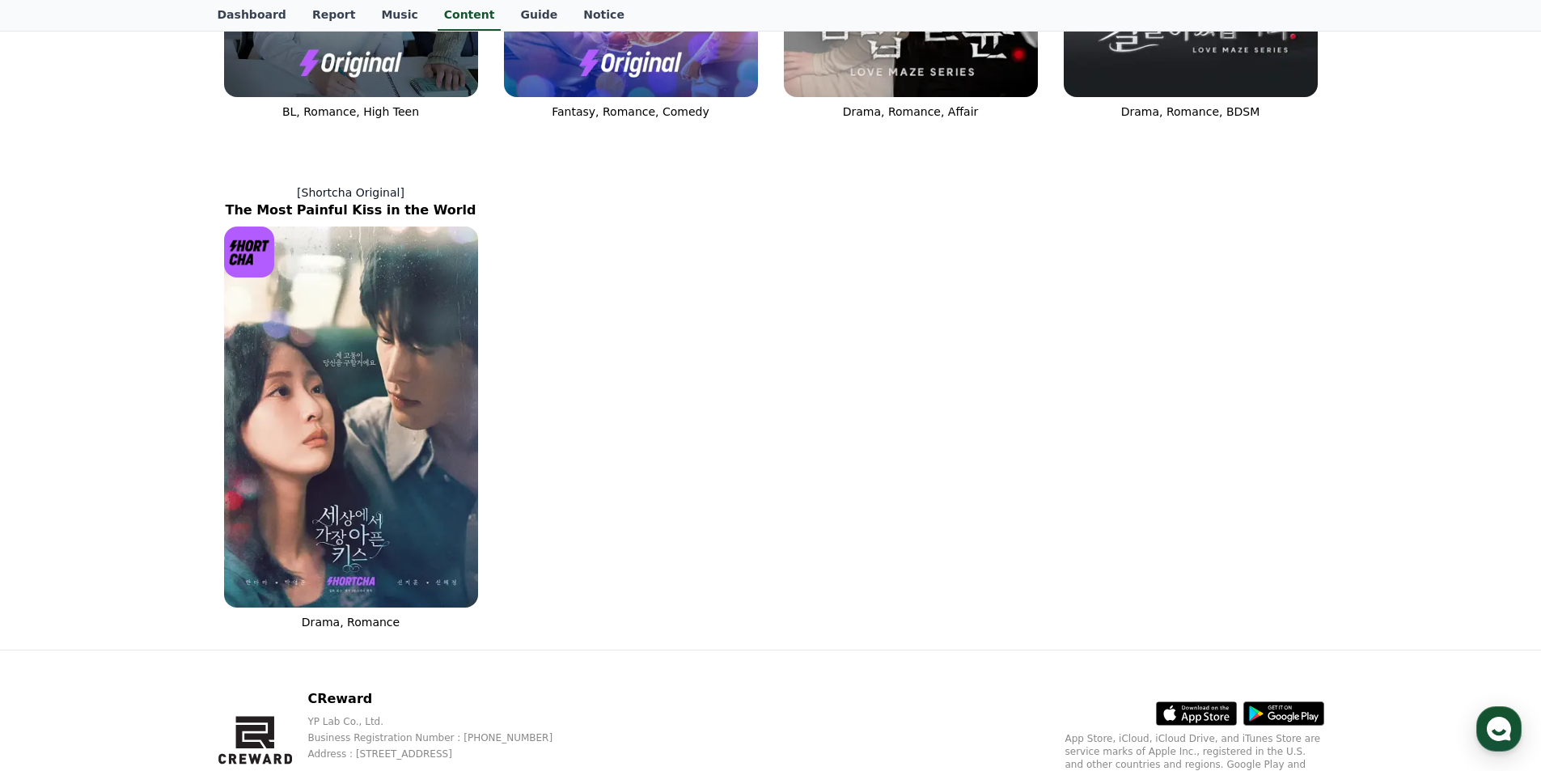
scroll to position [840, 0]
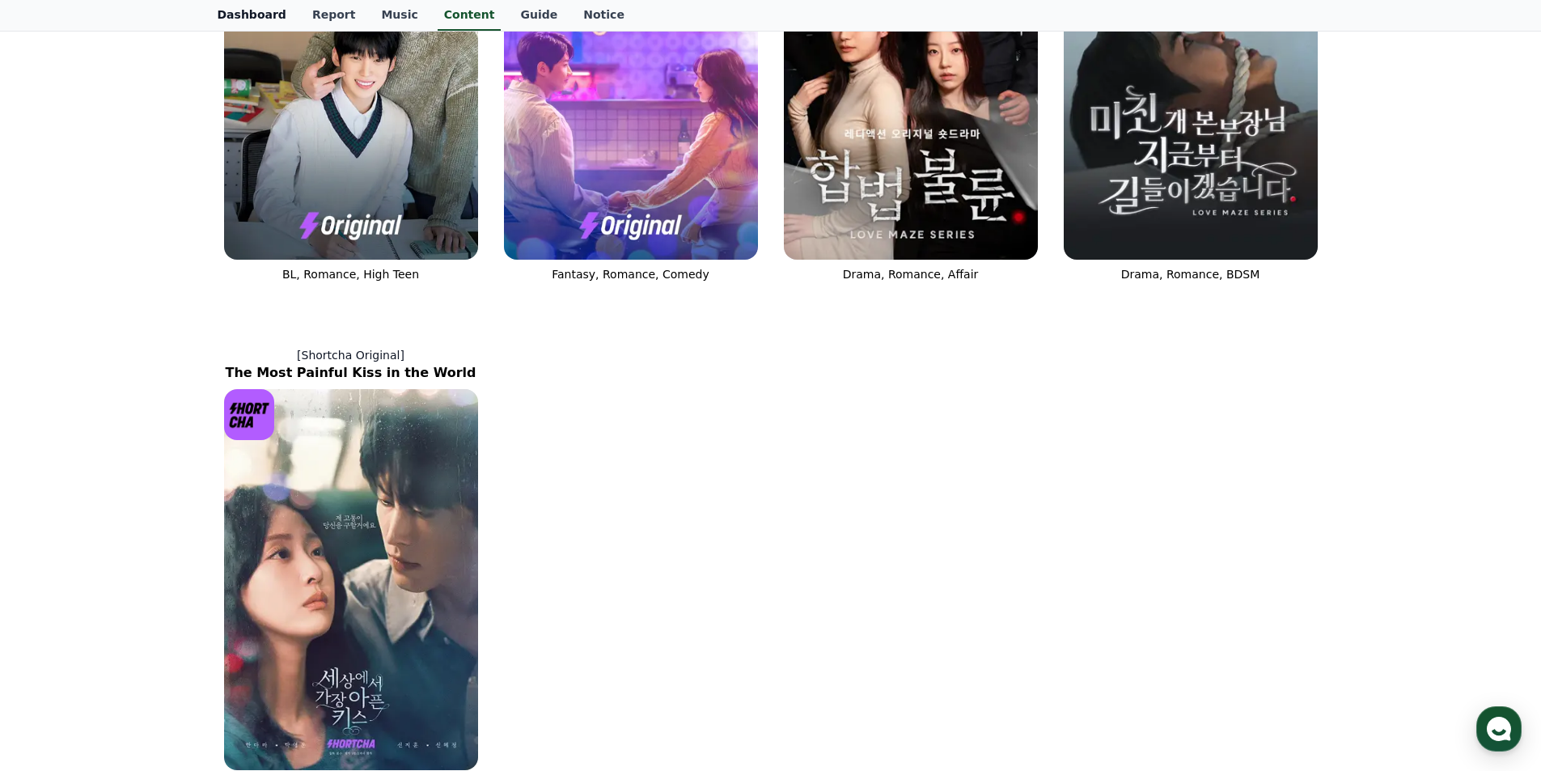
click at [248, 18] on link "Dashboard" at bounding box center [252, 15] width 95 height 31
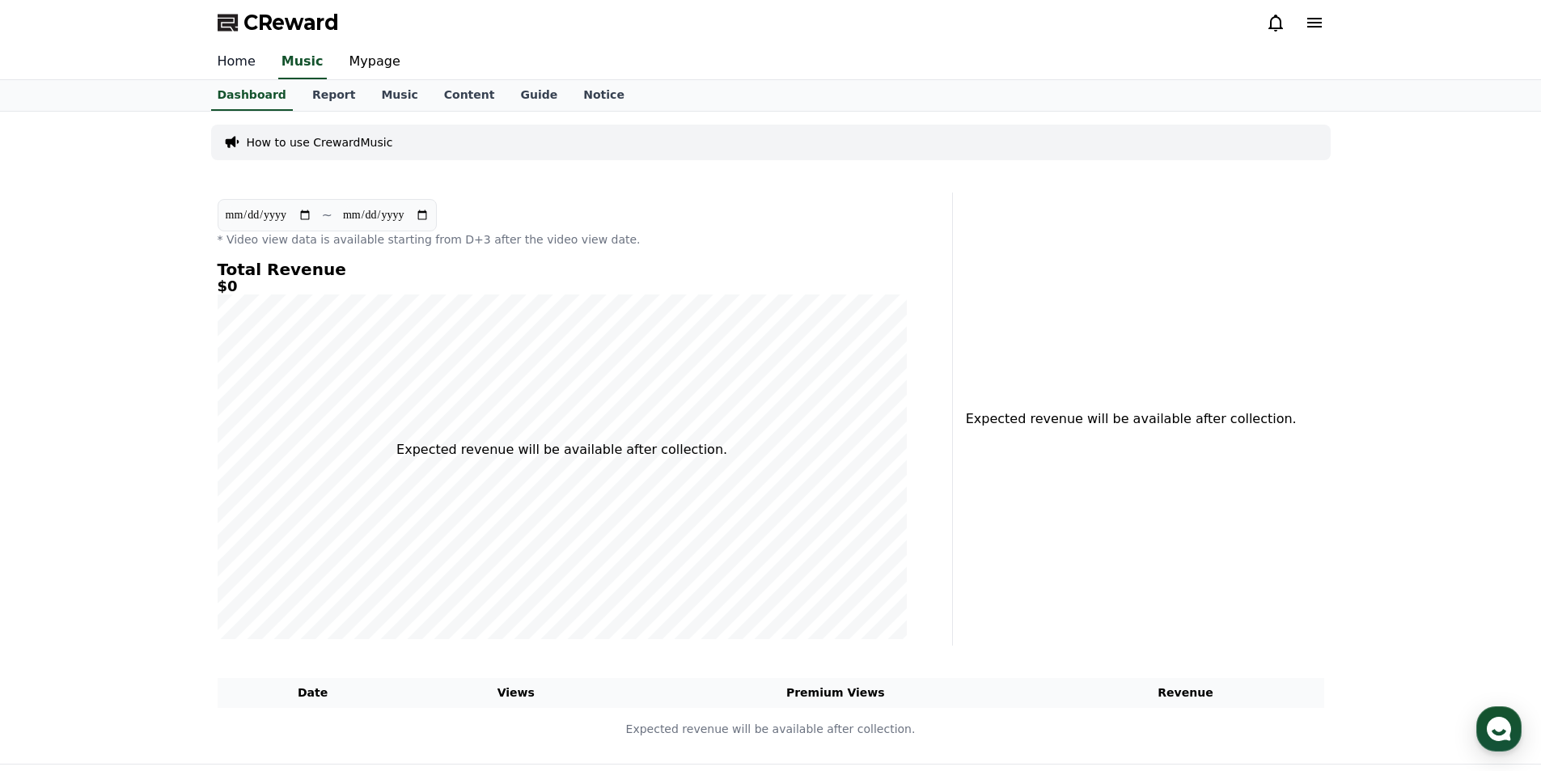
click at [229, 75] on link "Home" at bounding box center [237, 62] width 64 height 34
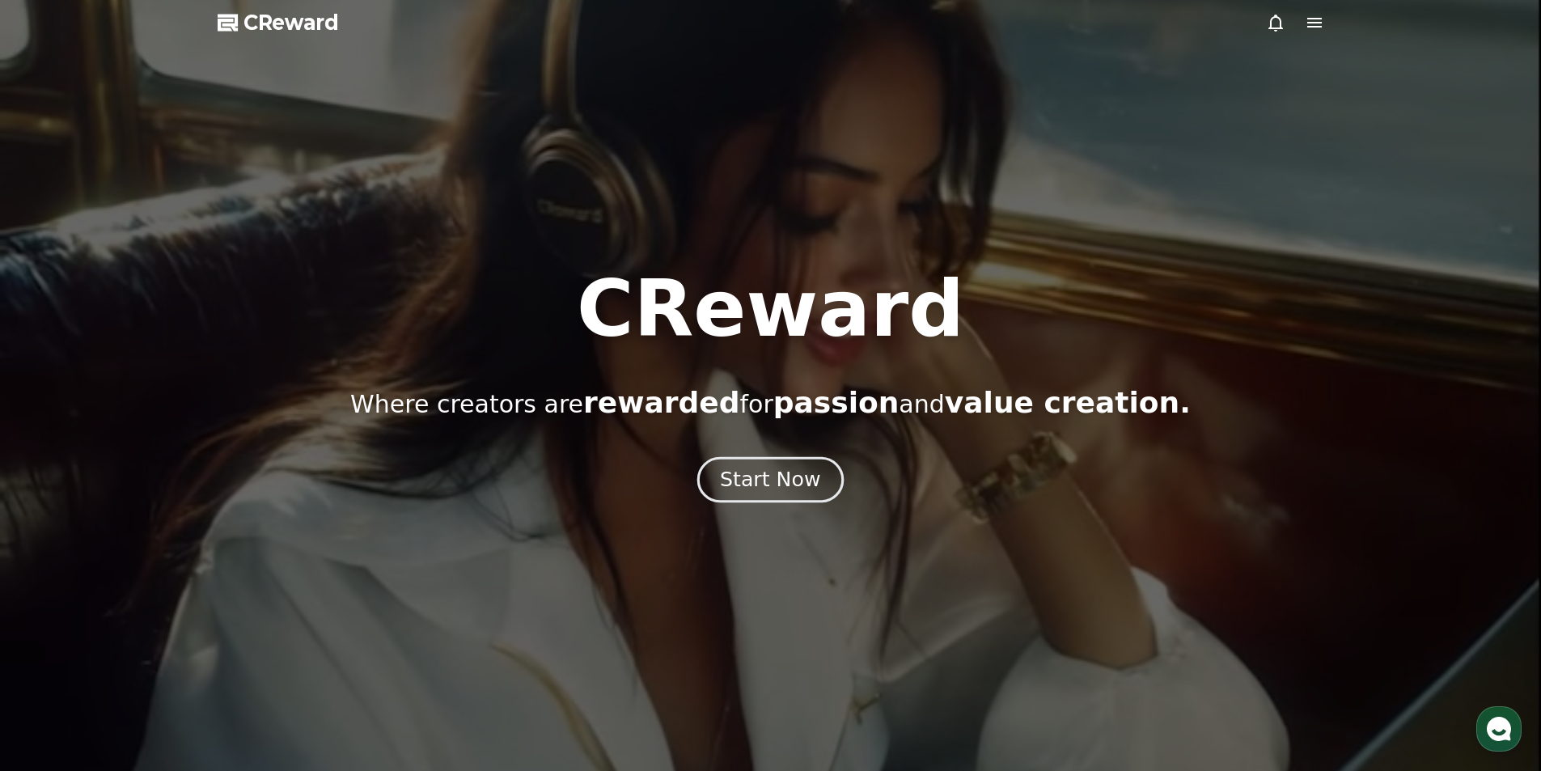
click at [786, 492] on div "Start Now" at bounding box center [770, 480] width 100 height 28
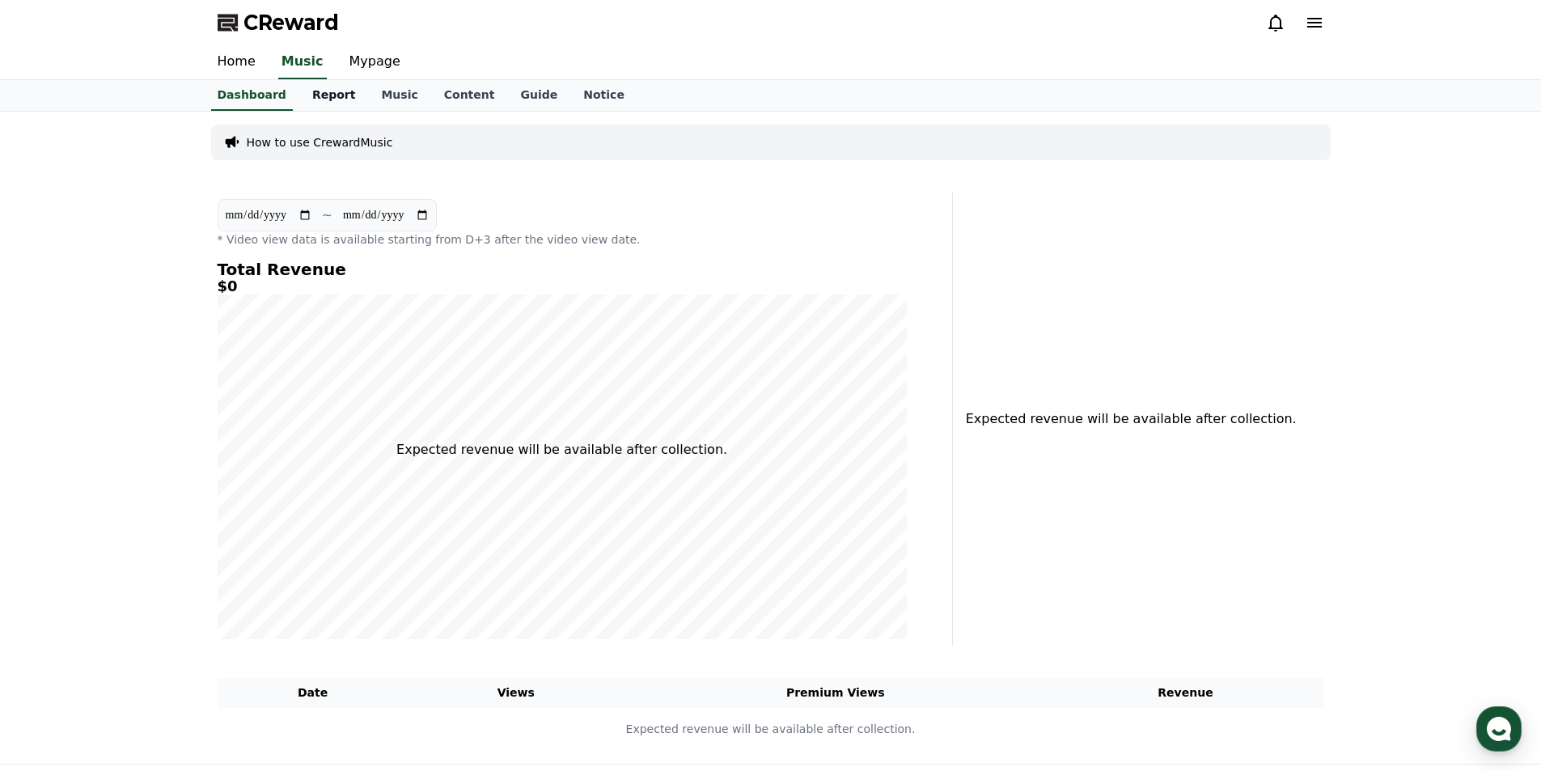
click at [329, 101] on link "Report" at bounding box center [334, 95] width 70 height 31
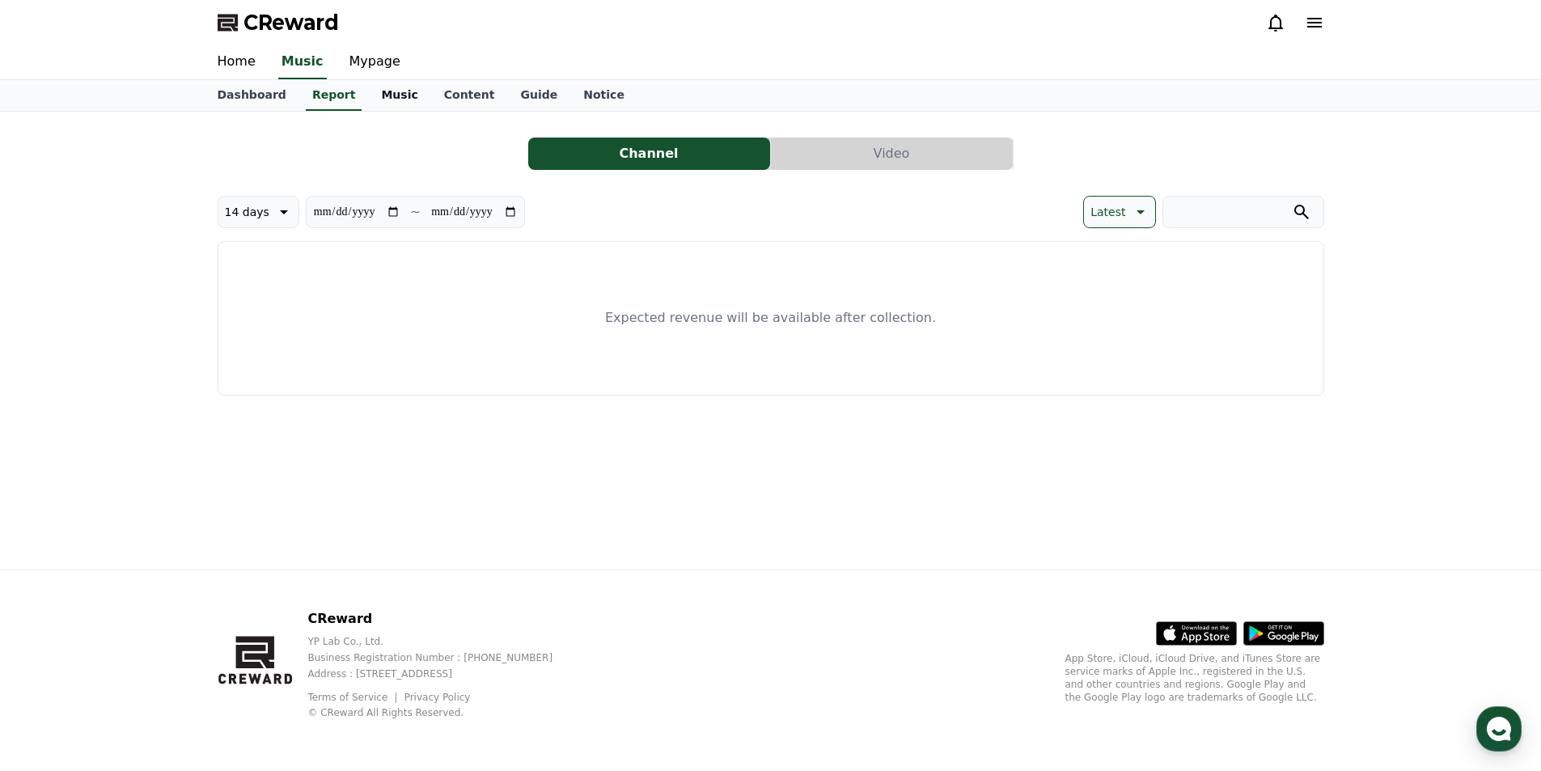
click at [375, 99] on link "Music" at bounding box center [399, 95] width 62 height 31
click at [471, 87] on link "Content" at bounding box center [469, 95] width 77 height 31
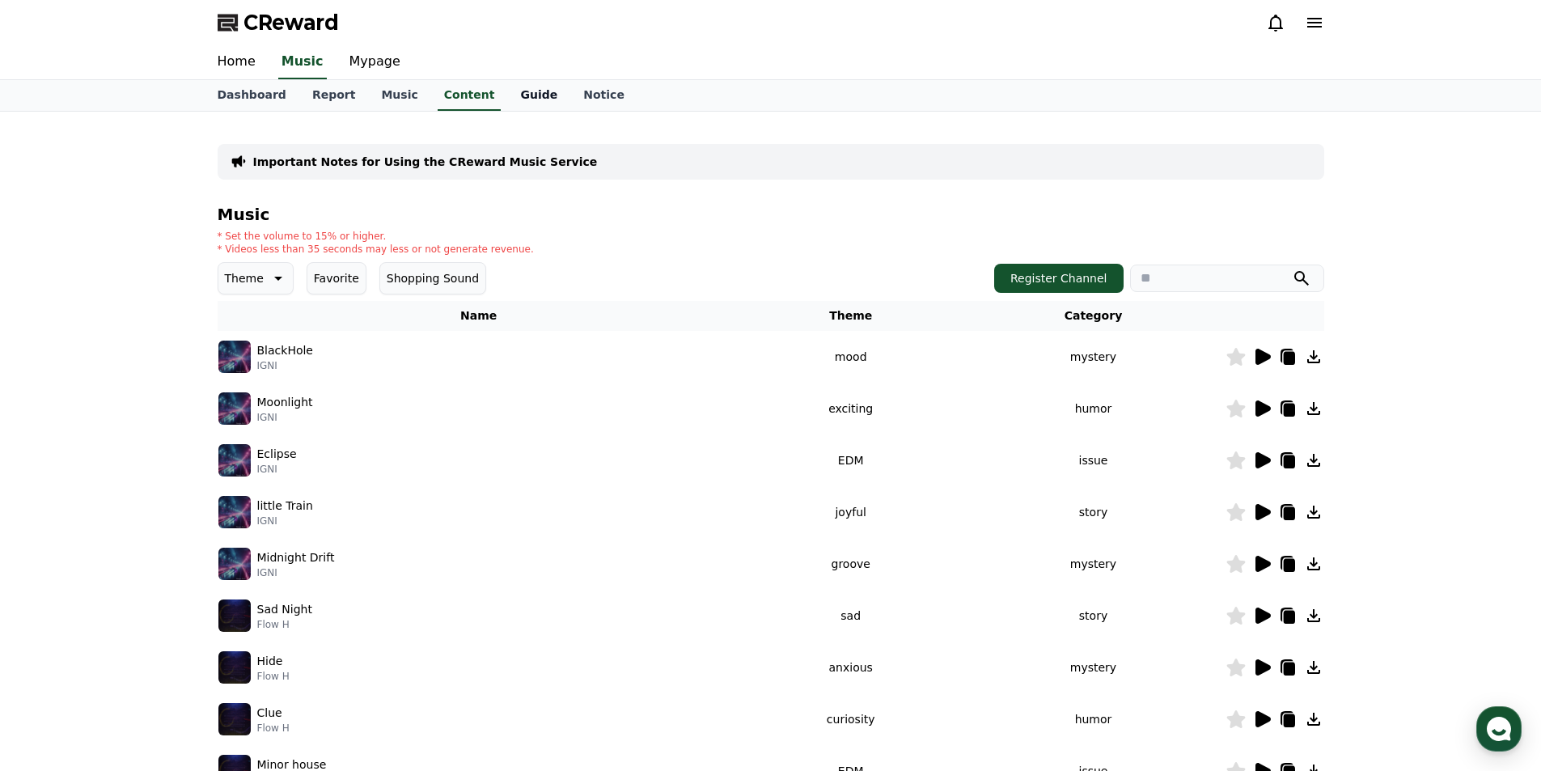
click at [527, 91] on link "Guide" at bounding box center [538, 95] width 63 height 31
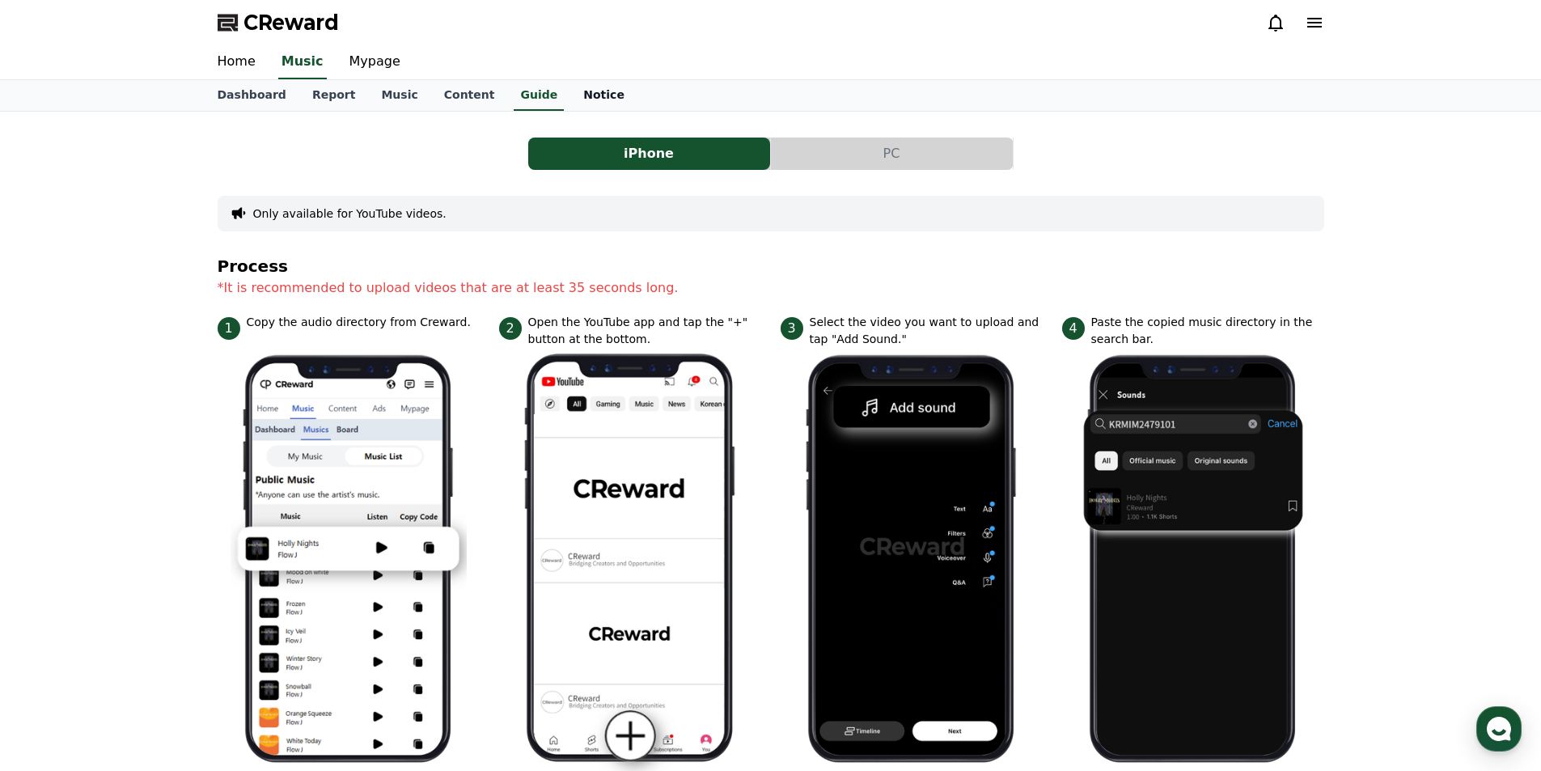
click at [578, 99] on link "Notice" at bounding box center [603, 95] width 67 height 31
click at [365, 59] on link "Mypage" at bounding box center [374, 62] width 77 height 34
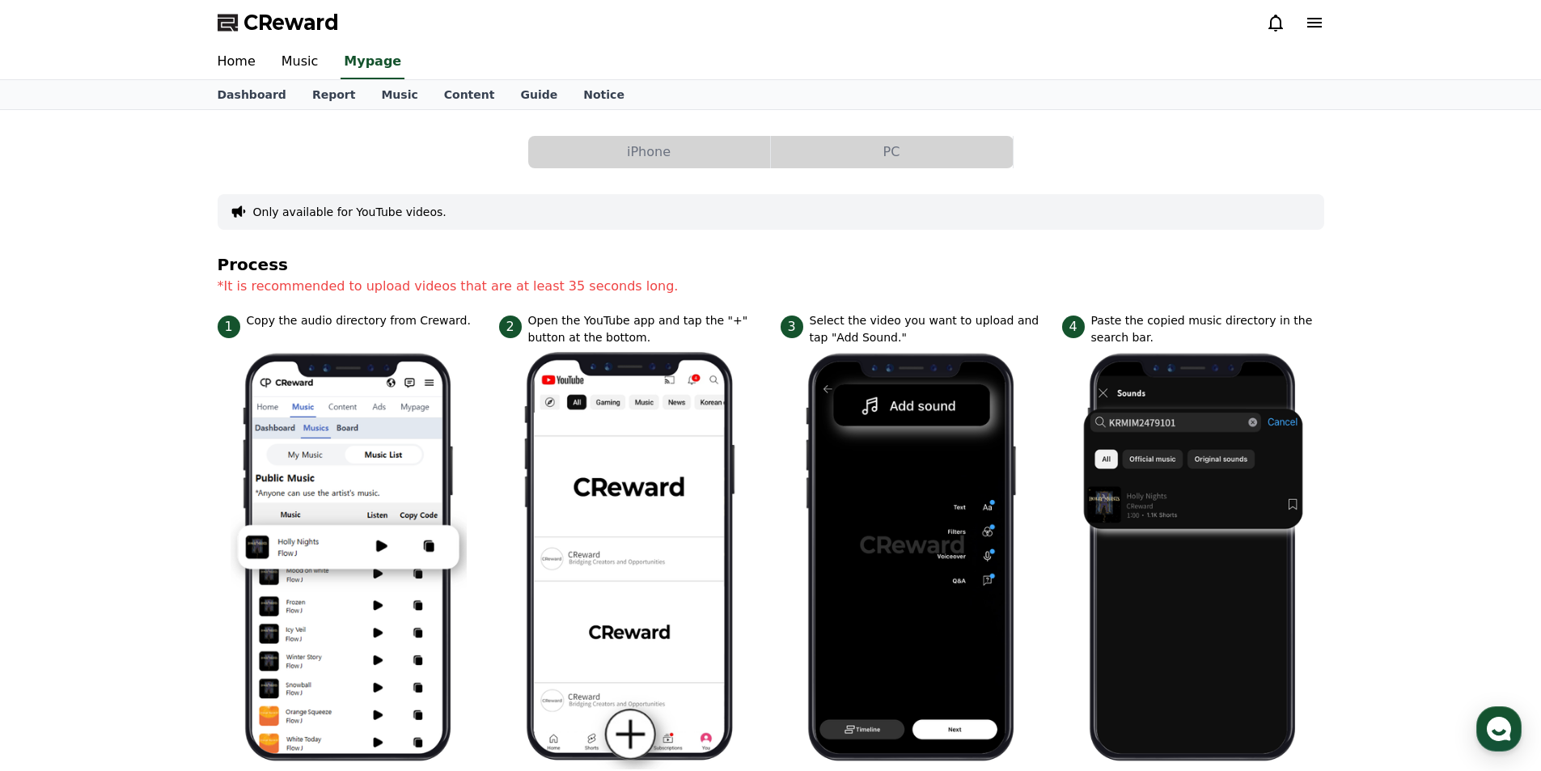
select select "**********"
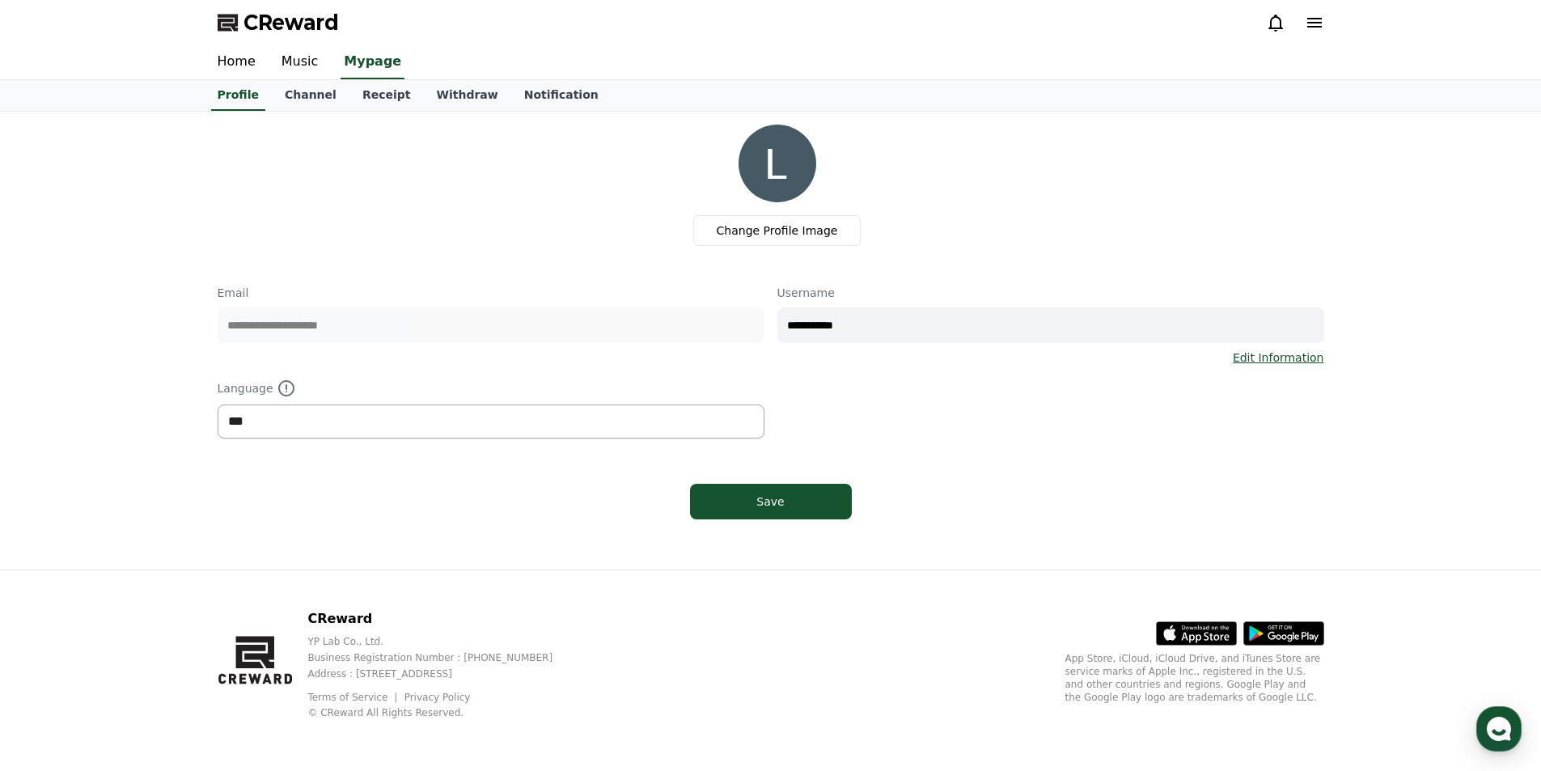
click at [328, 425] on select "*** ******* ***" at bounding box center [491, 421] width 547 height 34
